Goal: Information Seeking & Learning: Learn about a topic

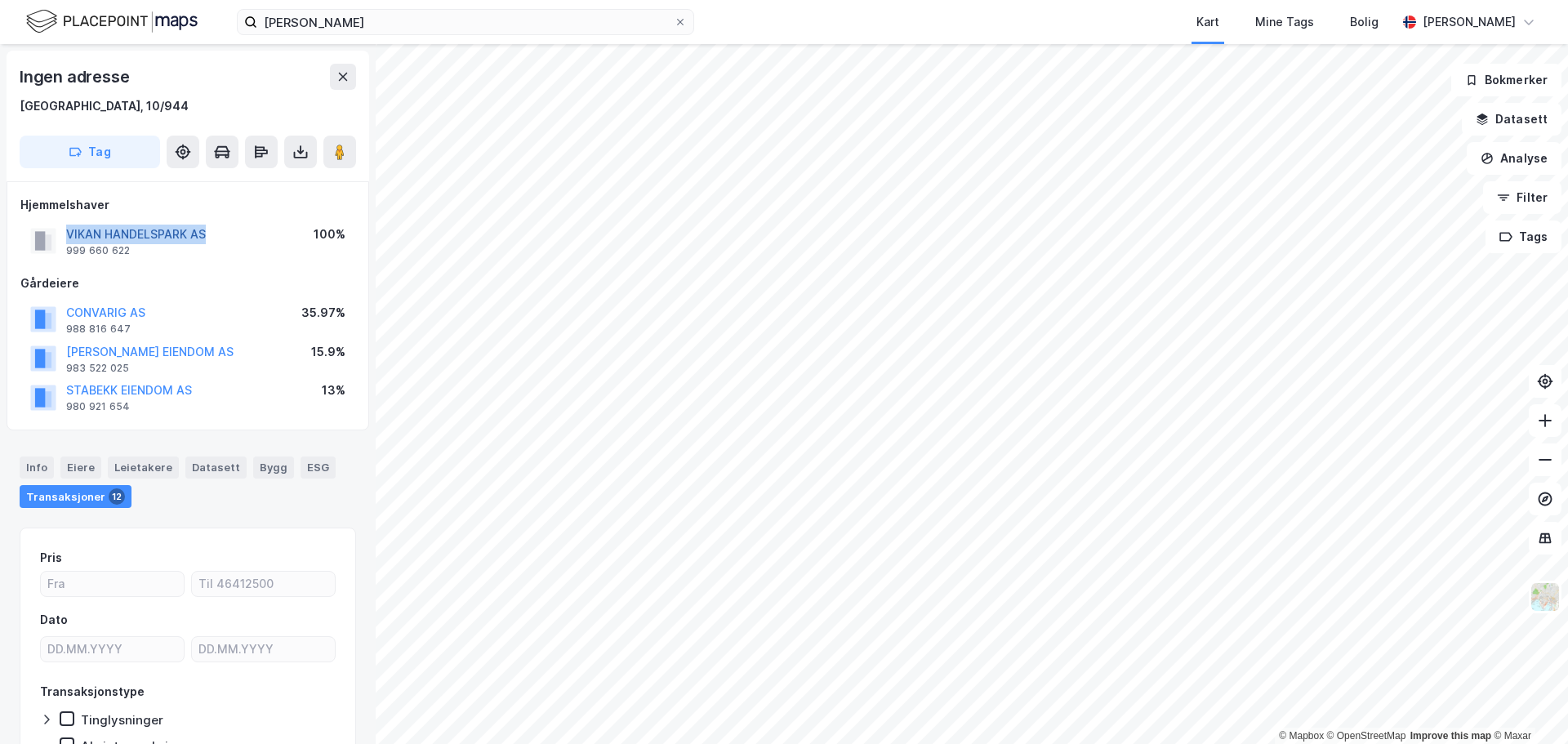
drag, startPoint x: 225, startPoint y: 240, endPoint x: 66, endPoint y: 237, distance: 159.0
click at [66, 237] on div "VIKAN HANDELSPARK AS 999 660 622 100%" at bounding box center [187, 241] width 335 height 39
copy button "VIKAN HANDELSPARK AS"
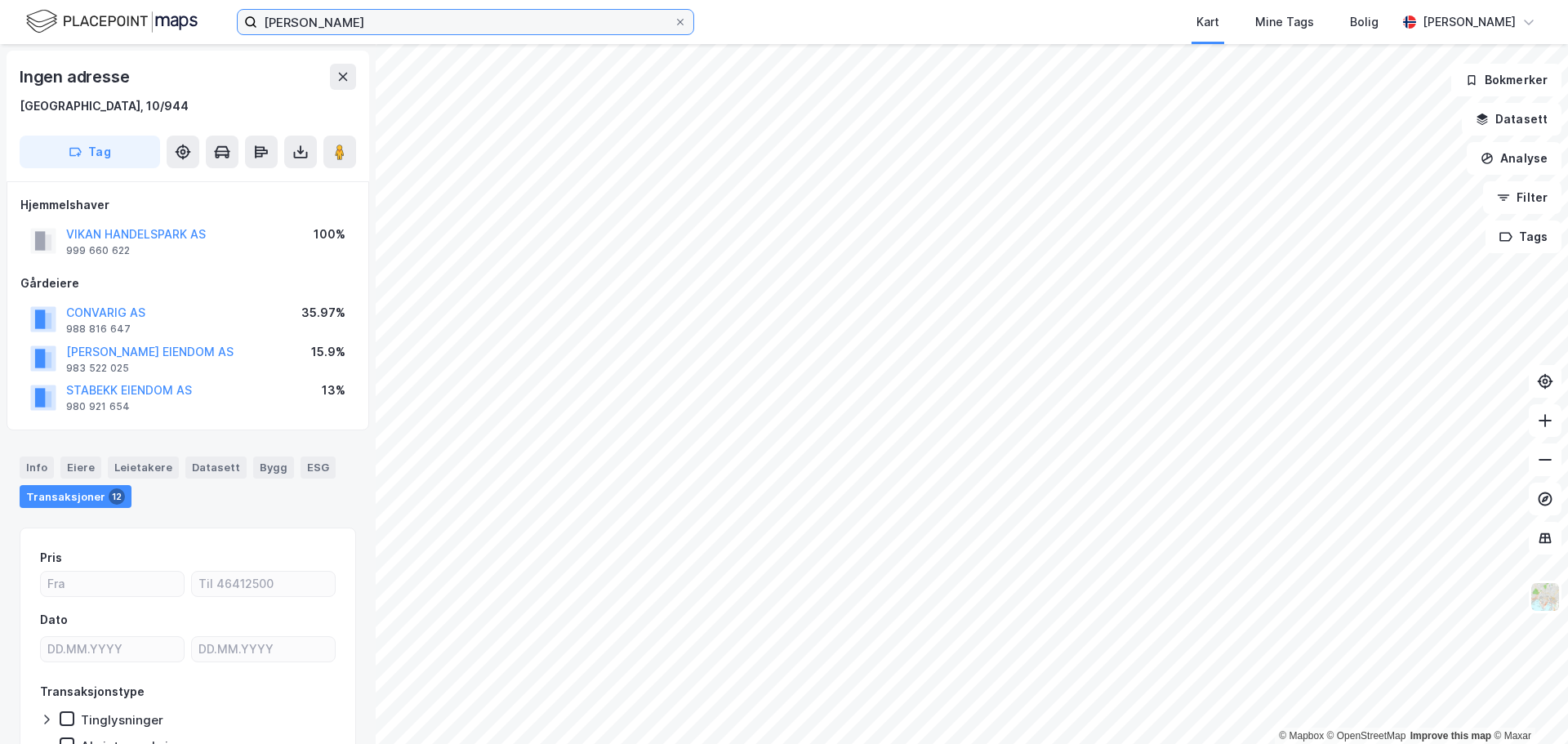
click at [284, 30] on input "rusta kristiansund" at bounding box center [465, 22] width 416 height 25
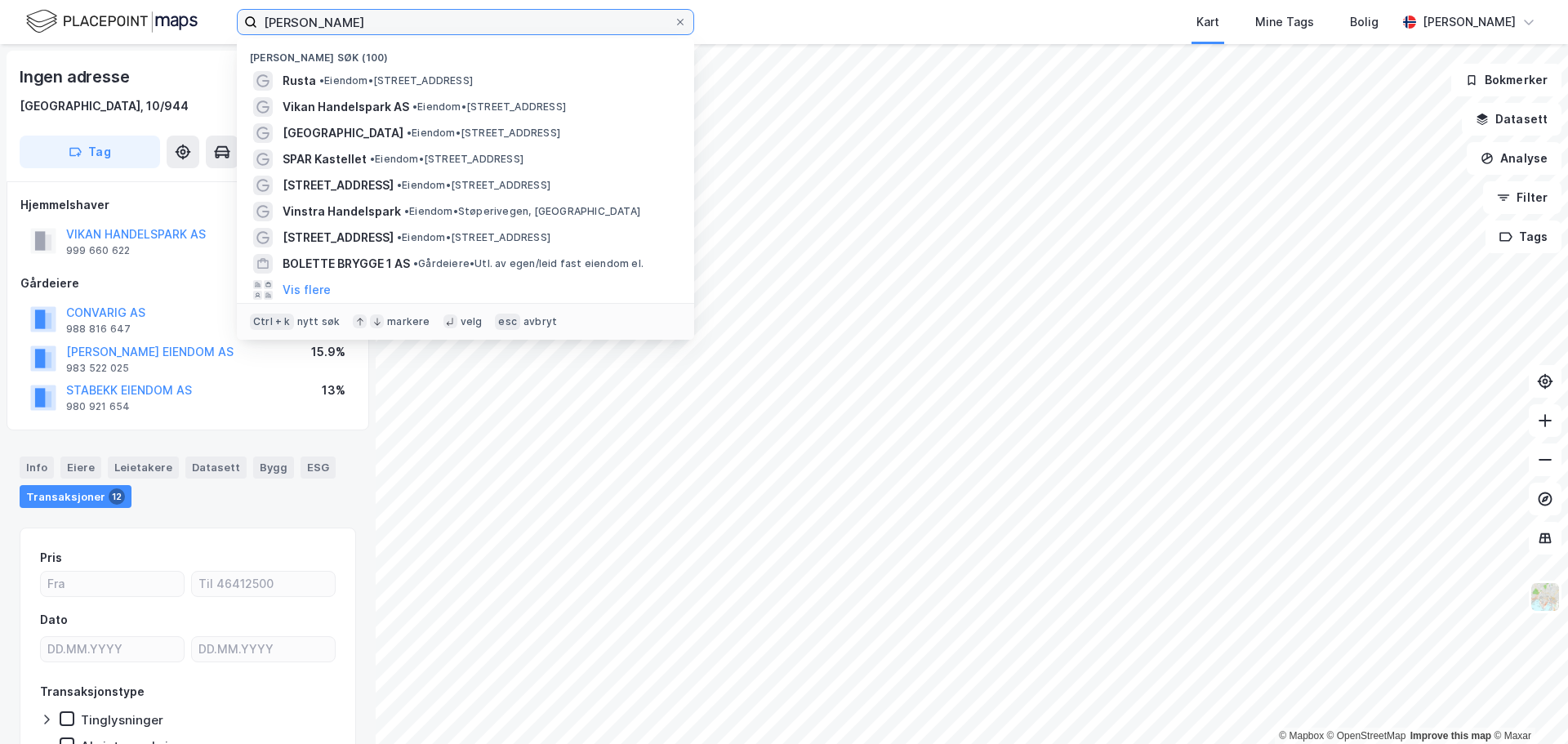
click at [284, 30] on input "rusta kristiansund" at bounding box center [465, 22] width 416 height 25
paste input "Erik Ryttervoll Kvamshagen"
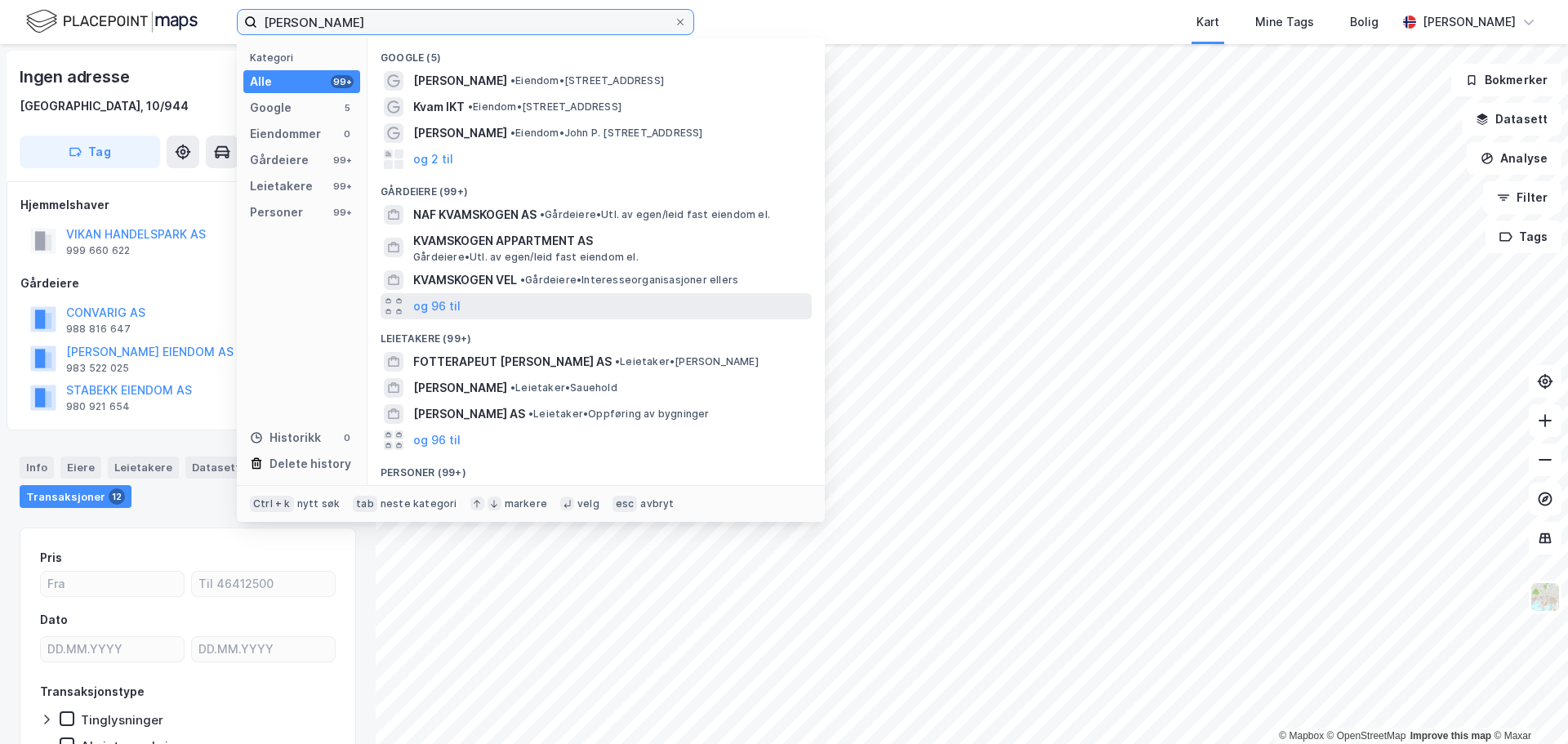
scroll to position [102, 0]
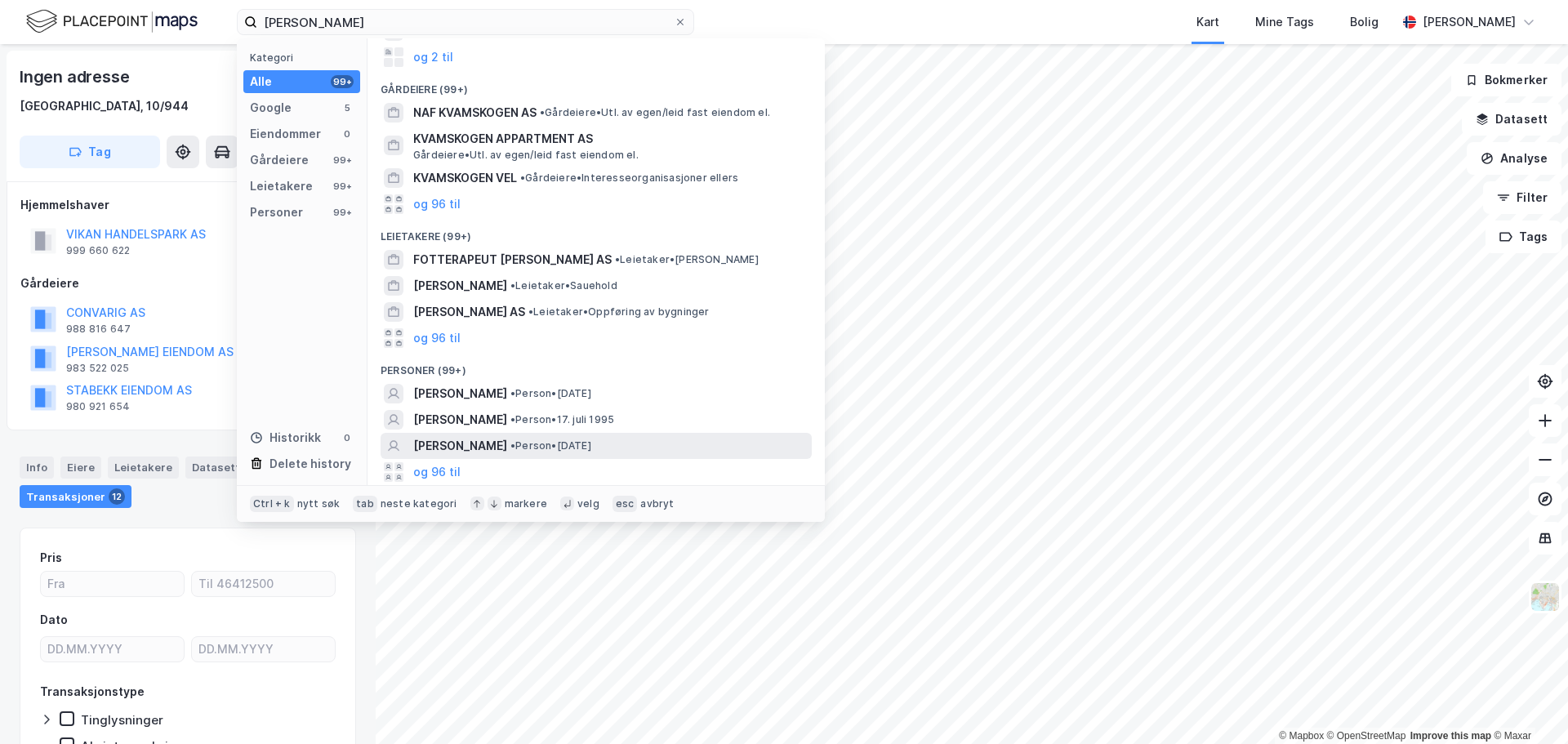
click at [538, 432] on div "ERIK RYTTERVOLL KVAMSHAGEN • Person • 2. nov. 1982" at bounding box center [596, 446] width 431 height 26
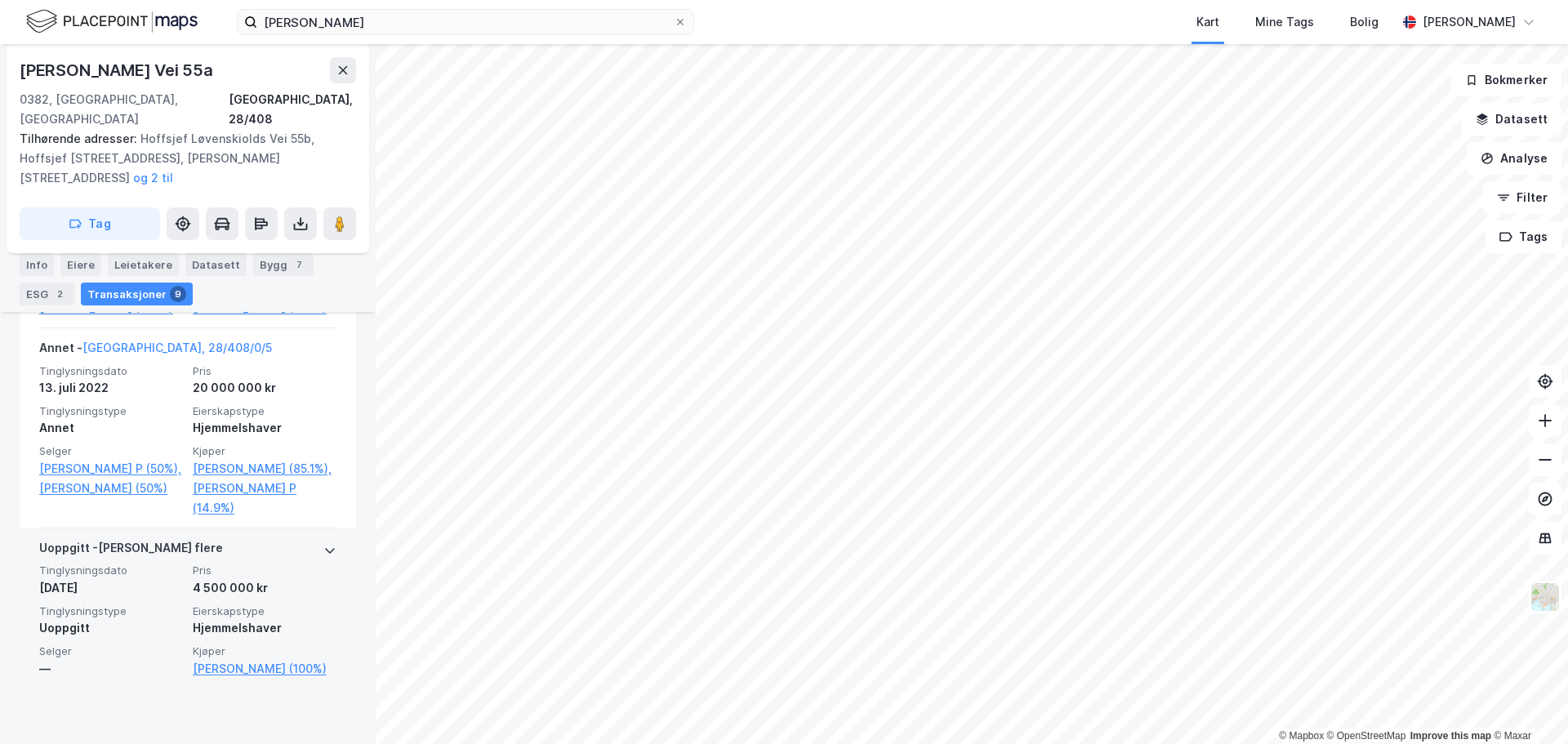
scroll to position [1956, 0]
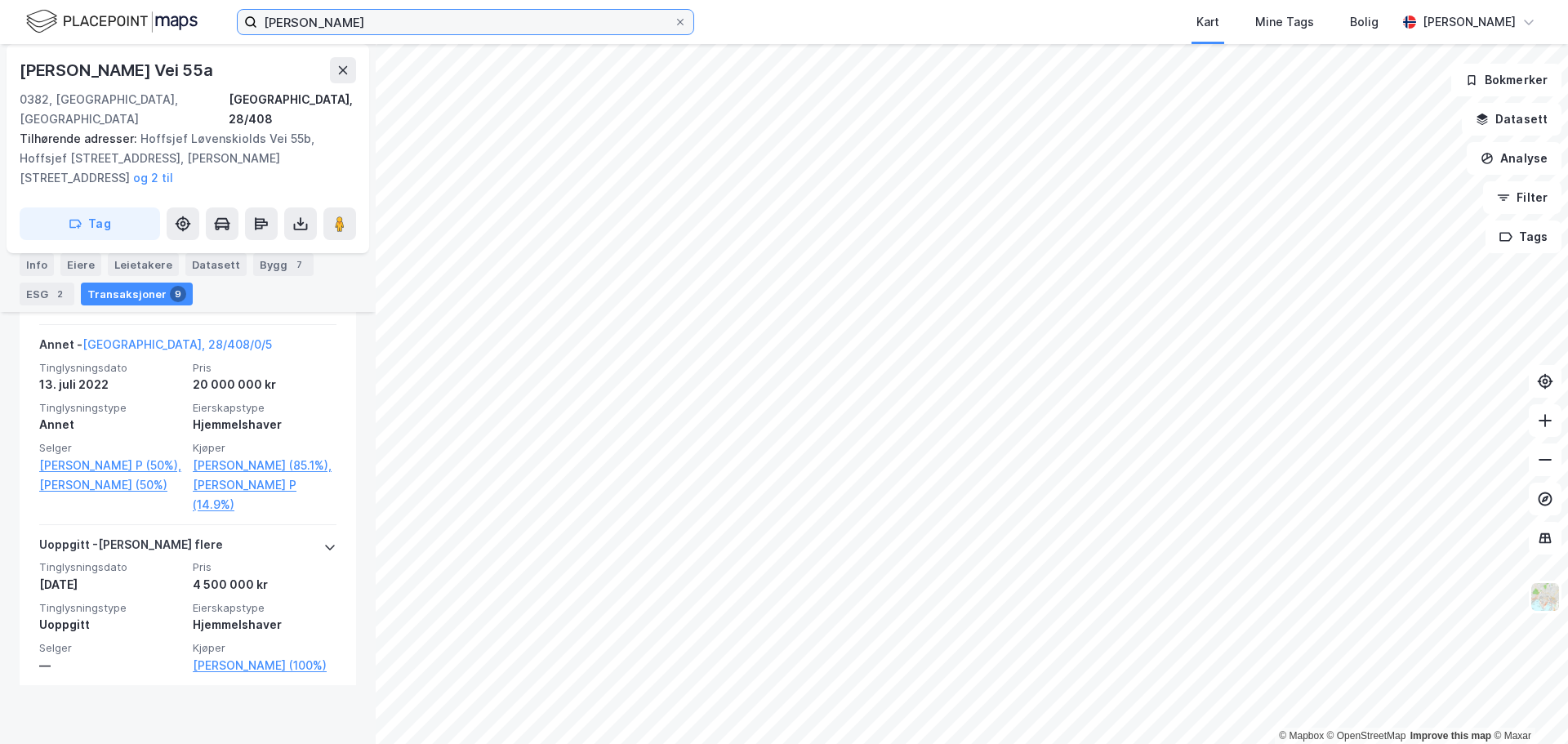
click at [326, 22] on input "Erik Ryttervoll Kvamshagen" at bounding box center [465, 22] width 416 height 25
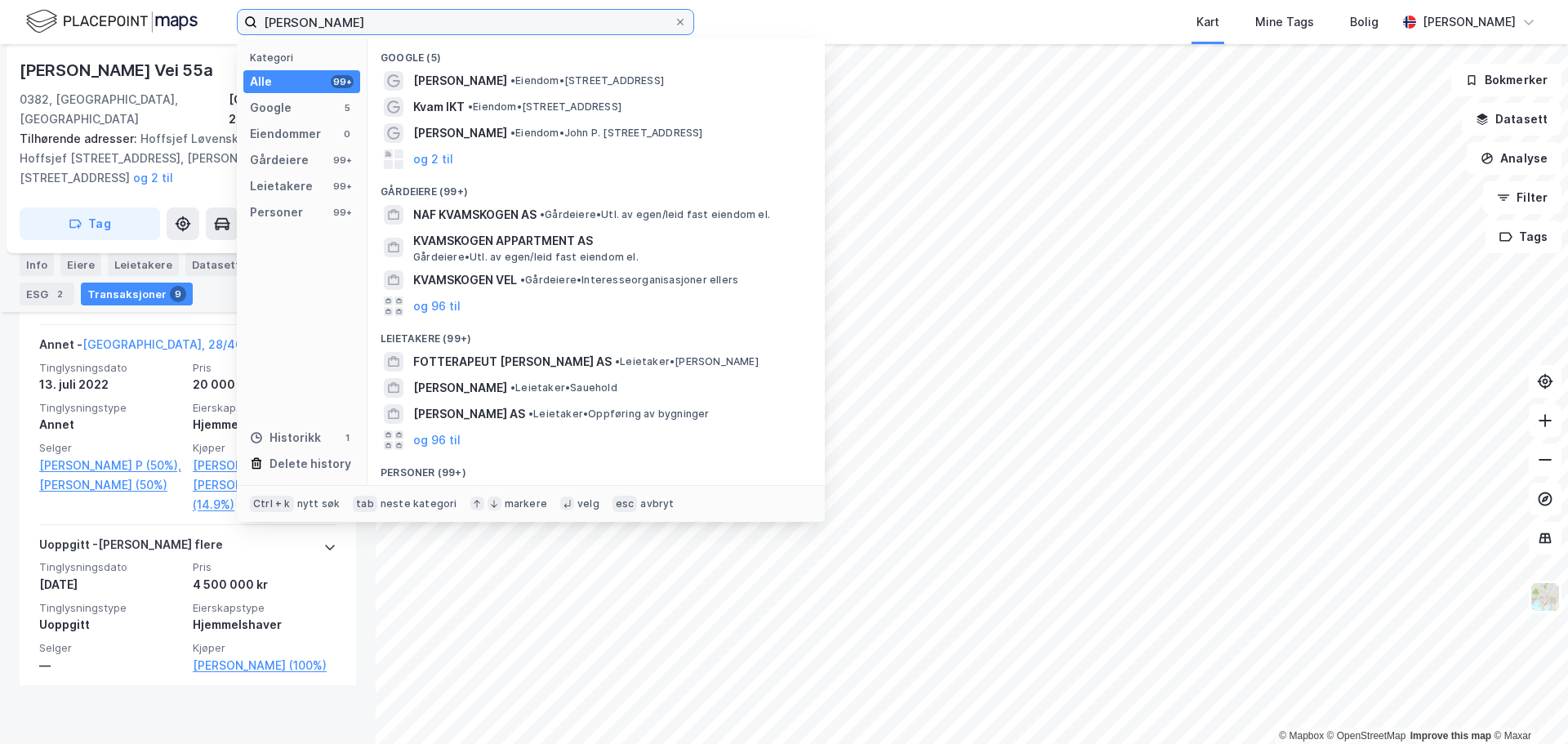
click at [326, 22] on input "Erik Ryttervoll Kvamshagen" at bounding box center [465, 22] width 416 height 25
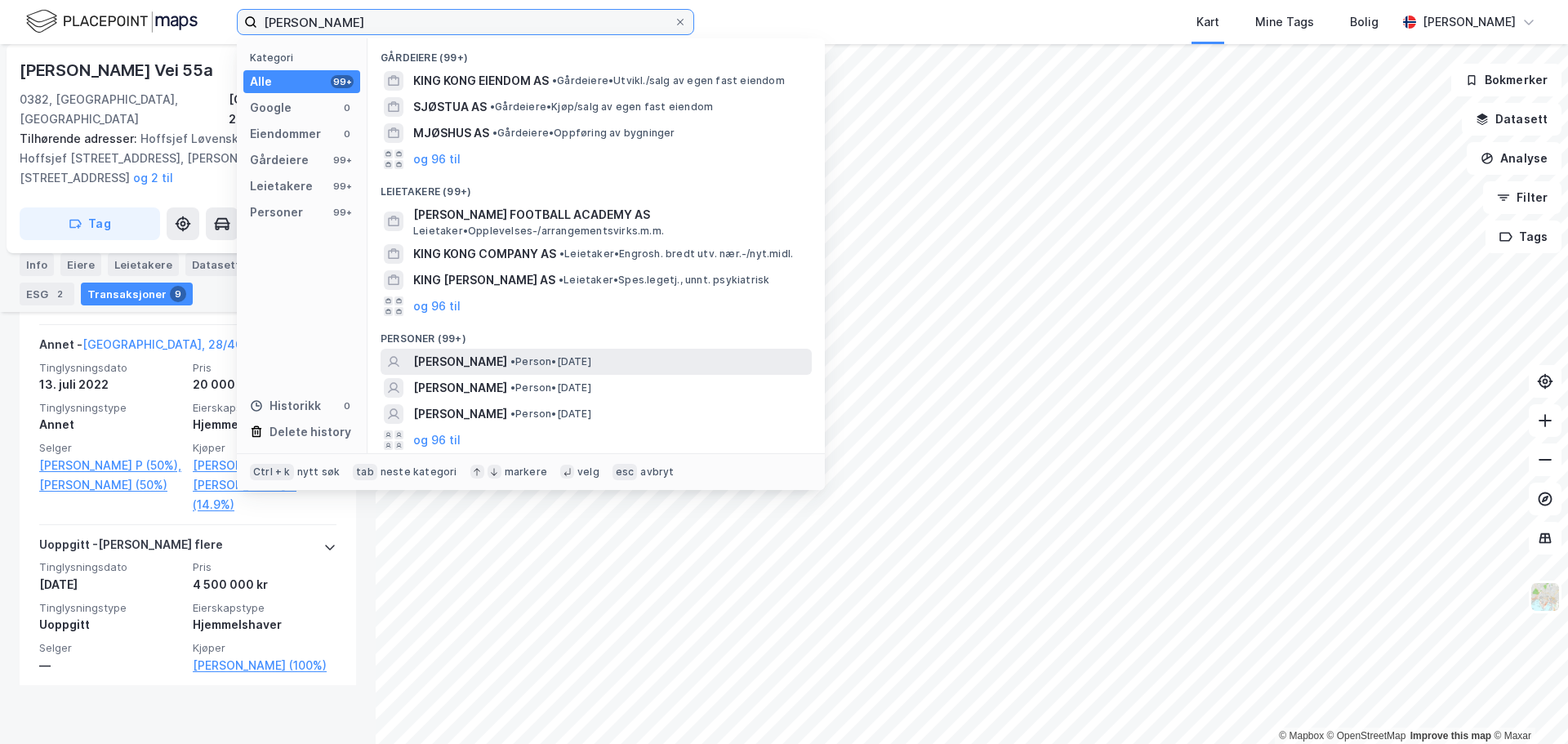
type input "joshua king"
click at [591, 357] on span "• Person • 28. mai 1991" at bounding box center [551, 362] width 81 height 13
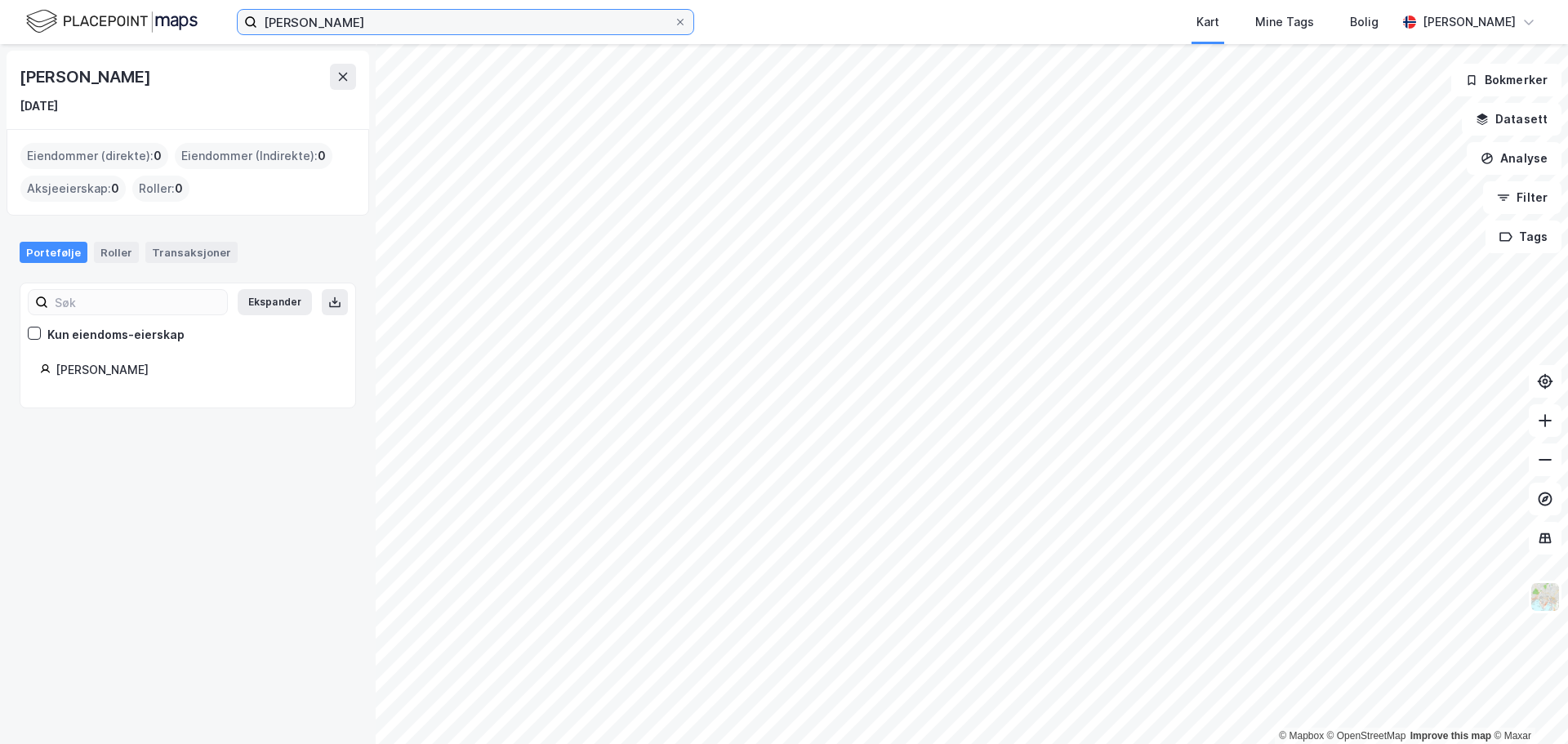
click at [556, 21] on input "joshua king" at bounding box center [465, 22] width 416 height 25
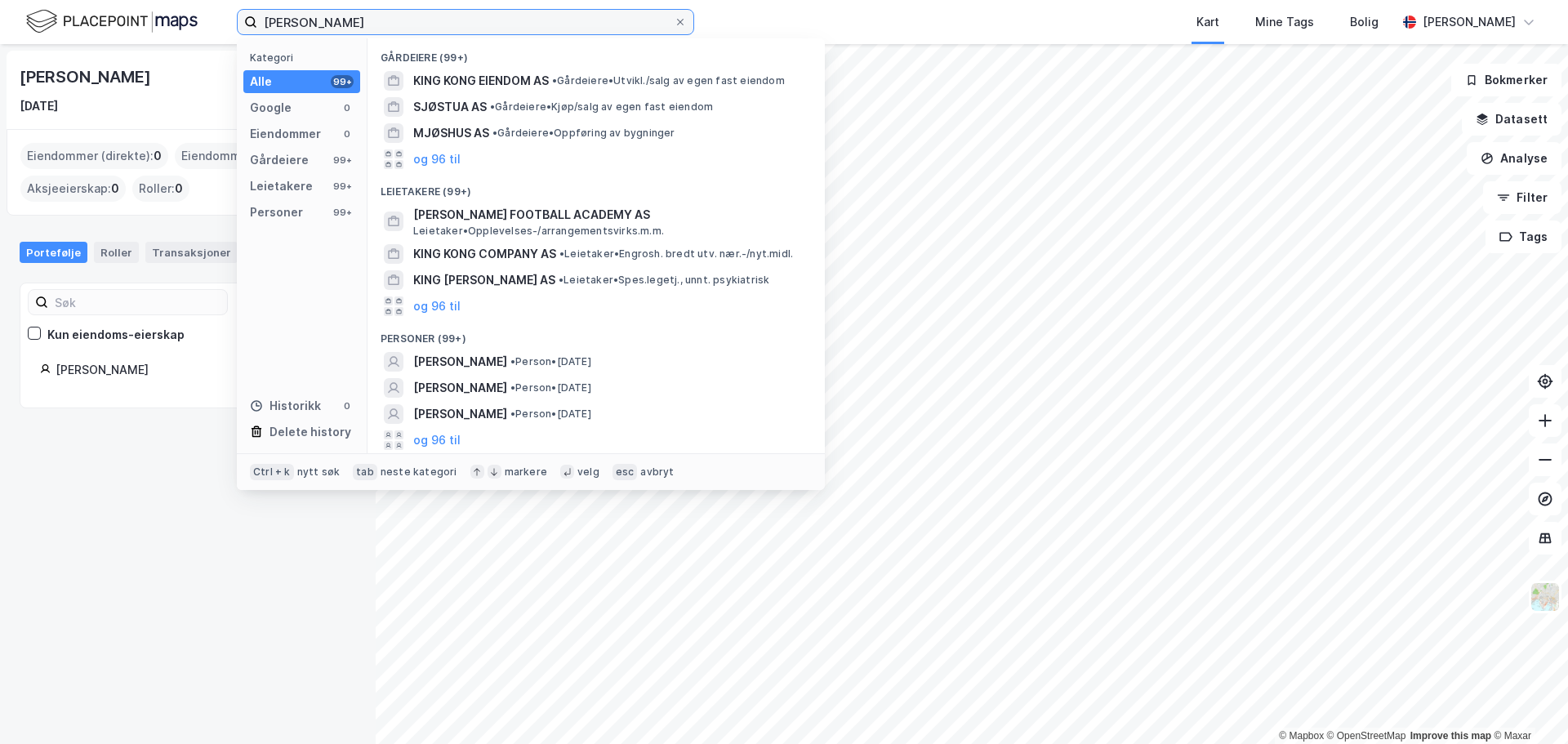
click at [556, 21] on input "joshua king" at bounding box center [465, 22] width 416 height 25
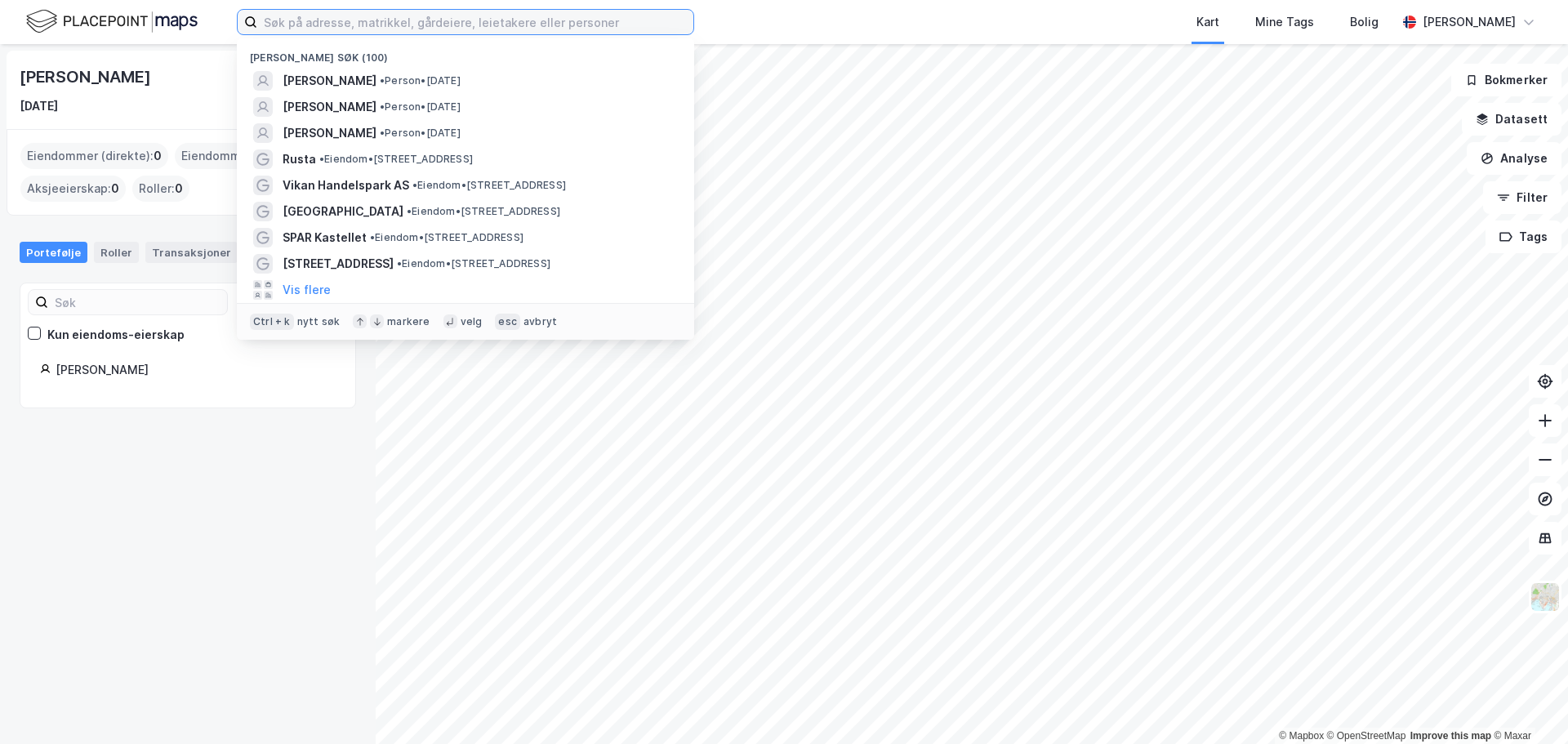
click at [366, 24] on input at bounding box center [475, 22] width 436 height 25
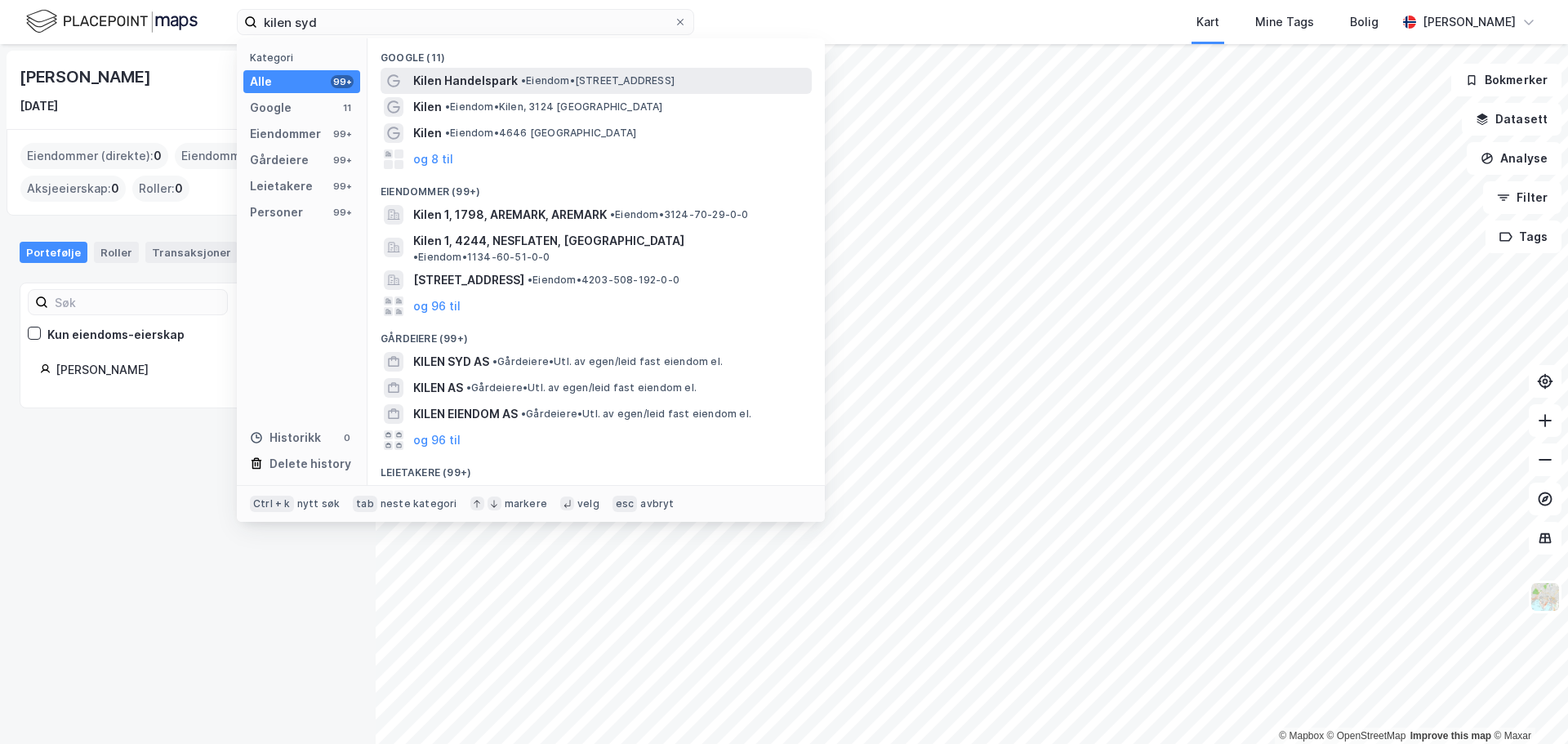
click at [525, 74] on span "•" at bounding box center [524, 80] width 5 height 12
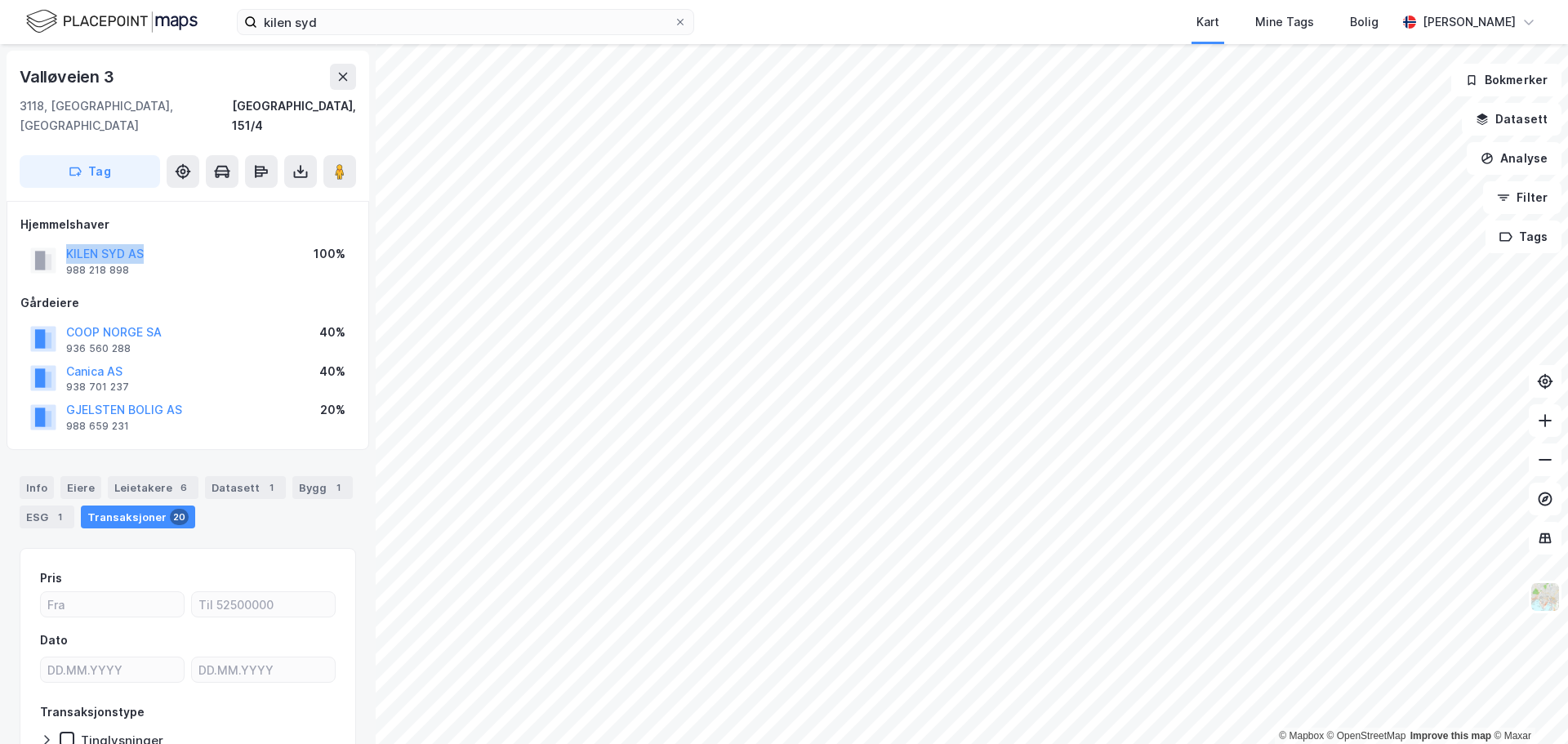
drag, startPoint x: 176, startPoint y: 238, endPoint x: 33, endPoint y: 238, distance: 143.0
click at [33, 241] on div "KILEN SYD AS 988 218 898 100%" at bounding box center [187, 261] width 335 height 39
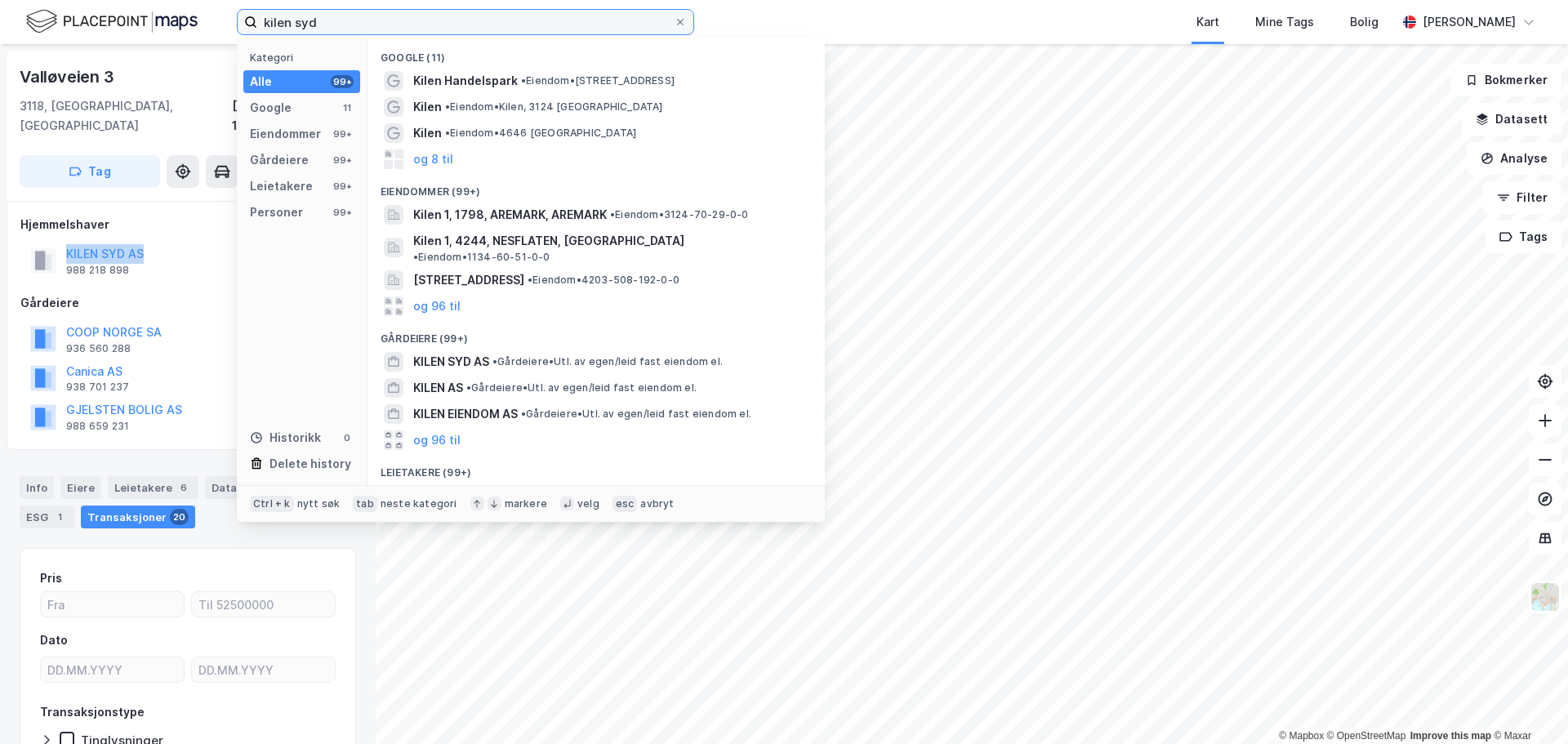
click at [371, 21] on input "kilen syd" at bounding box center [465, 22] width 416 height 25
paste input "COOP NORGE EIENDOM AS"
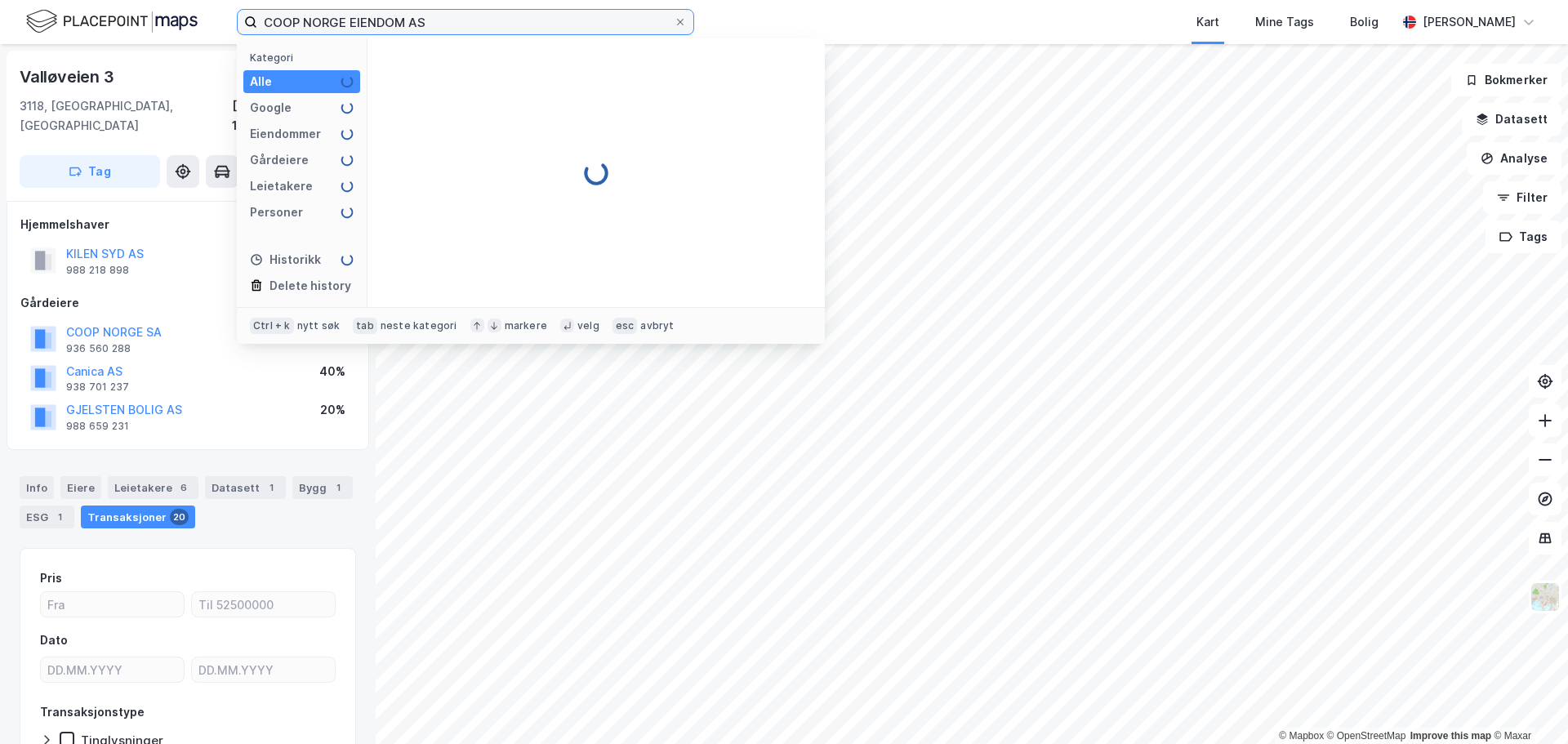
type input "COOP NORGE EIENDOM AS"
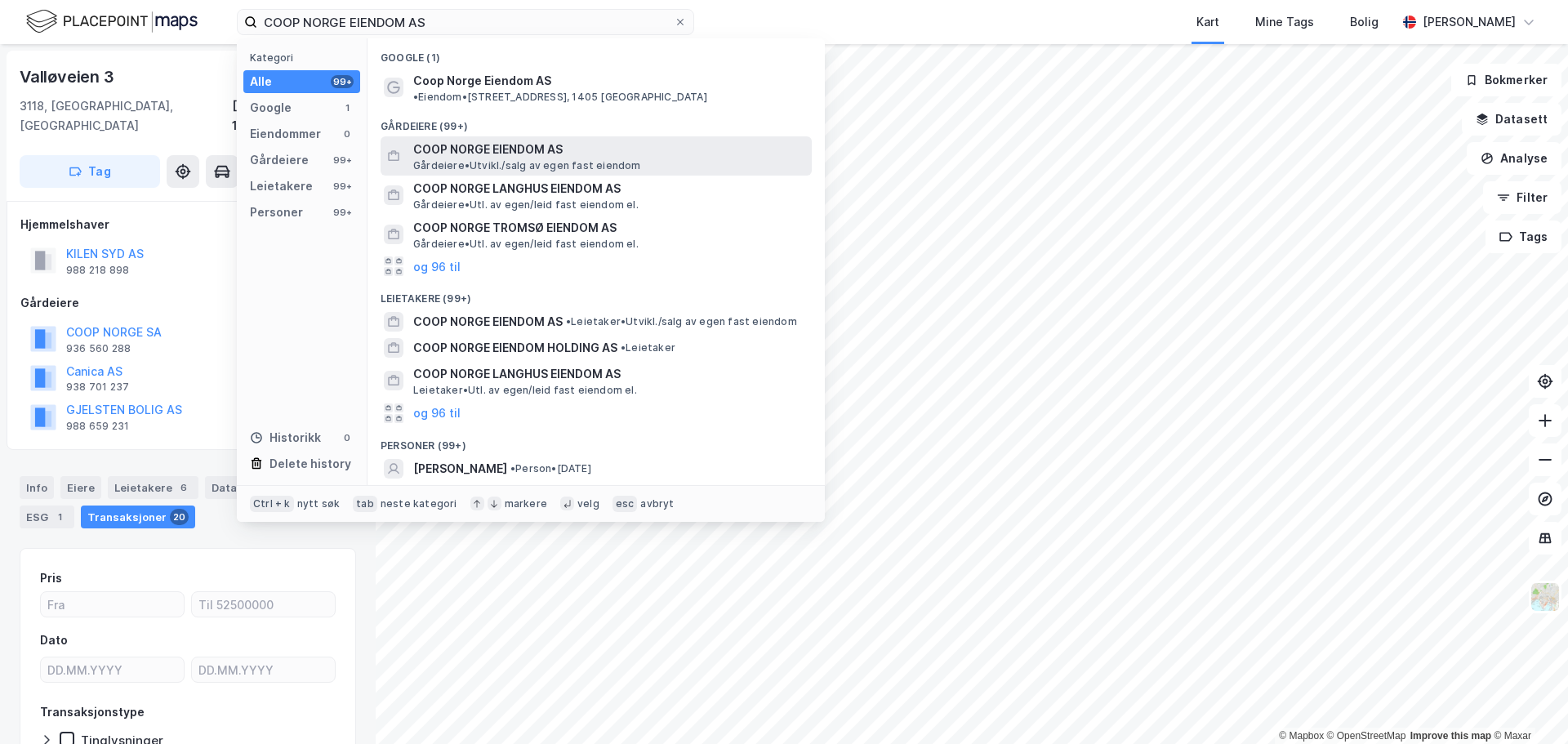
click at [522, 141] on span "COOP NORGE EIENDOM AS" at bounding box center [609, 150] width 392 height 20
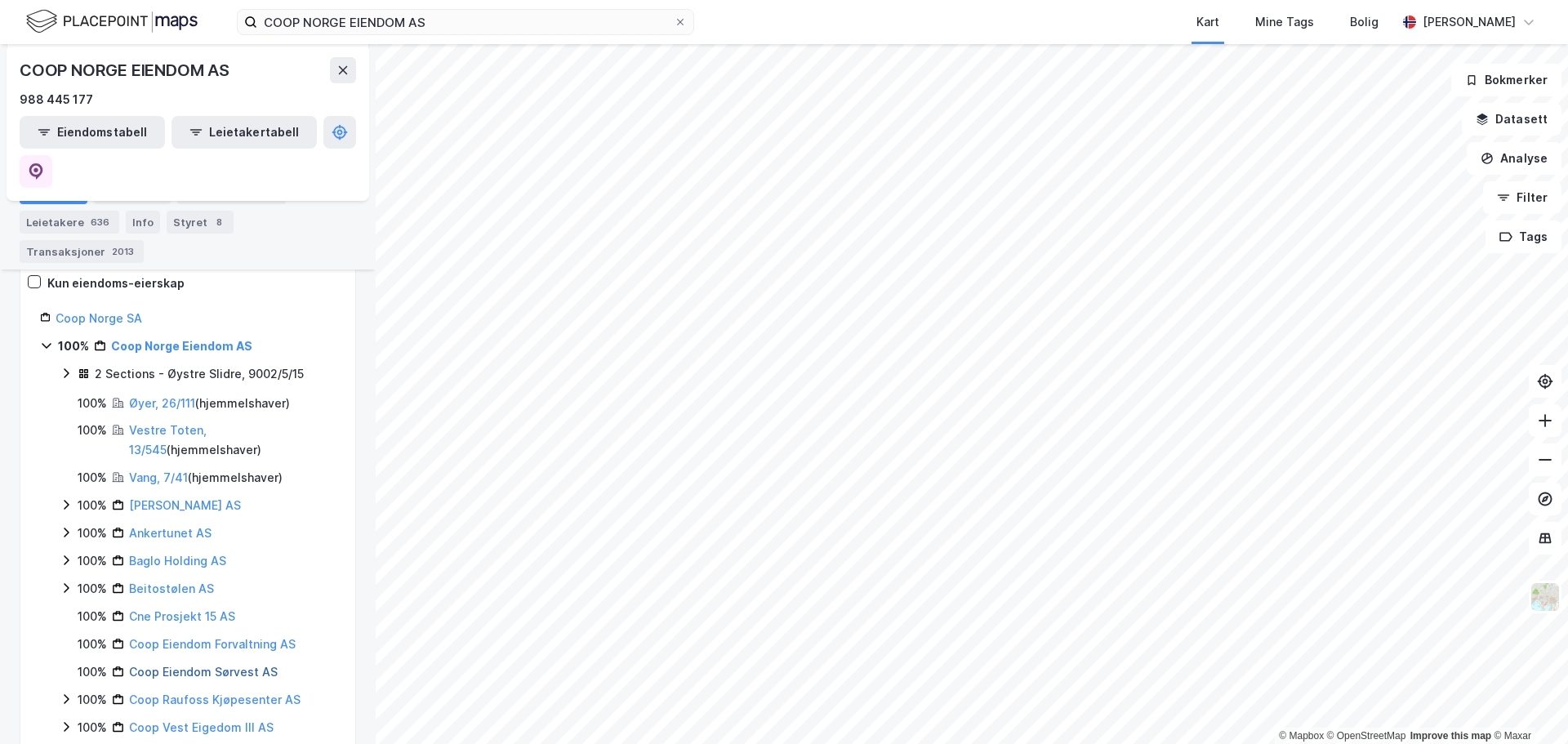
scroll to position [245, 0]
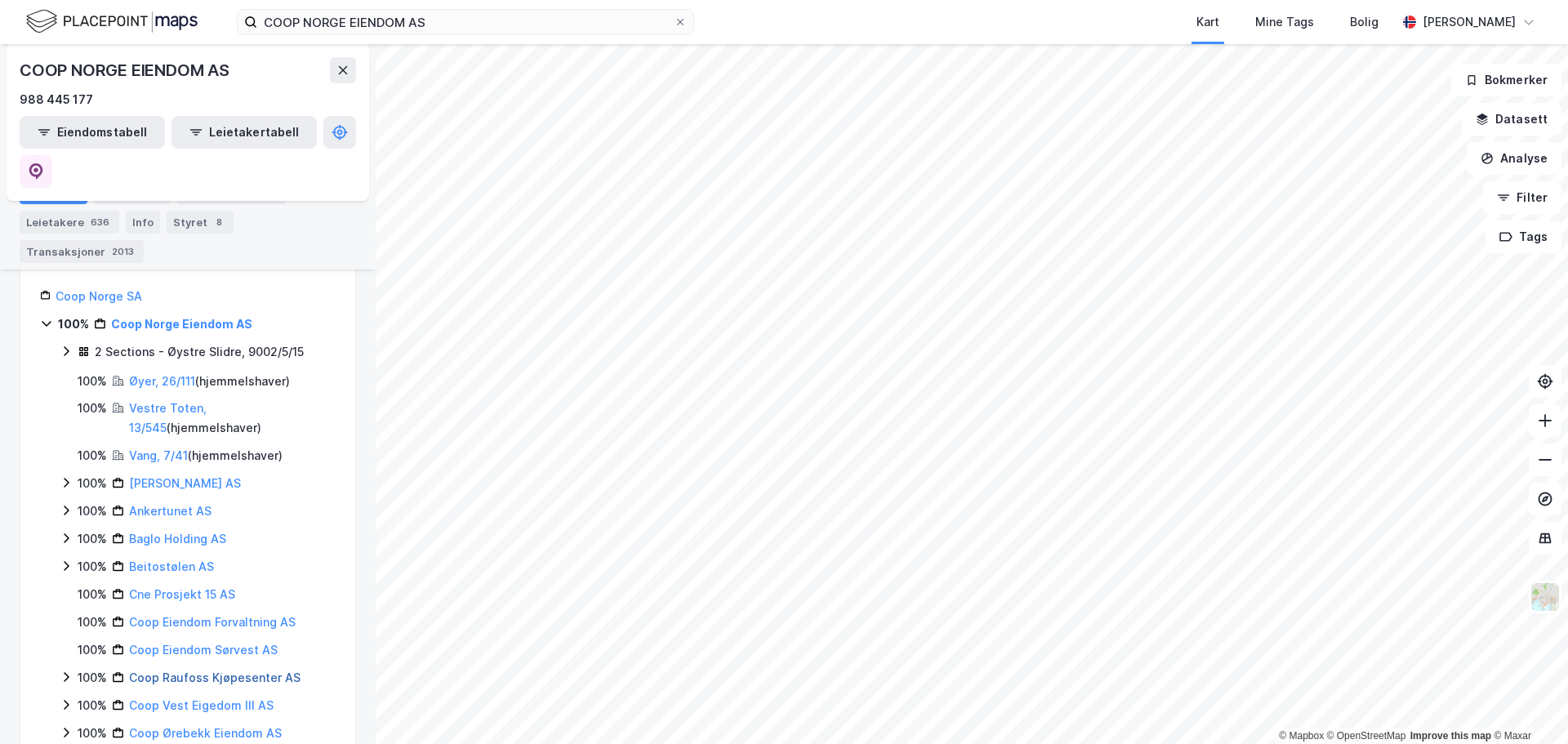
click at [221, 670] on link "Coop Raufoss Kjøpesenter AS" at bounding box center [215, 677] width 172 height 14
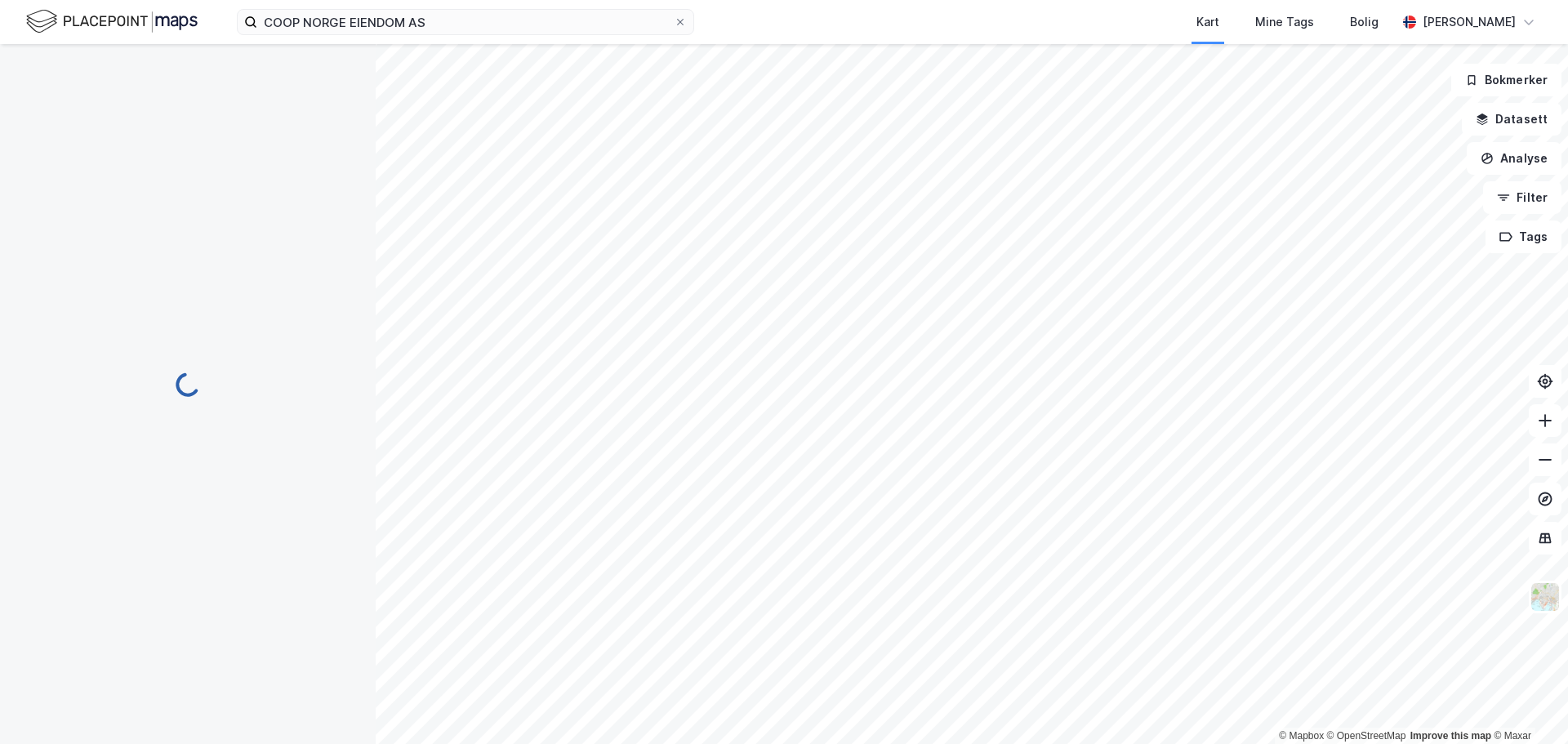
scroll to position [0, 0]
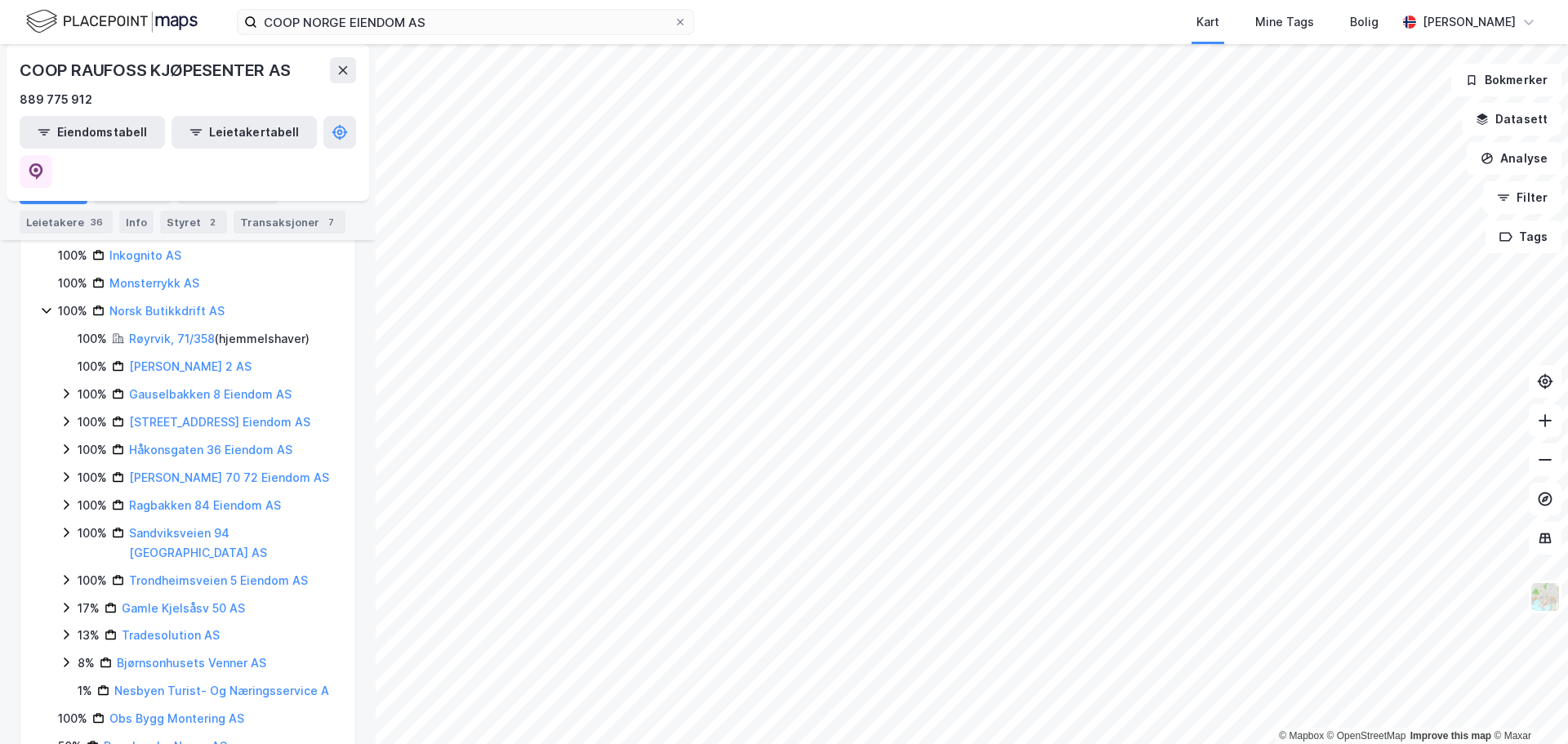
scroll to position [3519, 0]
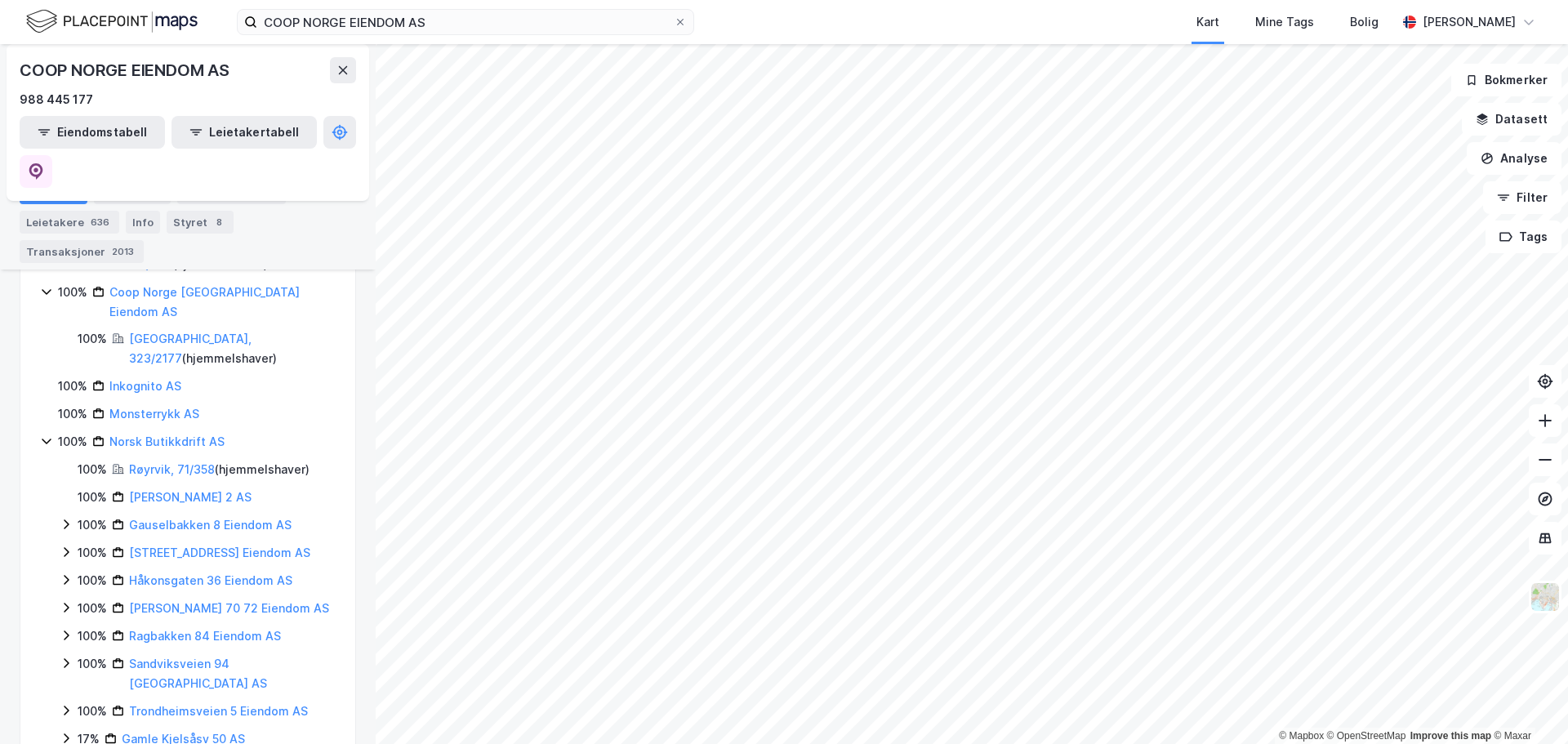
scroll to position [3528, 0]
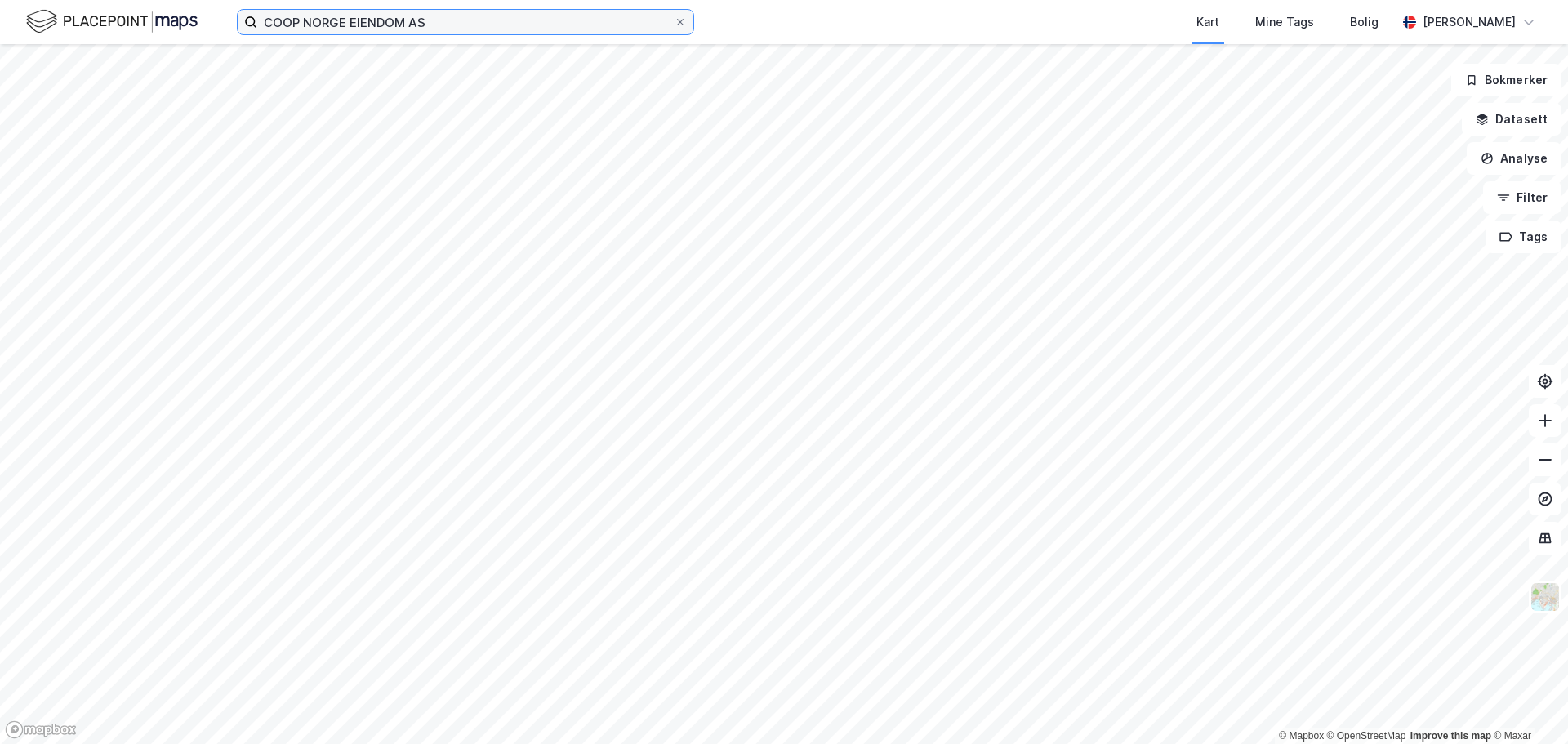
click at [349, 27] on input "COOP NORGE EIENDOM AS" at bounding box center [465, 22] width 416 height 25
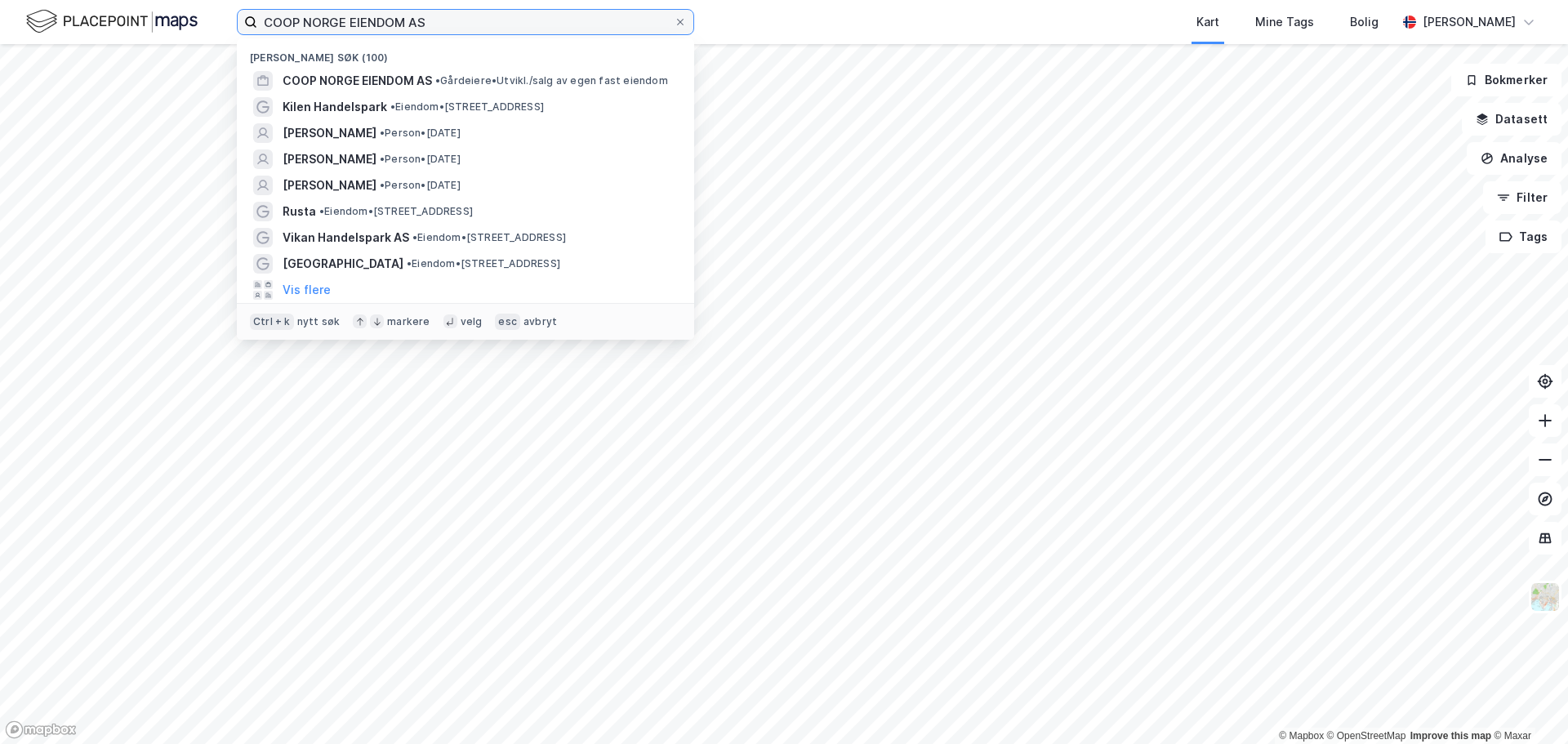
click at [349, 27] on input "COOP NORGE EIENDOM AS" at bounding box center [465, 22] width 416 height 25
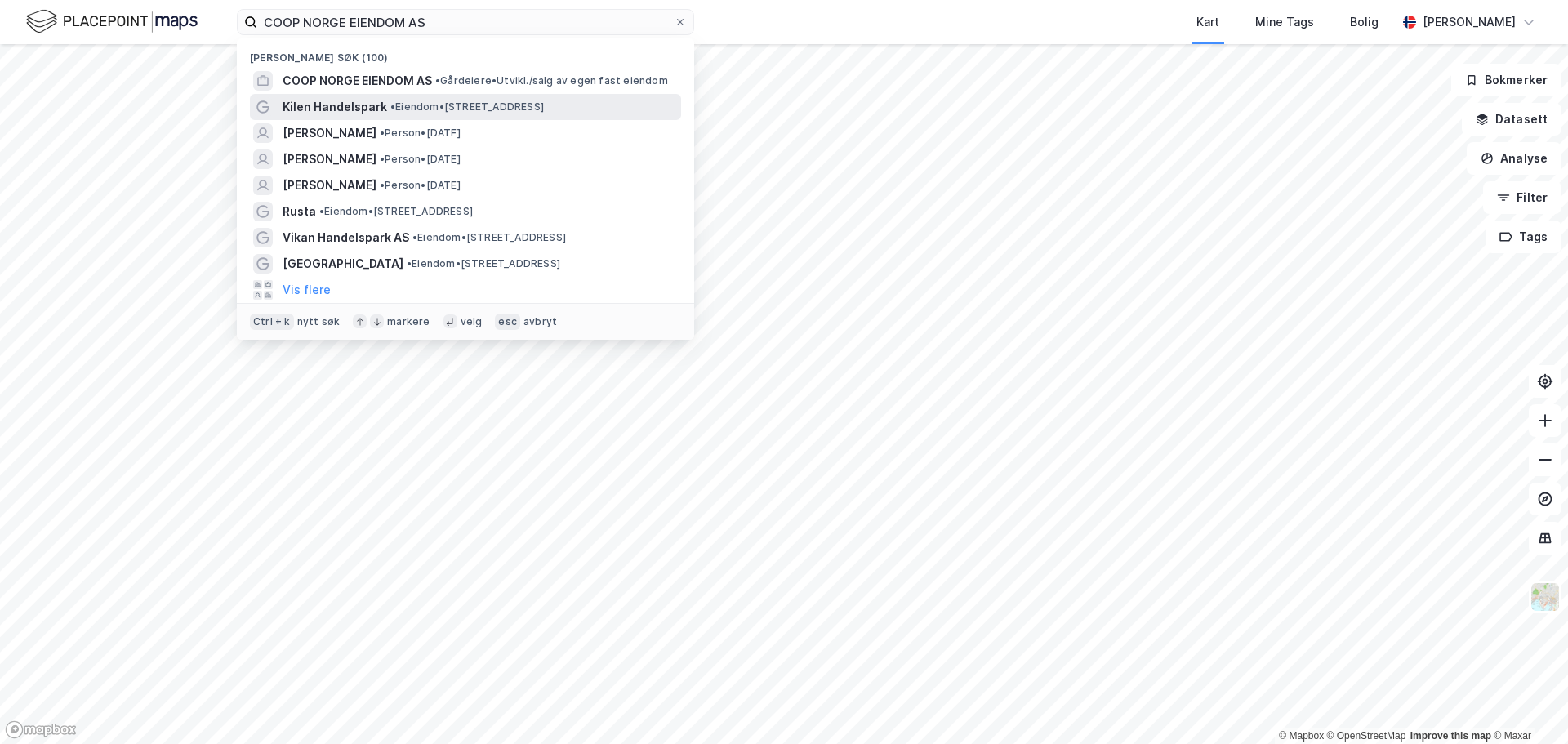
click at [467, 104] on span "• Eiendom • Valløveien 3, 3118 Tønsberg" at bounding box center [467, 107] width 154 height 13
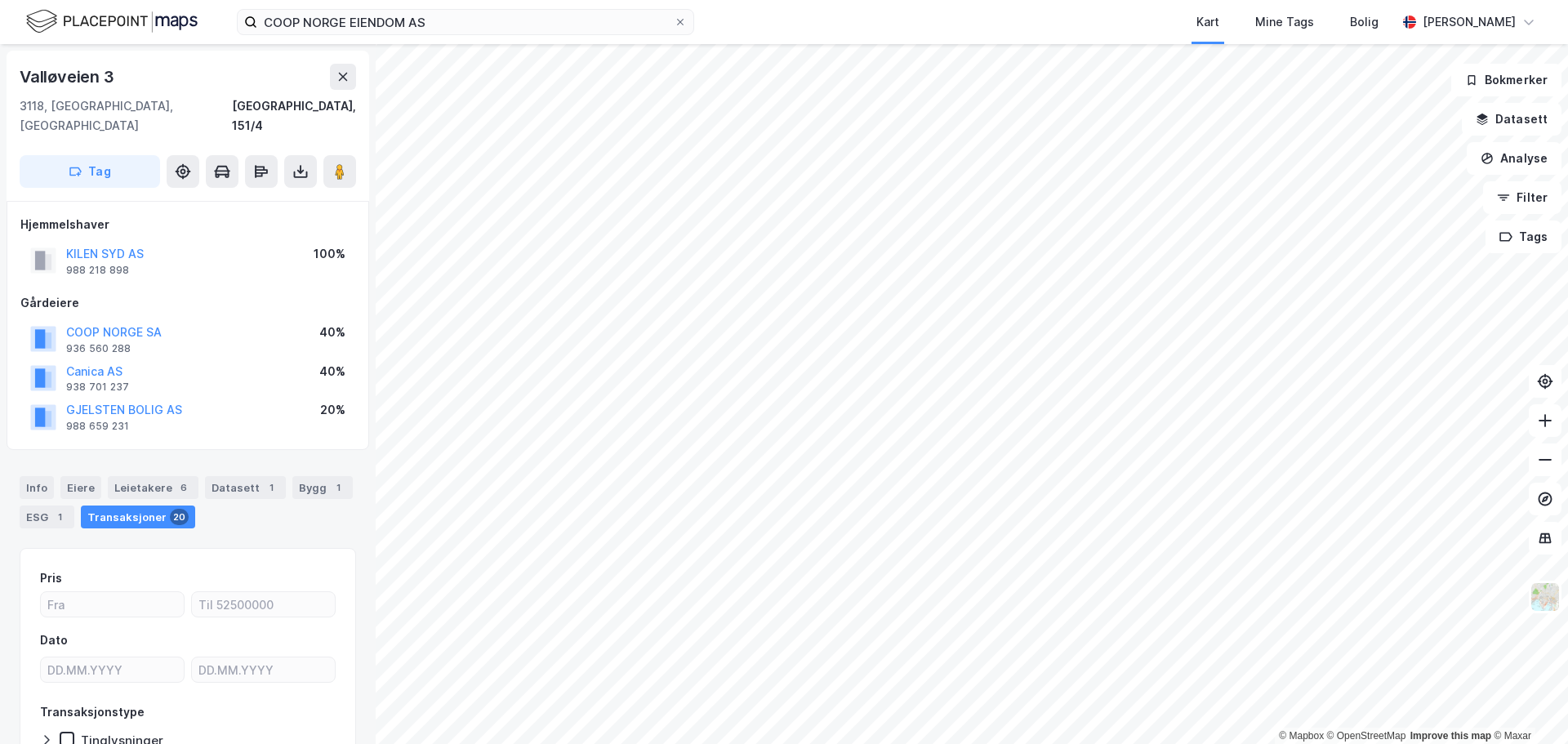
scroll to position [2, 0]
click at [0, 0] on button "COOP NORGE SA" at bounding box center [0, 0] width 0 height 0
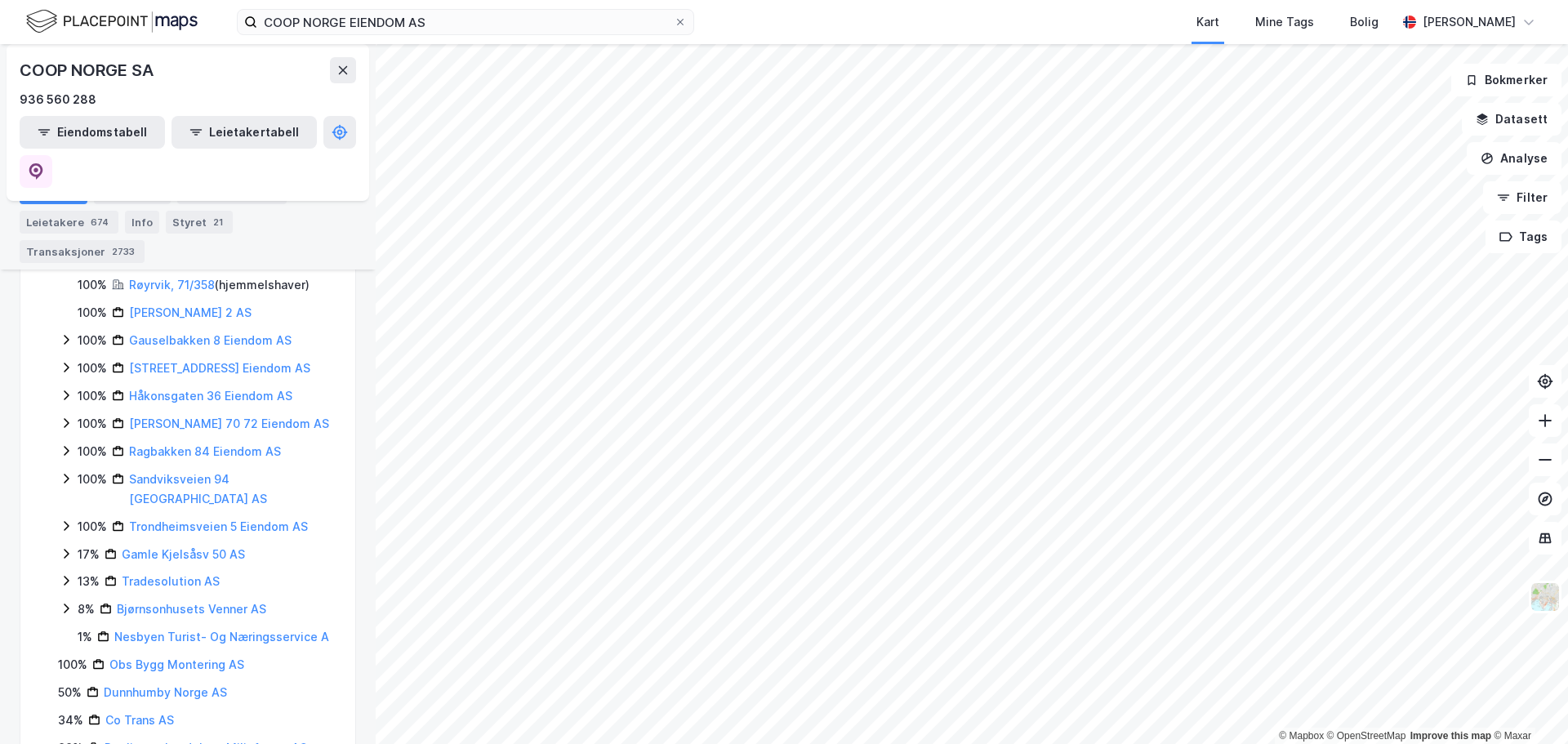
scroll to position [3581, 0]
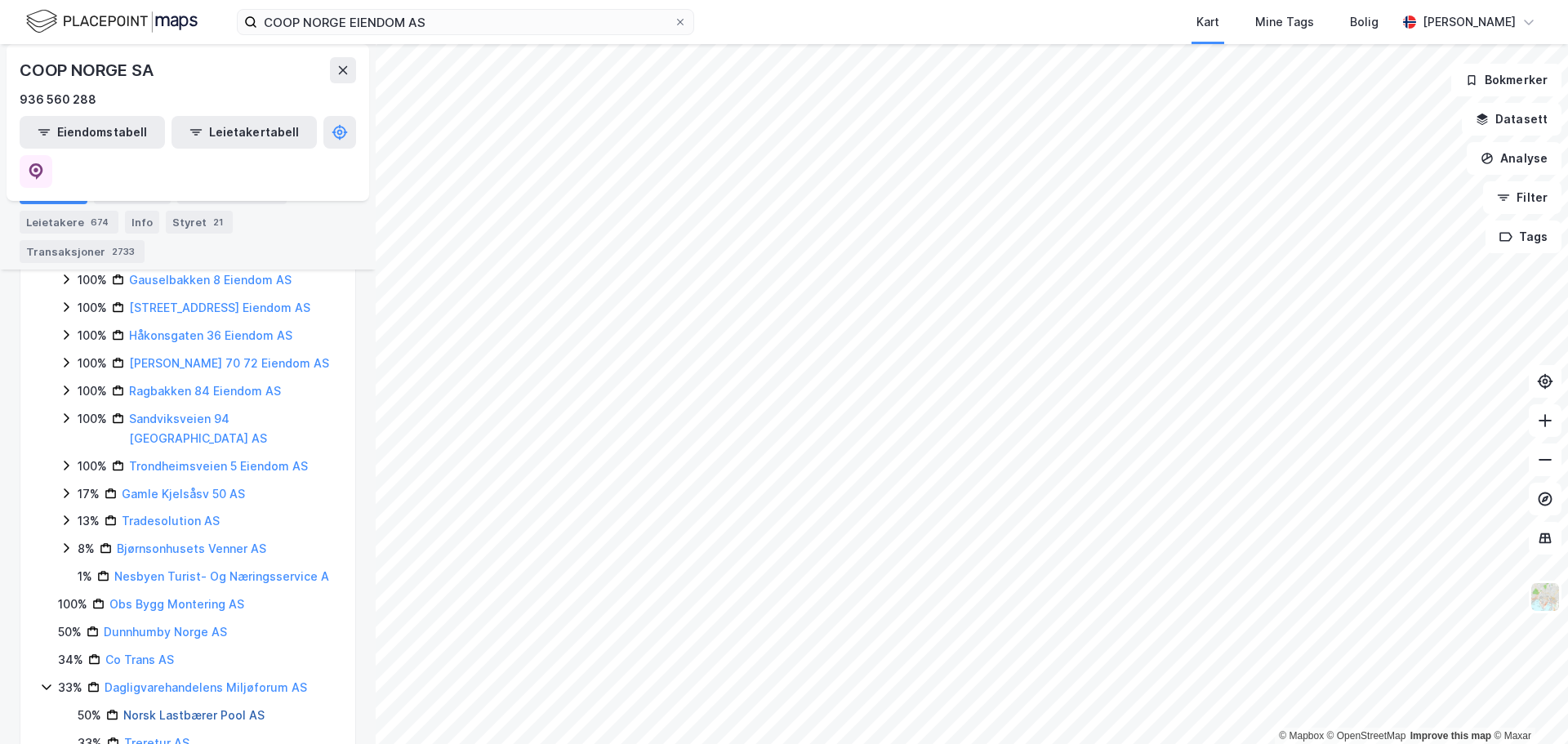
click at [140, 708] on link "Norsk Lastbærer Pool AS" at bounding box center [194, 714] width 141 height 14
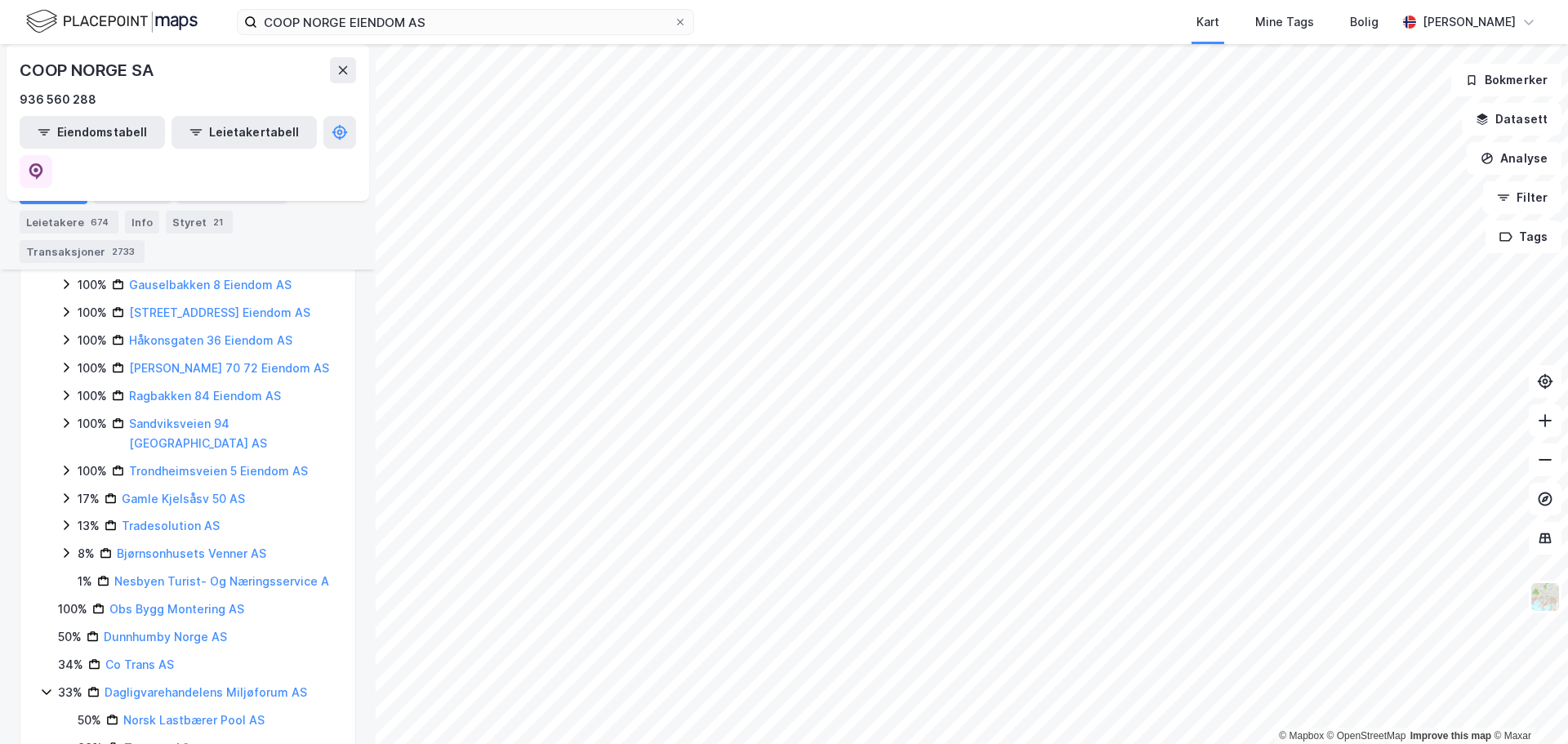
scroll to position [3581, 0]
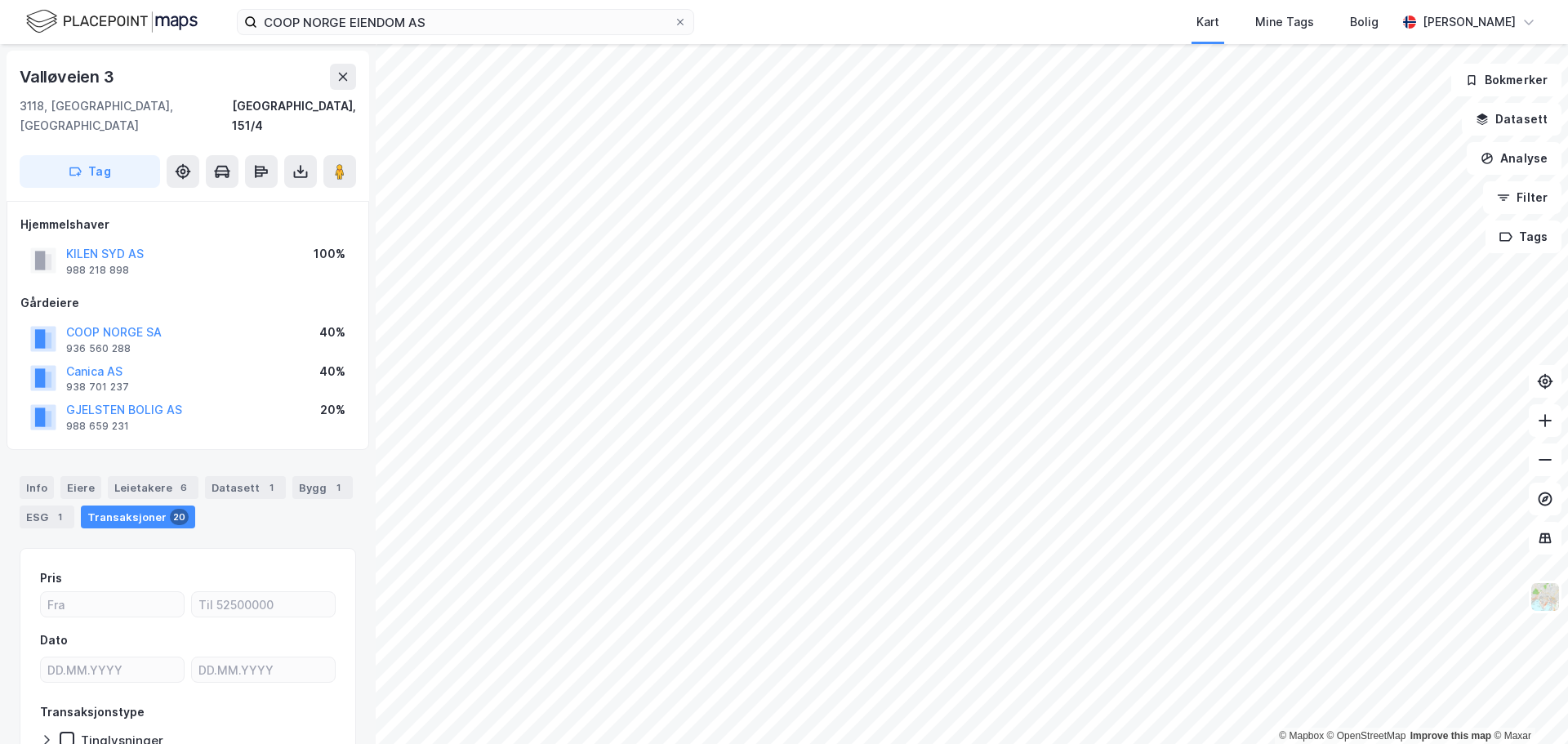
scroll to position [2, 0]
click at [0, 0] on button "GJELSTEN BOLIG AS" at bounding box center [0, 0] width 0 height 0
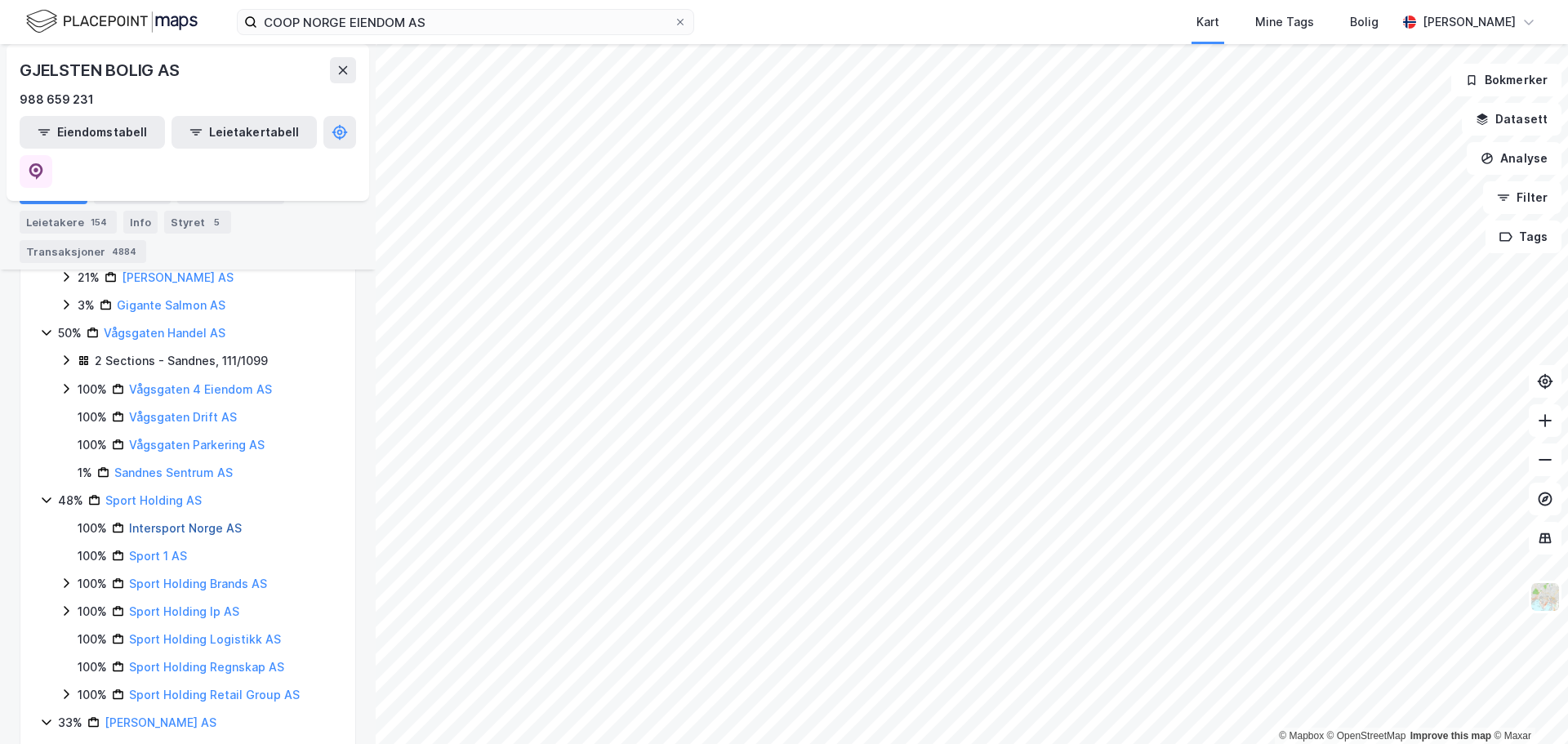
scroll to position [3016, 0]
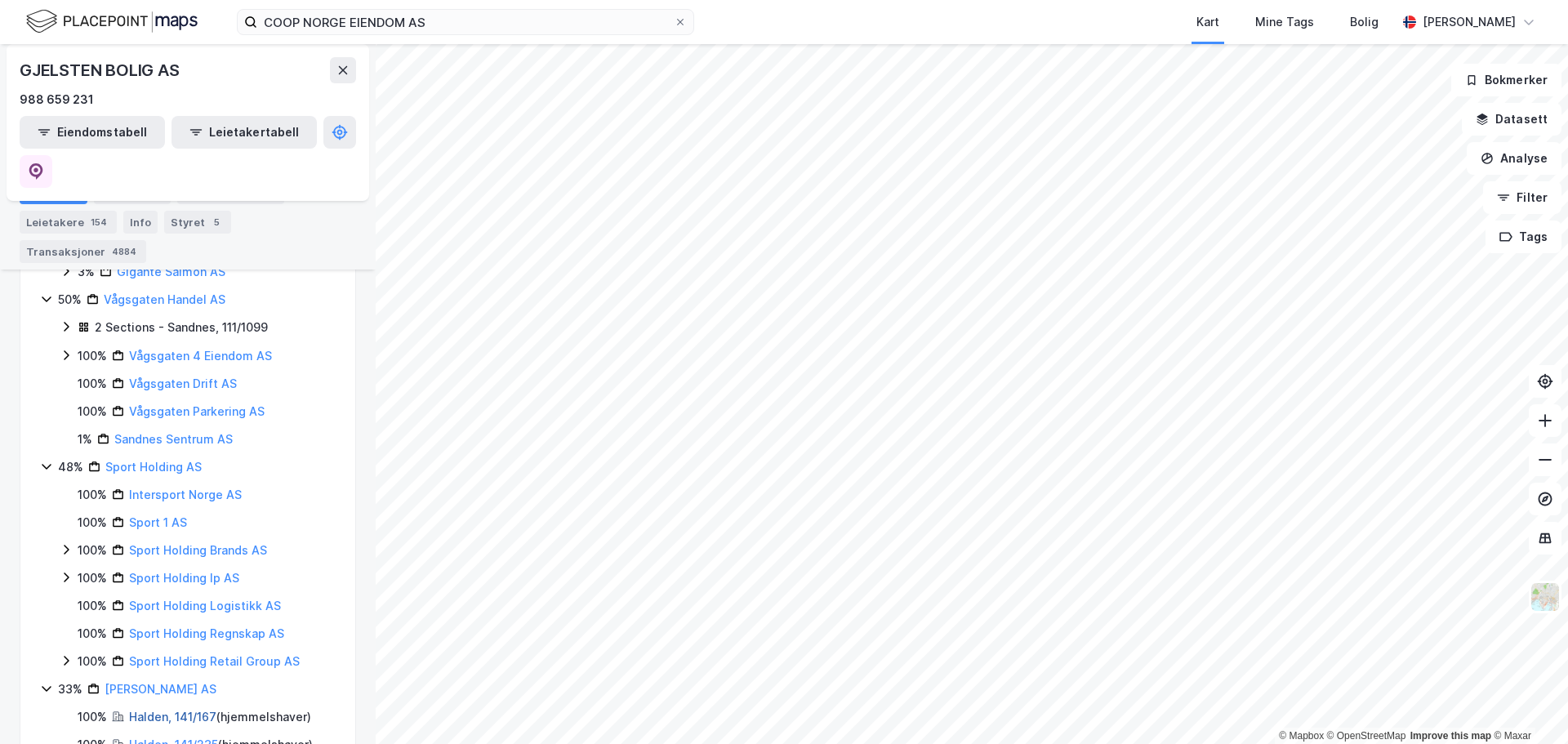
click at [159, 709] on link "Halden, 141/167" at bounding box center [173, 716] width 87 height 14
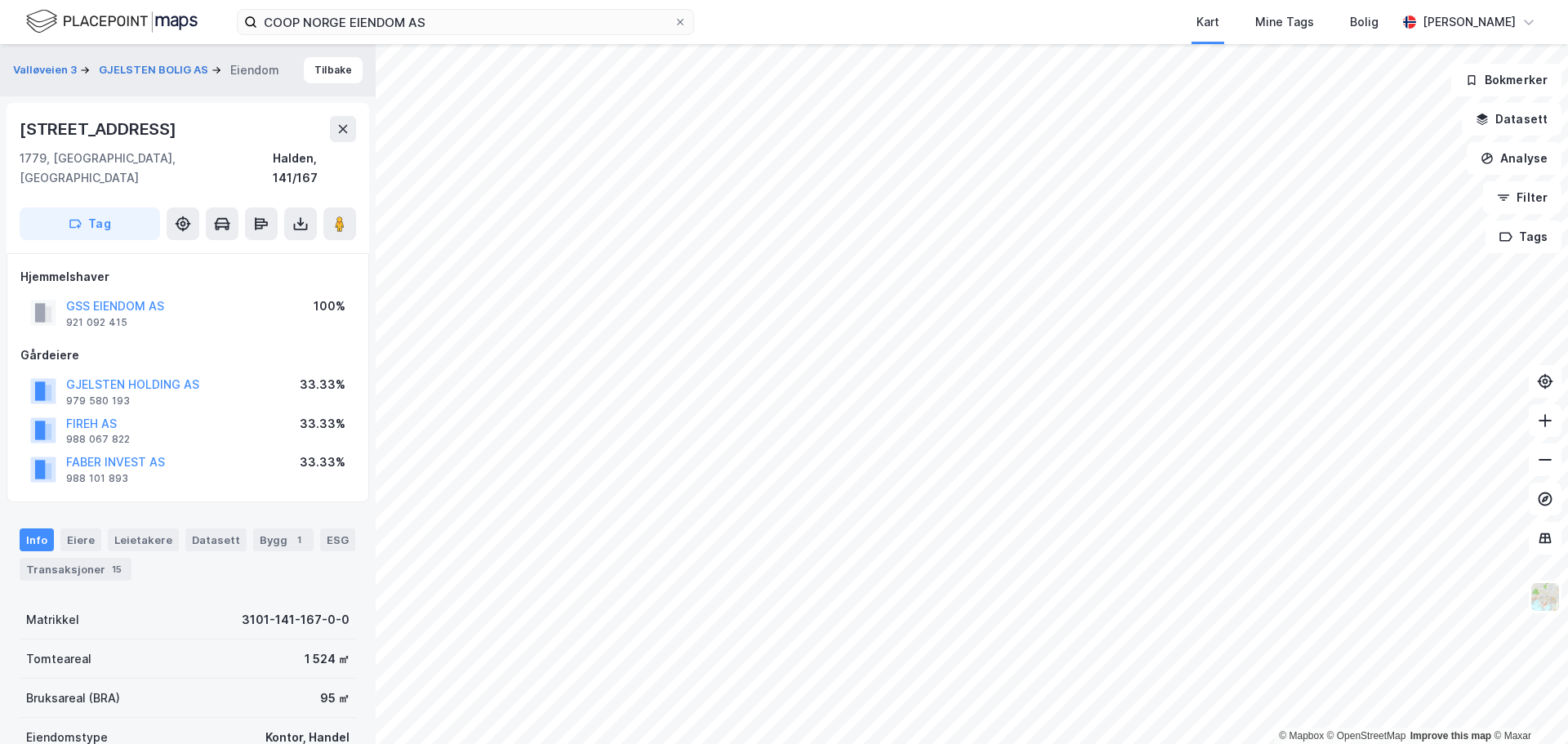
scroll to position [2, 0]
click at [1510, 123] on button "Datasett" at bounding box center [1511, 119] width 99 height 33
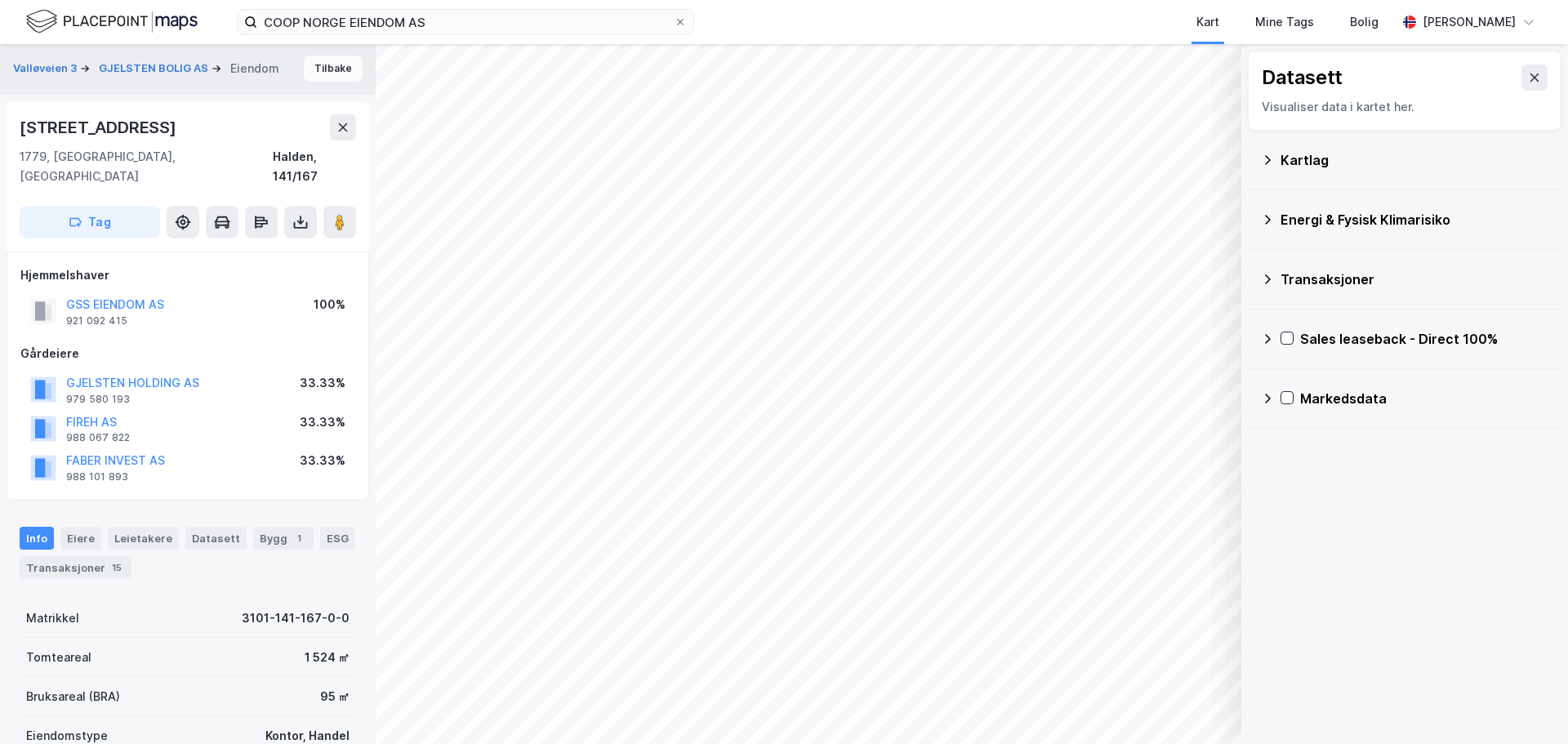
click at [328, 74] on button "Tilbake" at bounding box center [333, 69] width 59 height 26
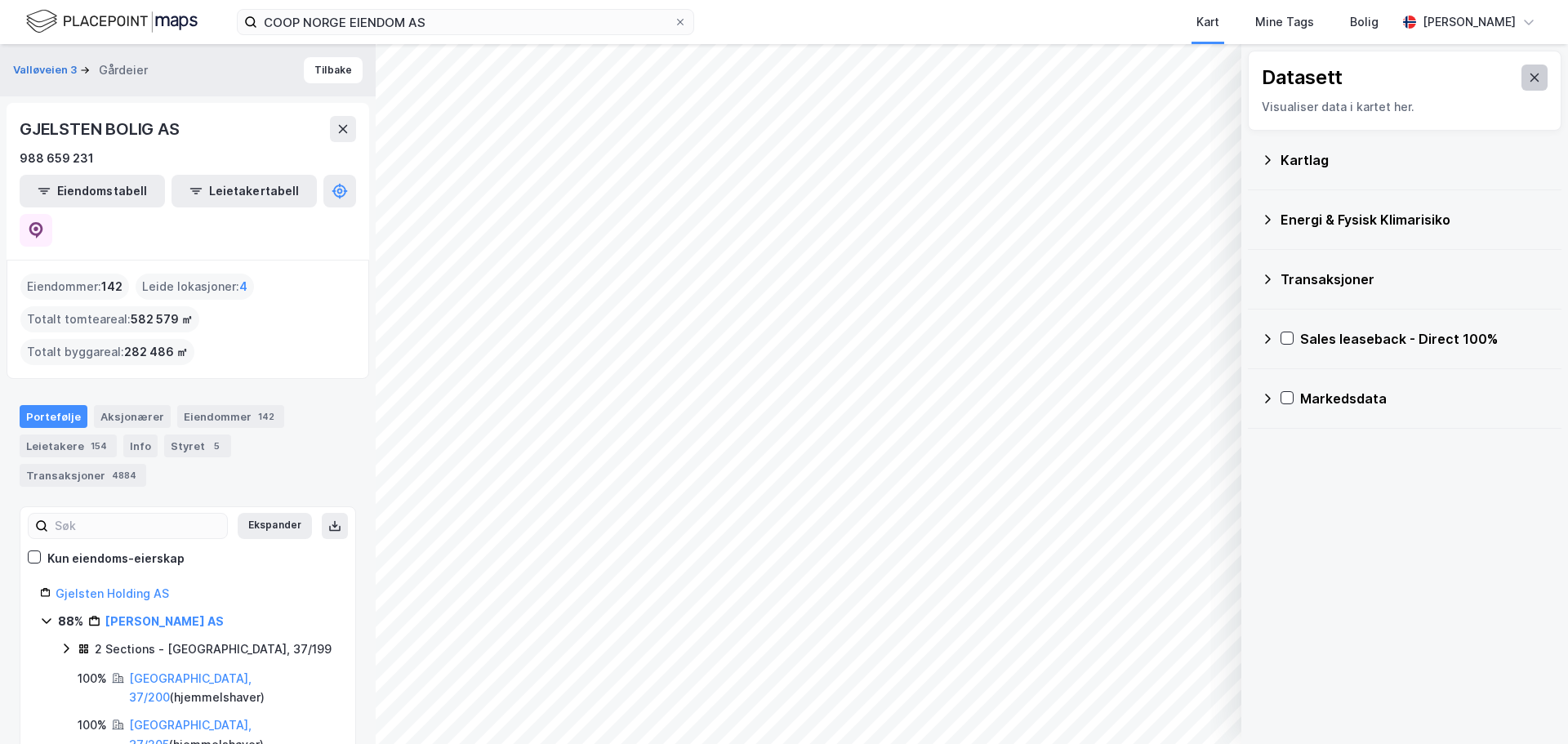
click at [1528, 81] on icon at bounding box center [1534, 77] width 13 height 13
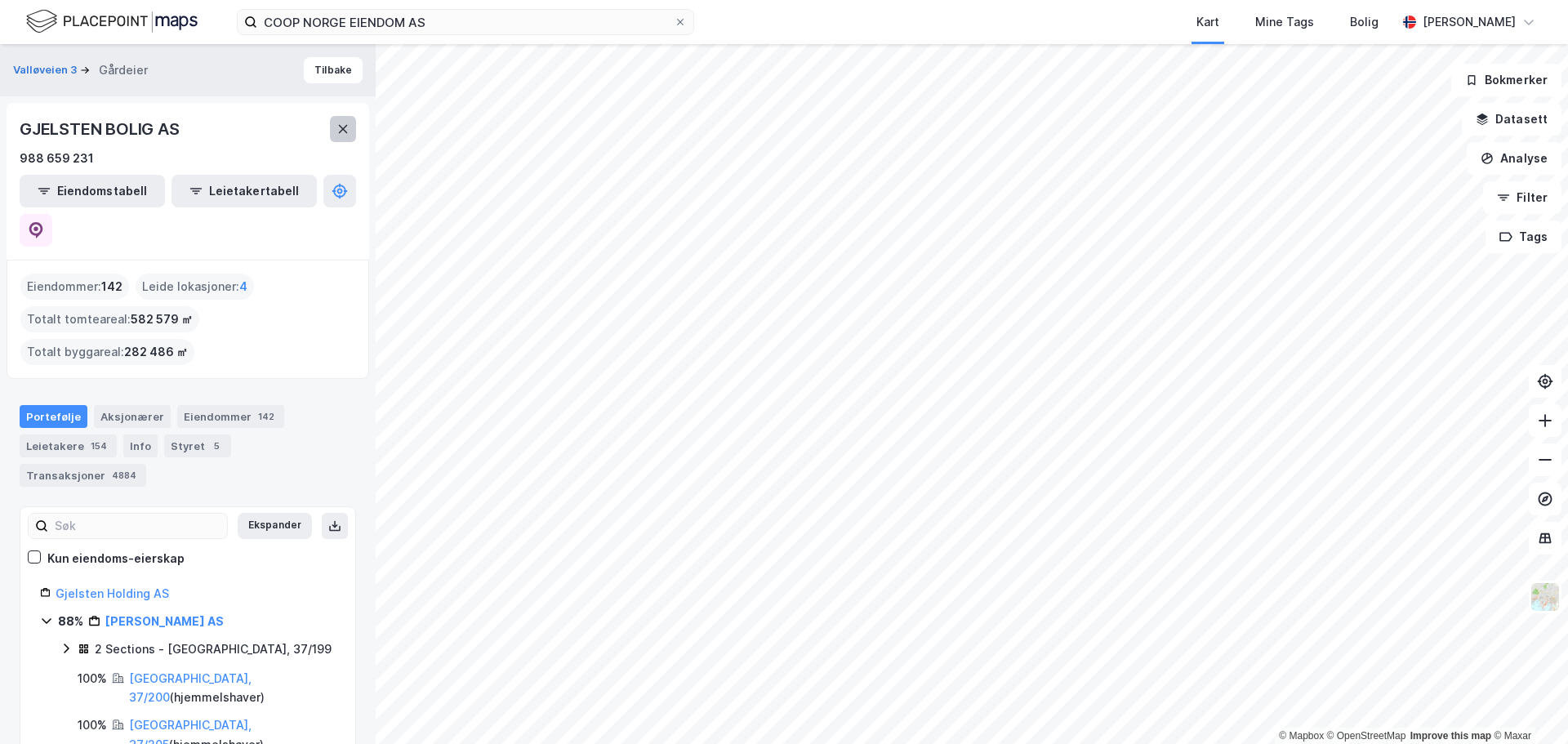
click at [335, 127] on button at bounding box center [343, 129] width 26 height 26
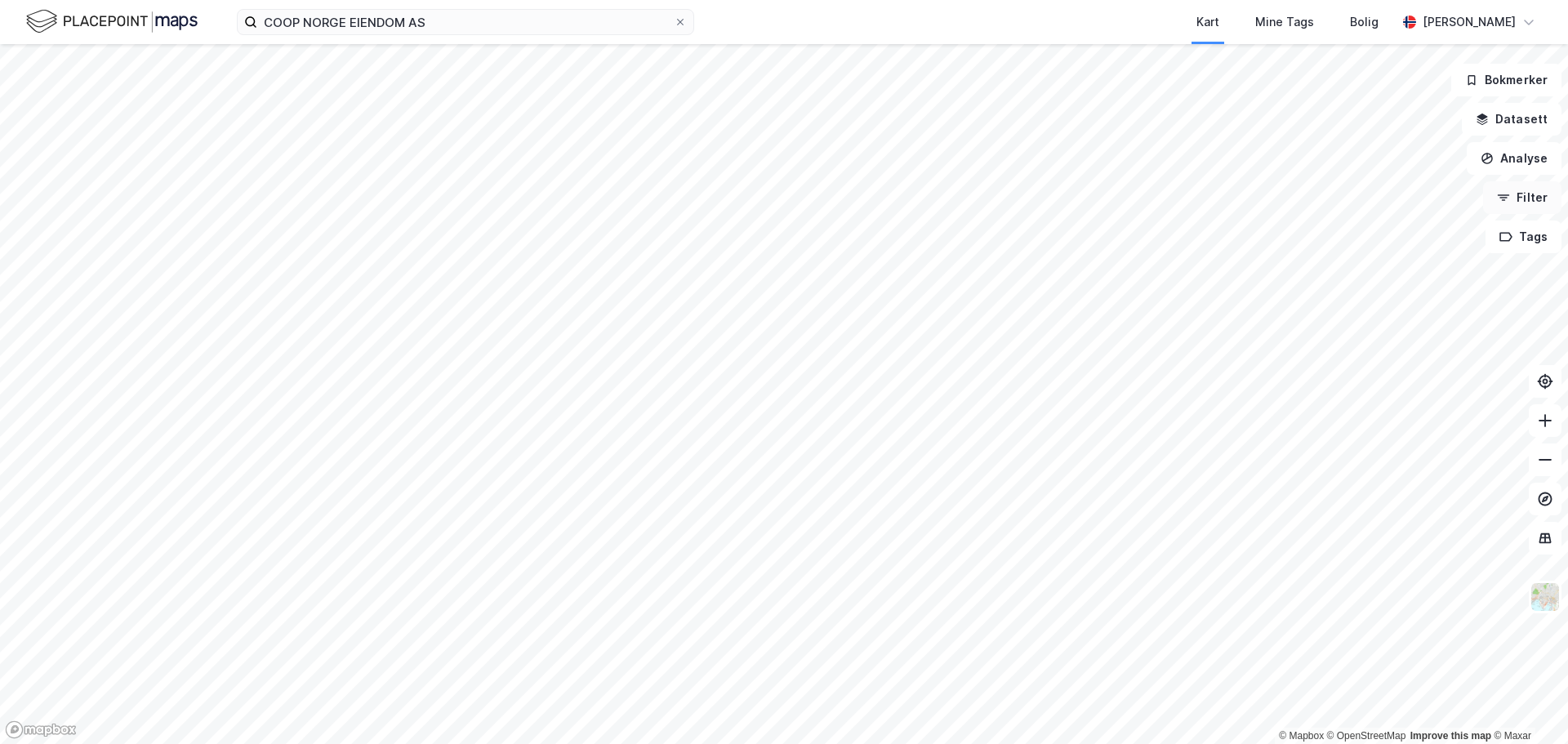
click at [1521, 202] on button "Filter" at bounding box center [1521, 197] width 78 height 33
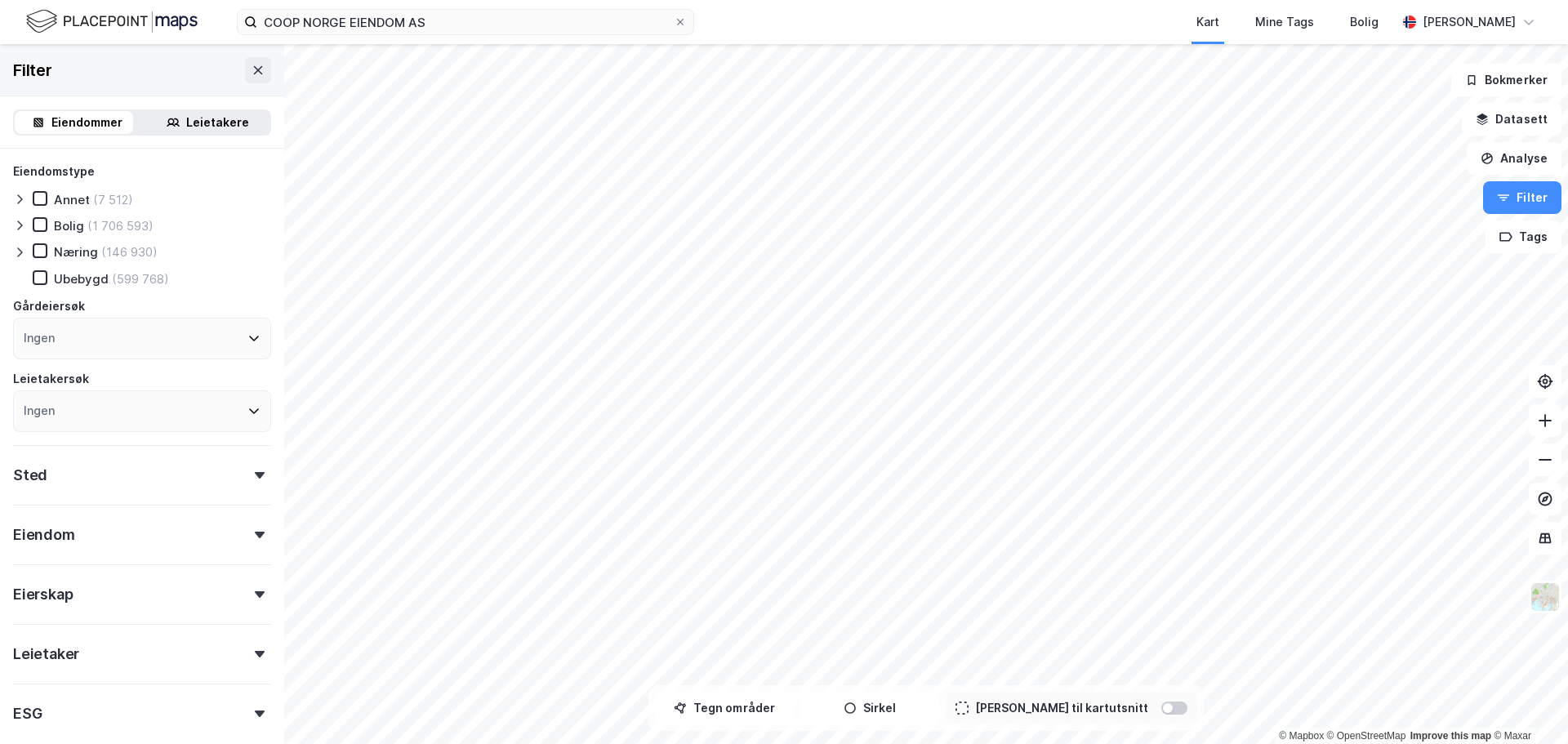
click at [18, 250] on icon at bounding box center [20, 252] width 13 height 13
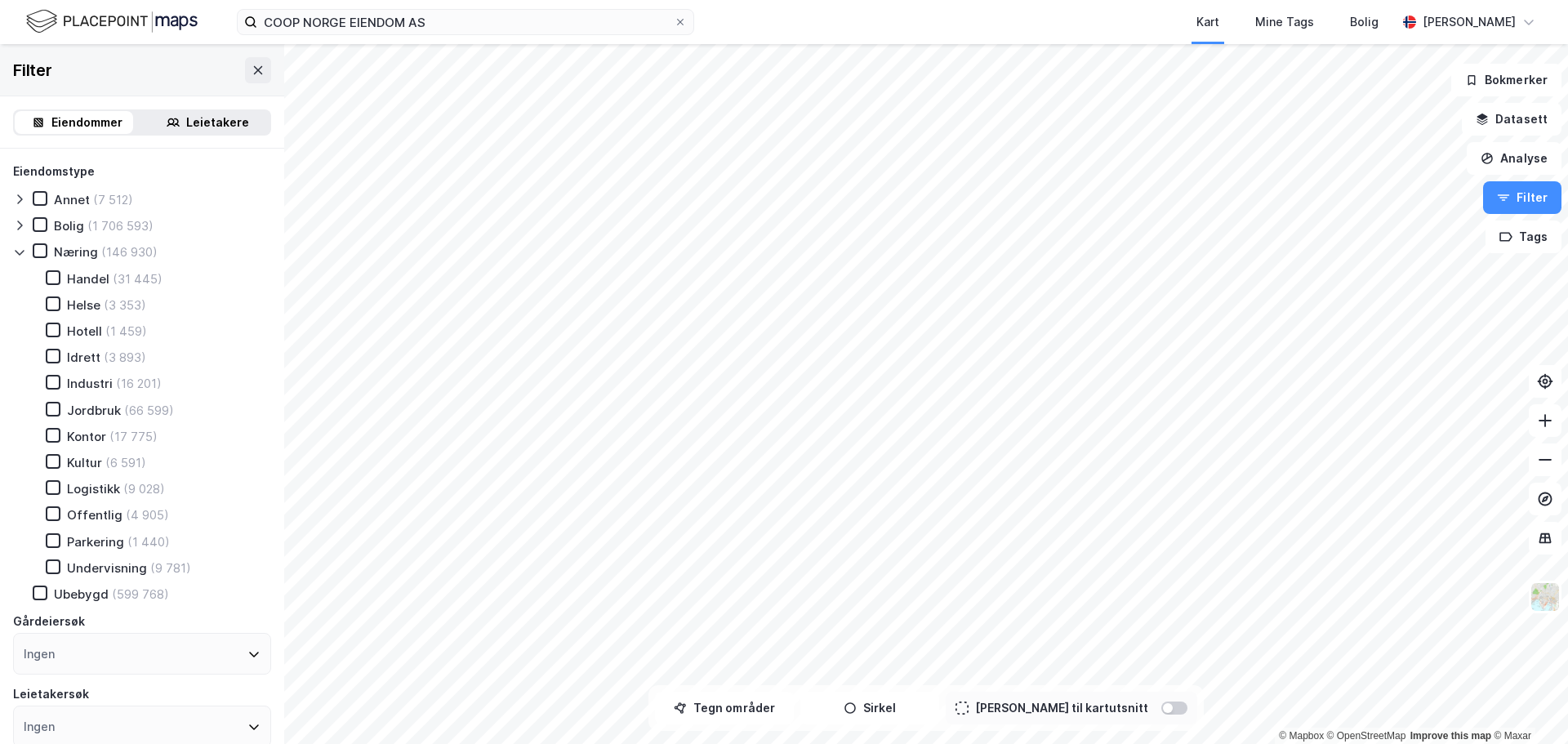
click at [72, 282] on div "Handel" at bounding box center [88, 279] width 43 height 16
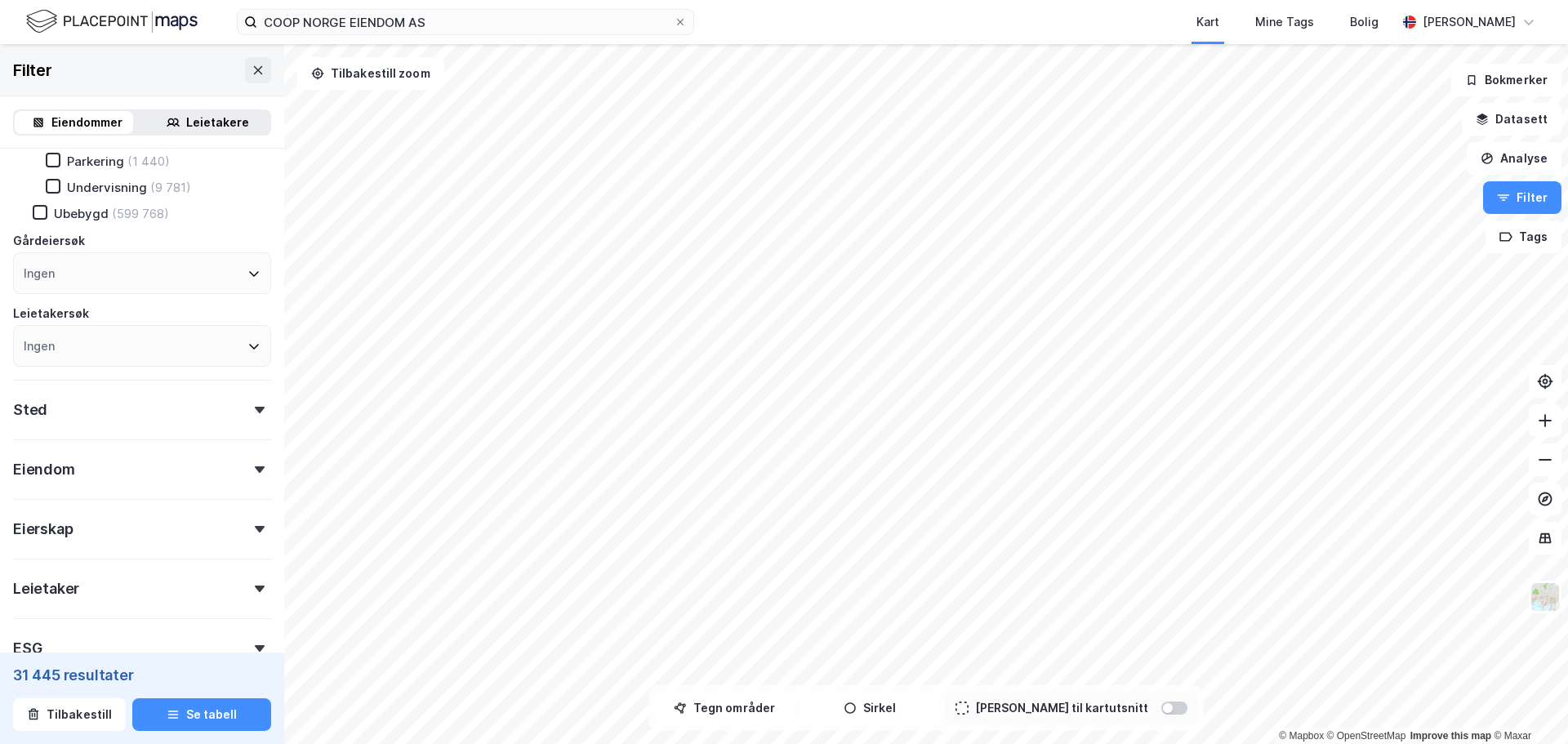
scroll to position [409, 0]
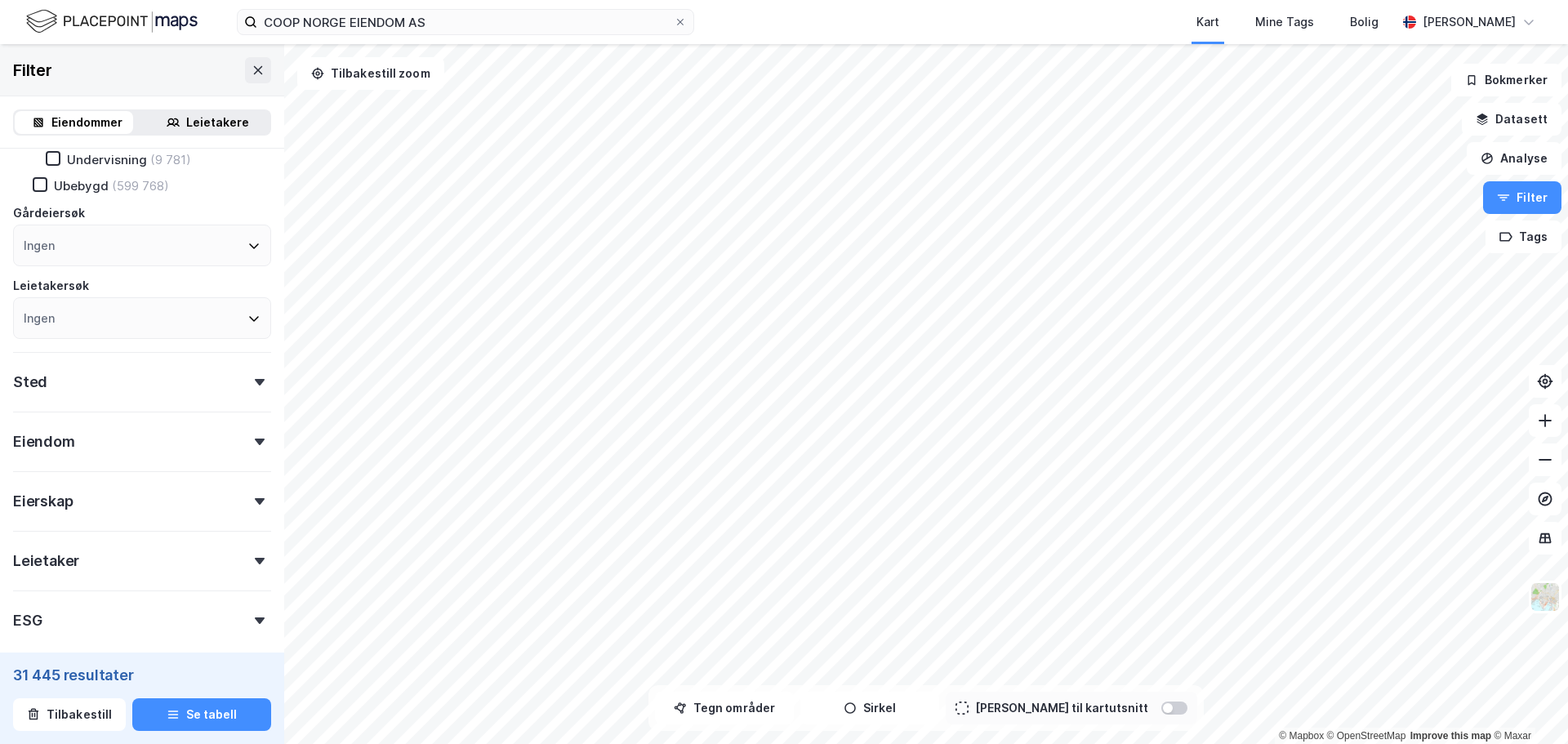
click at [137, 490] on div "Eierskap" at bounding box center [142, 494] width 258 height 47
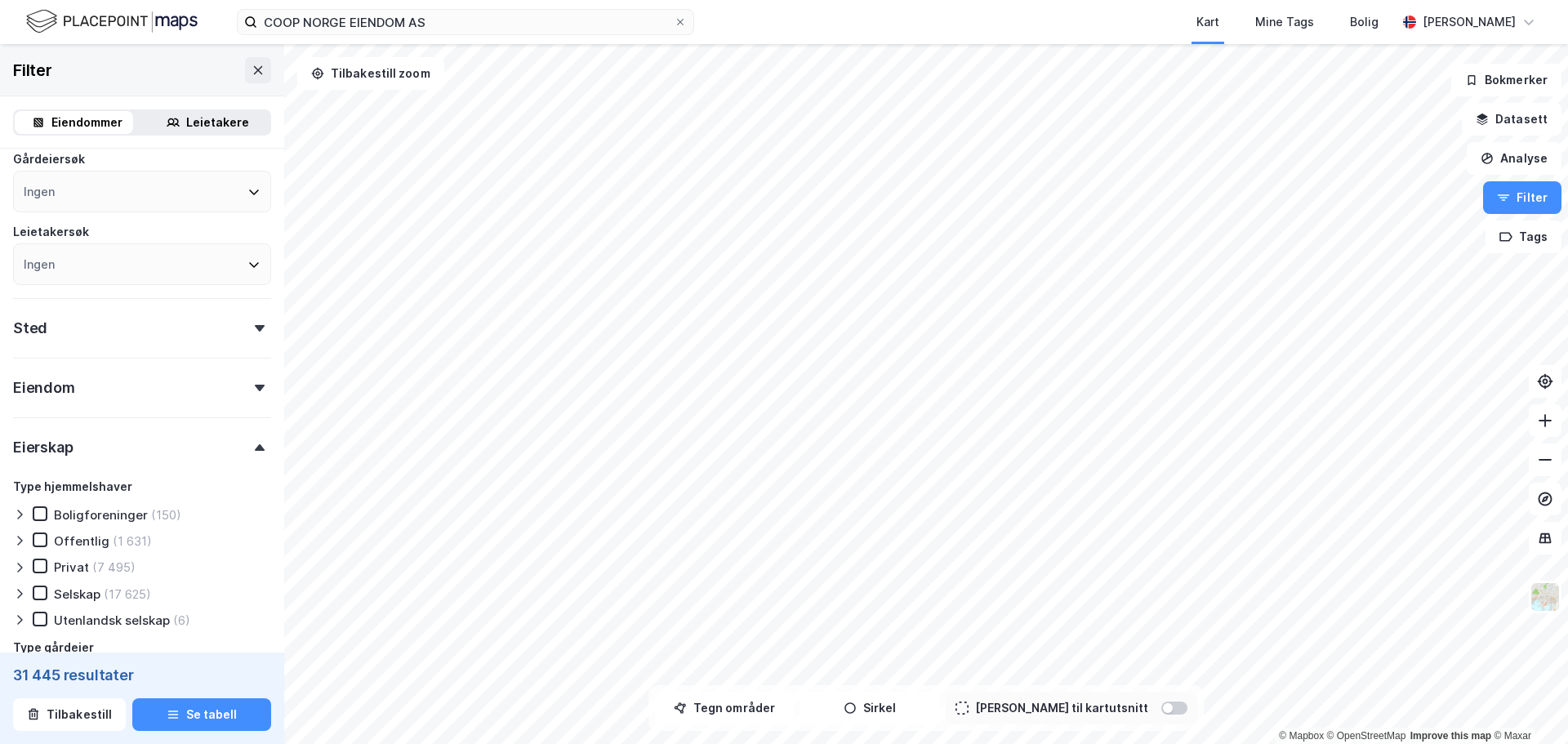
scroll to position [490, 0]
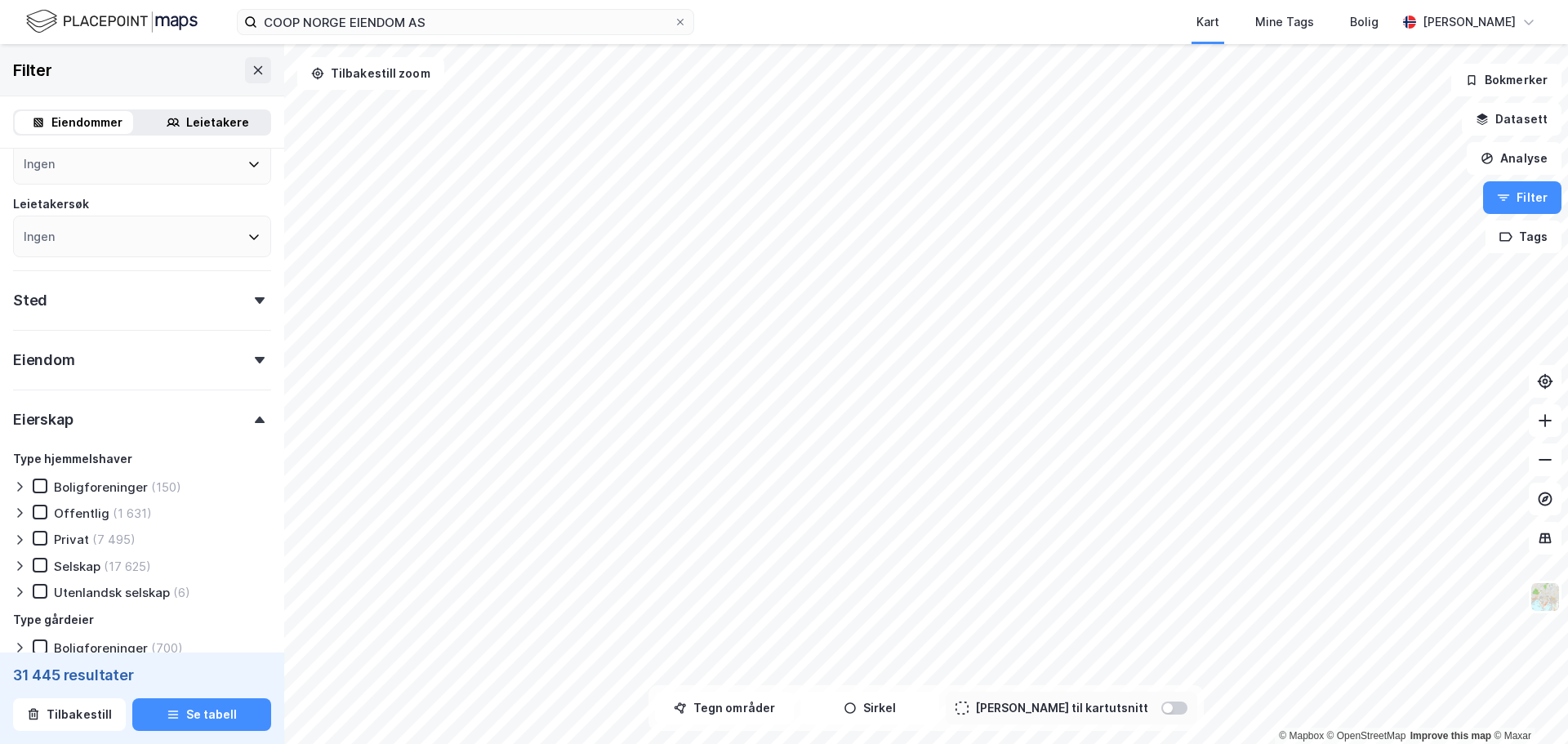
click at [57, 413] on div "Eierskap" at bounding box center [43, 420] width 59 height 20
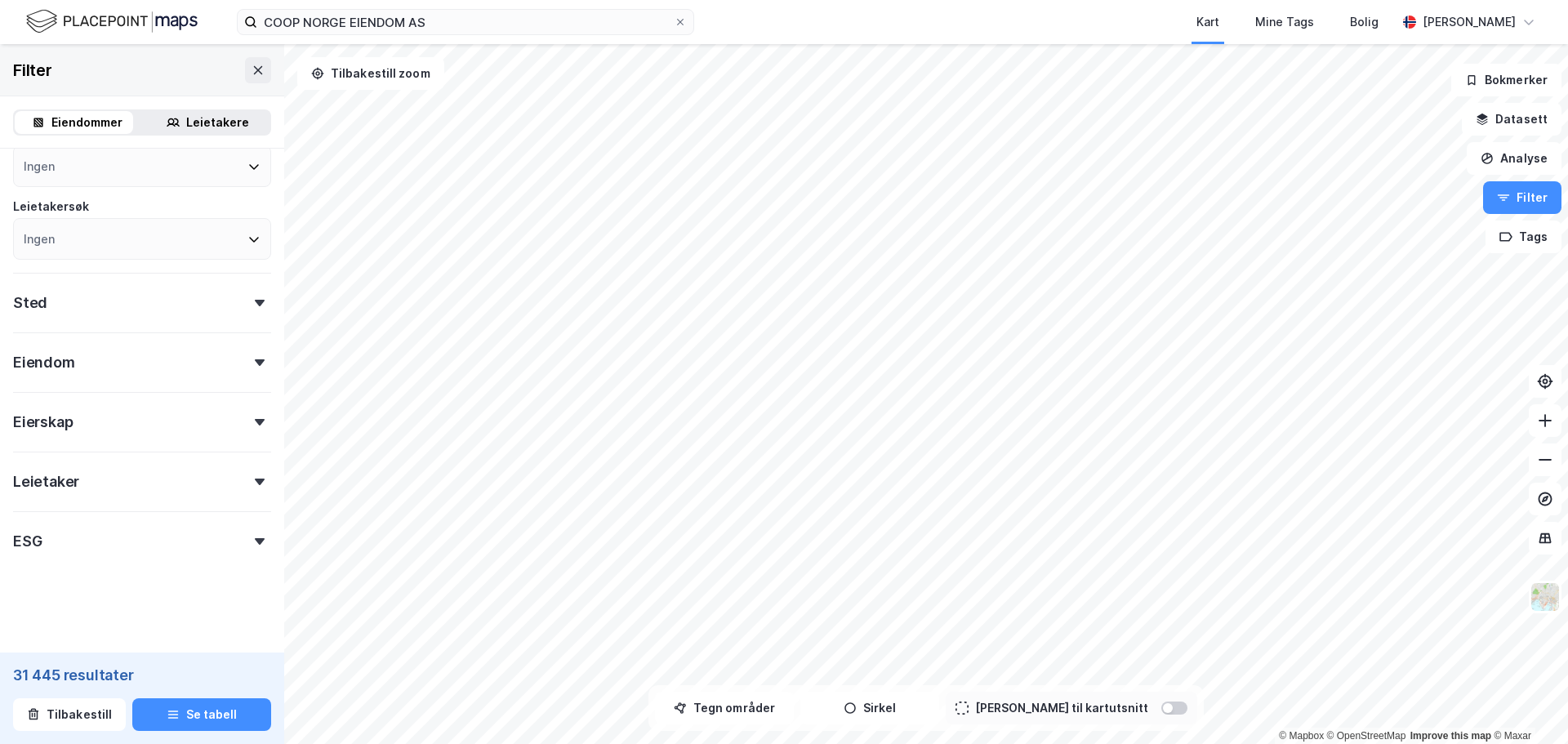
click at [69, 372] on div "Eiendom" at bounding box center [44, 363] width 62 height 20
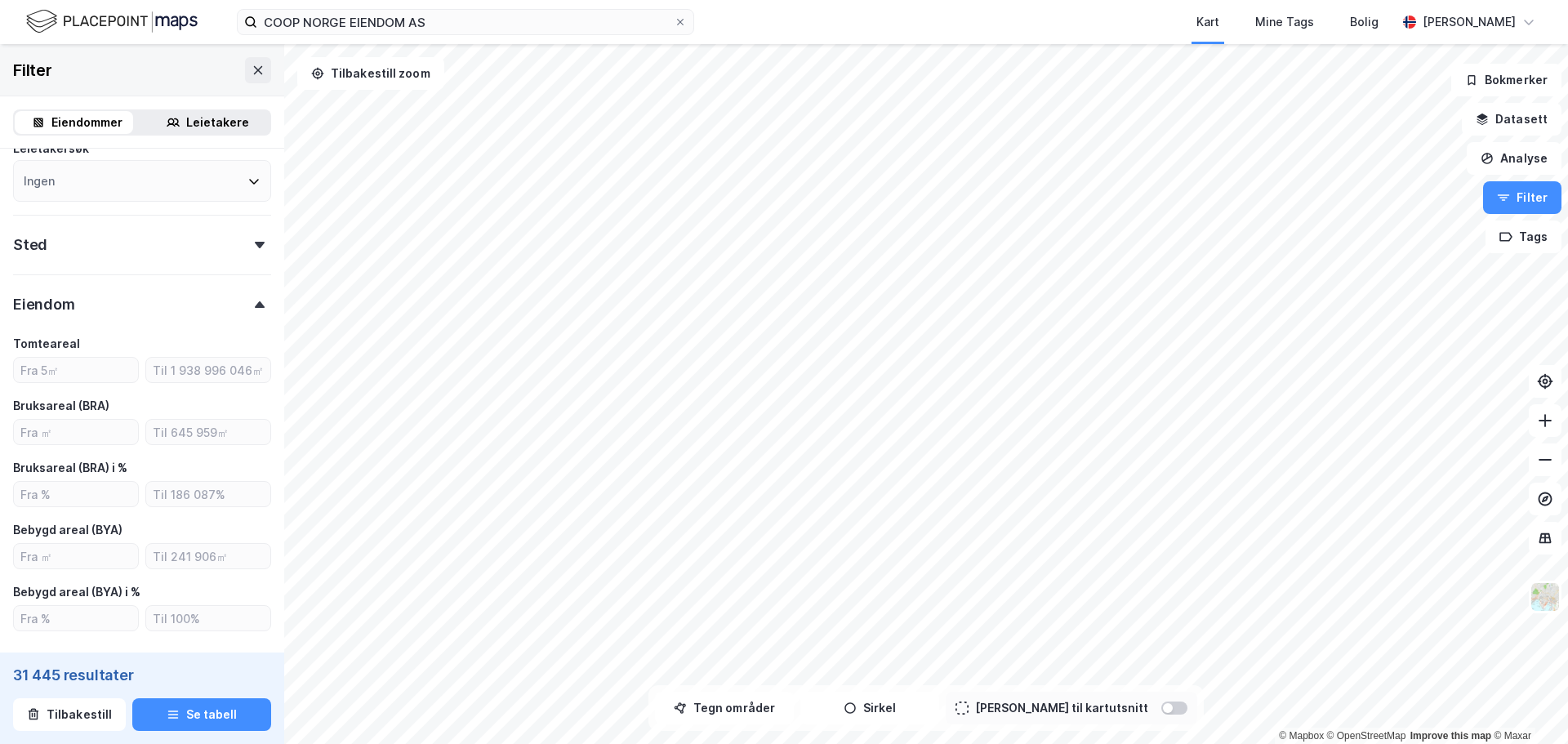
scroll to position [571, 0]
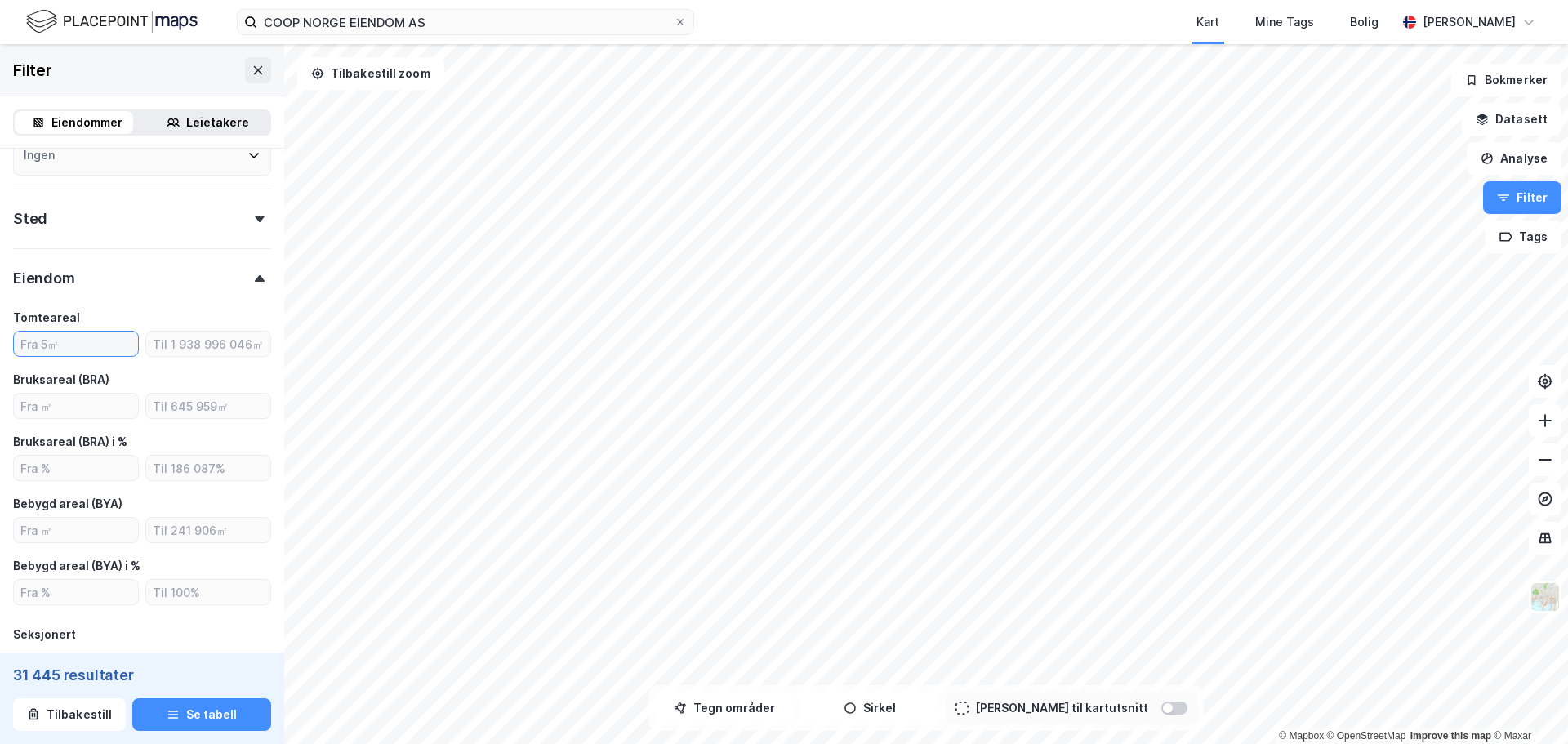
click at [78, 349] on input "number" at bounding box center [76, 344] width 124 height 25
type input "20"
type input "Inkluder (31 412)"
type input "20"
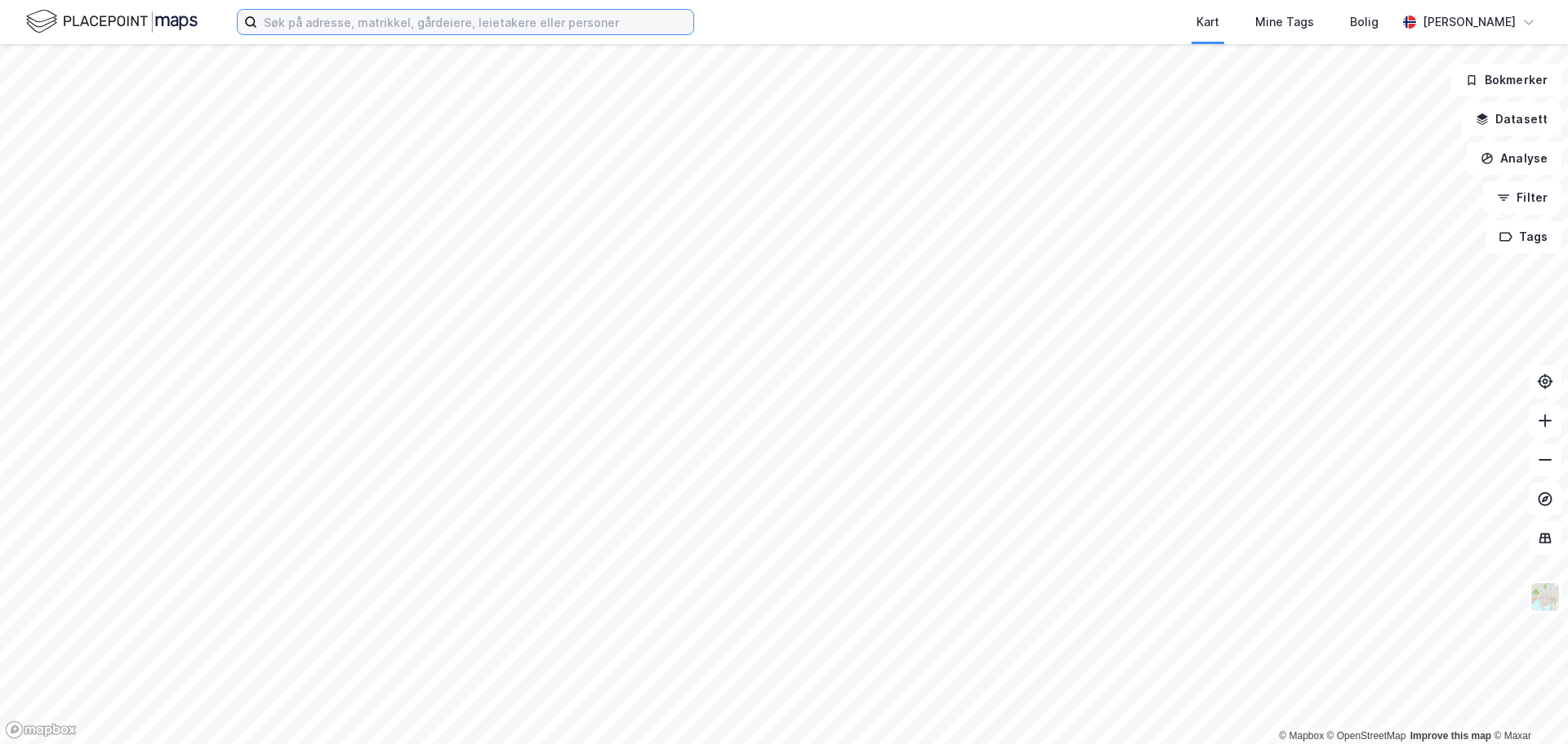
click at [294, 23] on input at bounding box center [475, 22] width 436 height 25
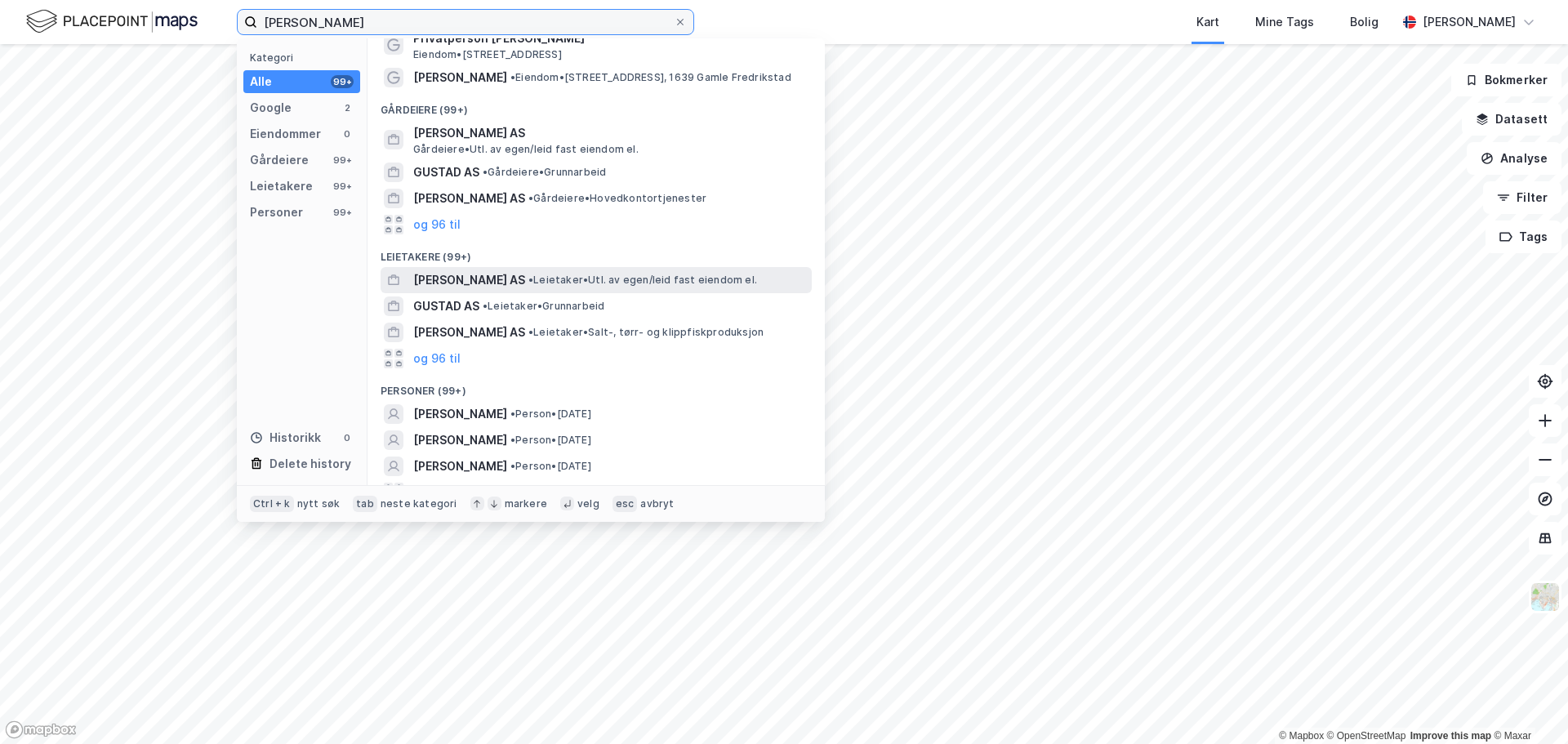
scroll to position [62, 0]
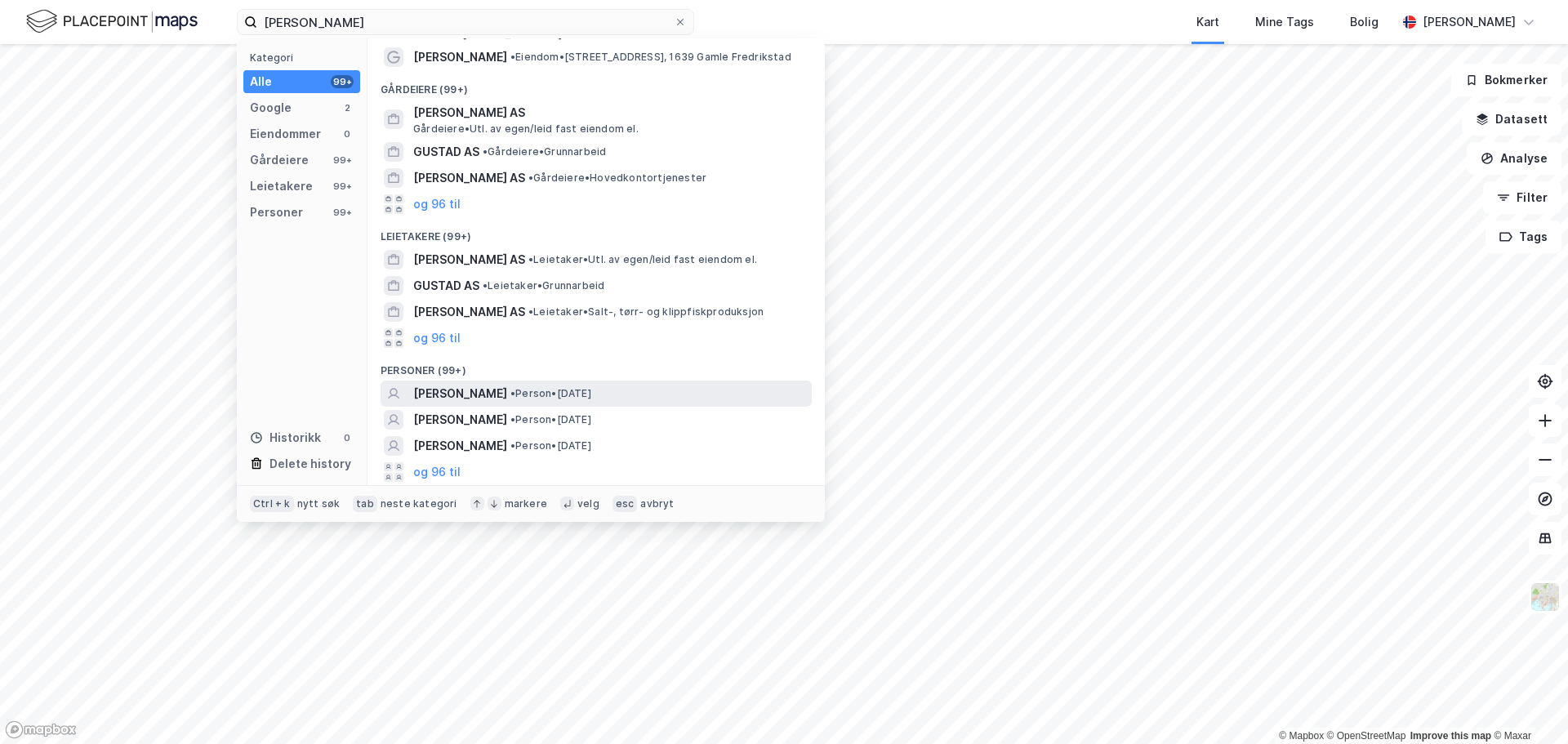
click at [591, 397] on span "• Person • [DATE]" at bounding box center [551, 394] width 81 height 13
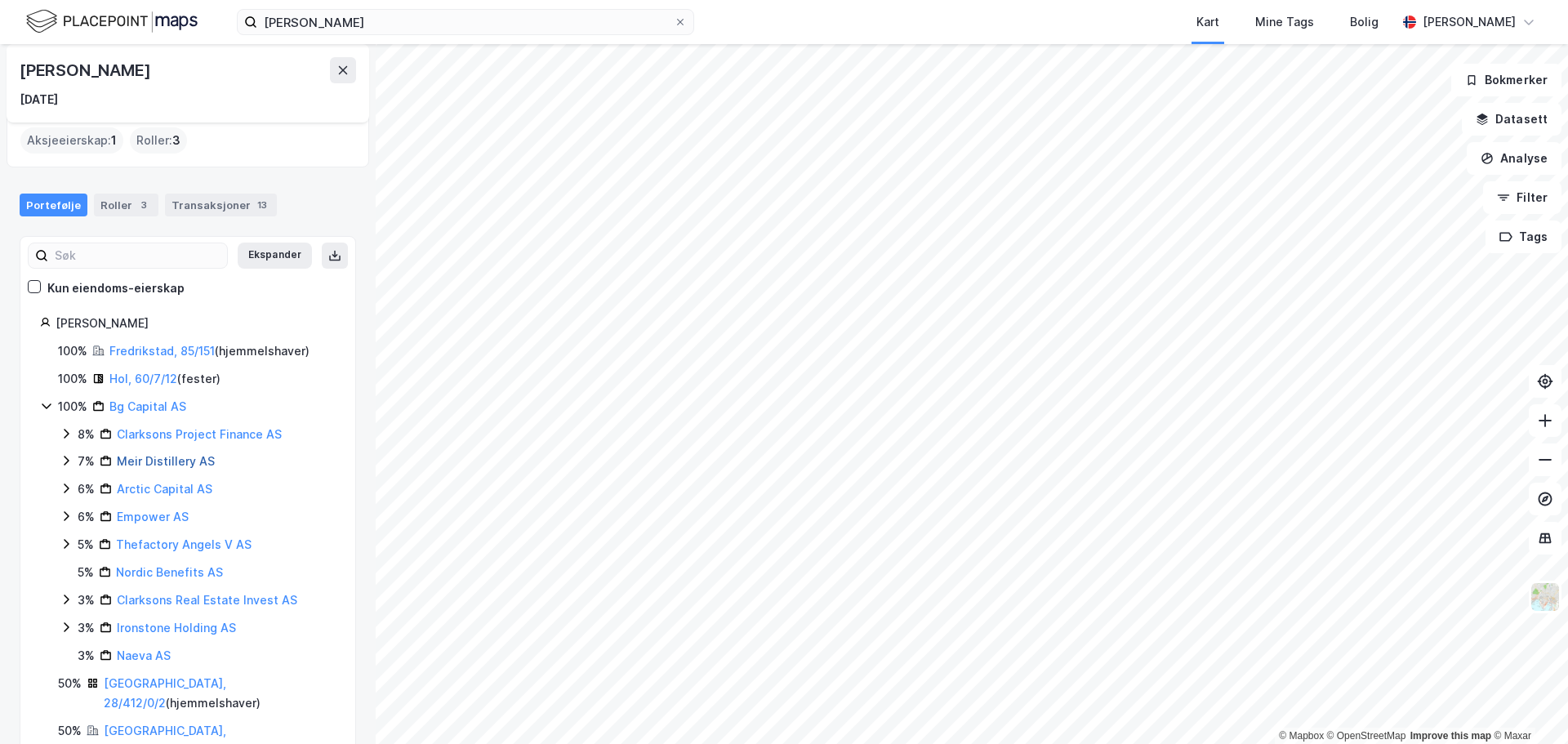
scroll to position [93, 0]
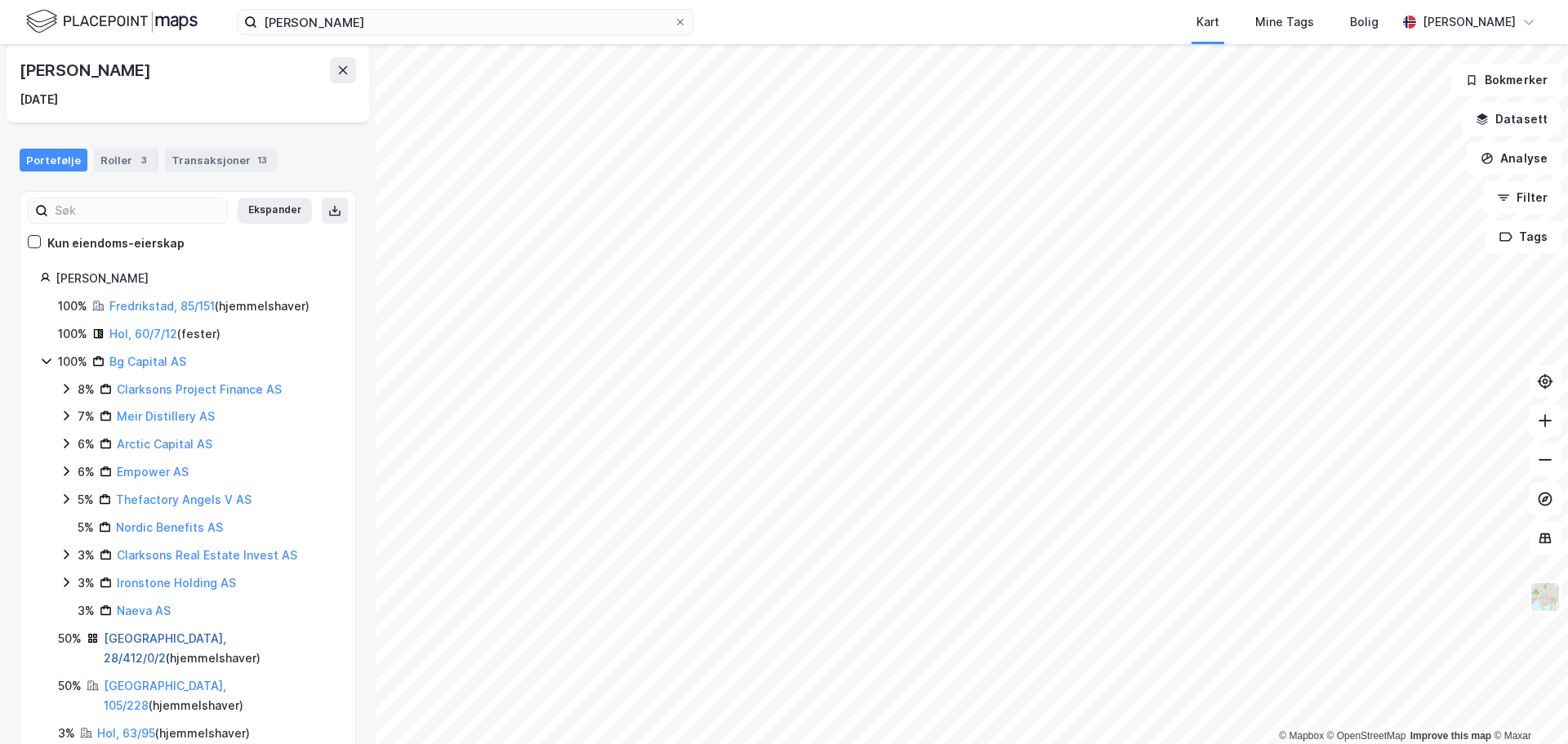
click at [146, 634] on link "[GEOGRAPHIC_DATA], 28/412/0/2" at bounding box center [164, 648] width 123 height 34
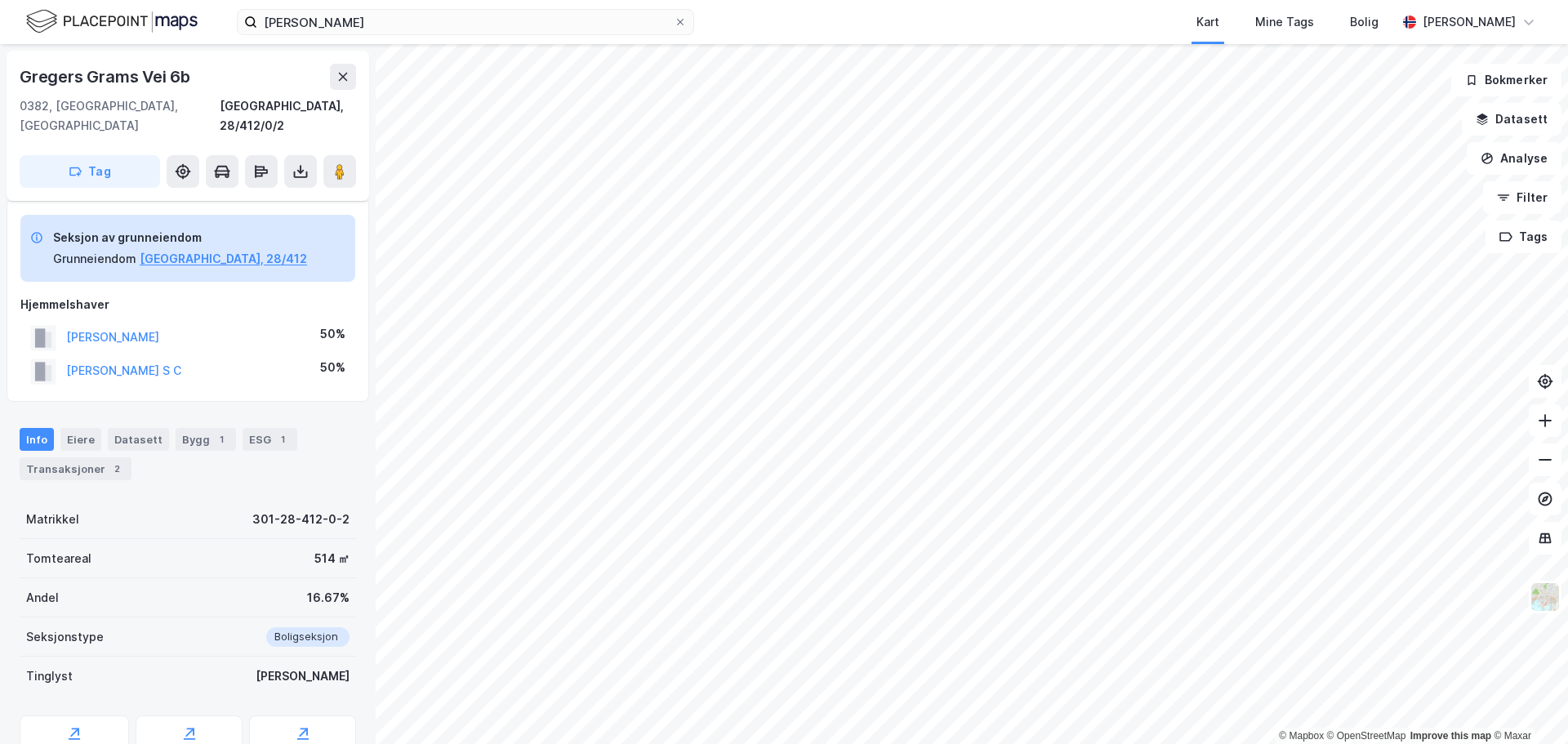
scroll to position [287, 0]
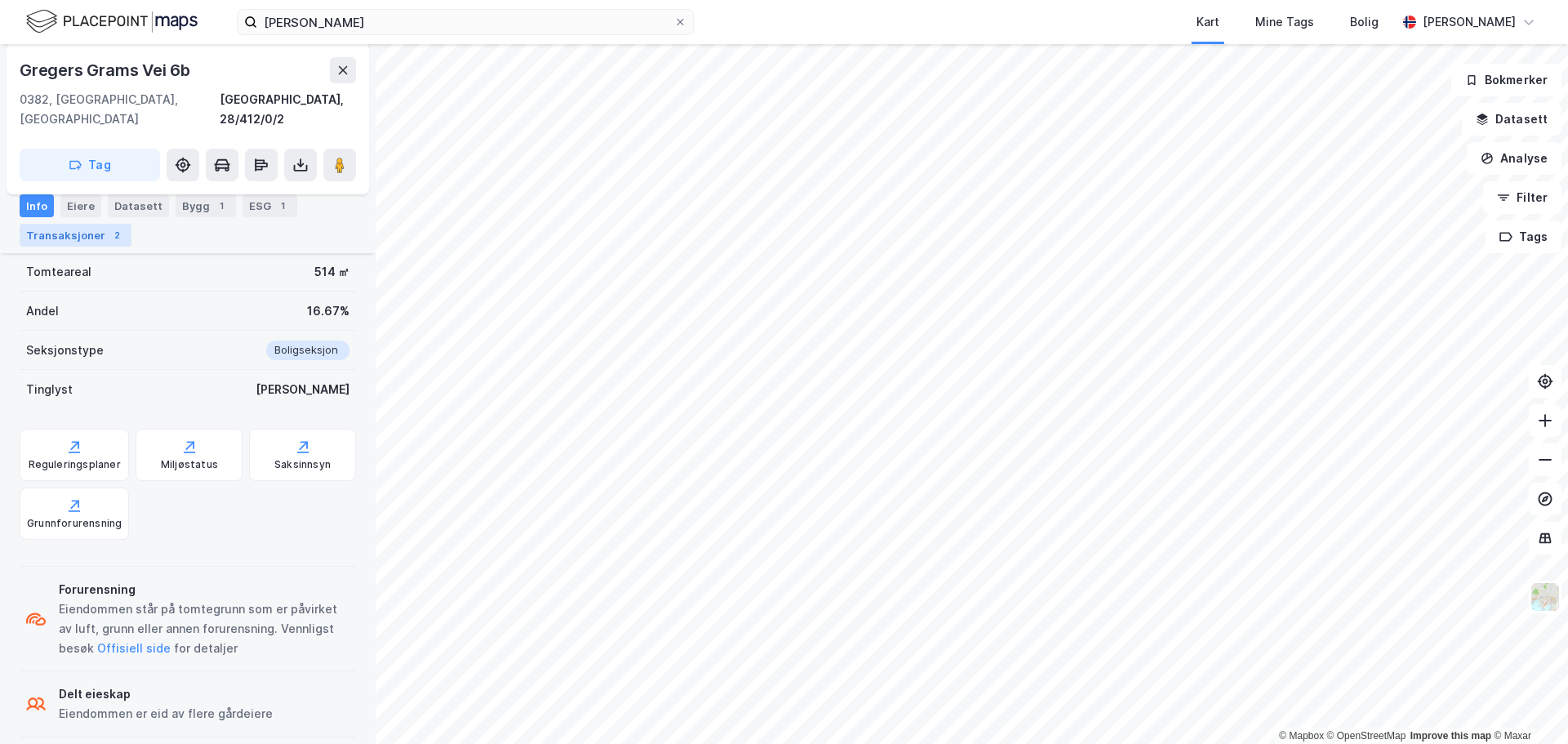
click at [83, 230] on div "Transaksjoner 2" at bounding box center [76, 235] width 112 height 23
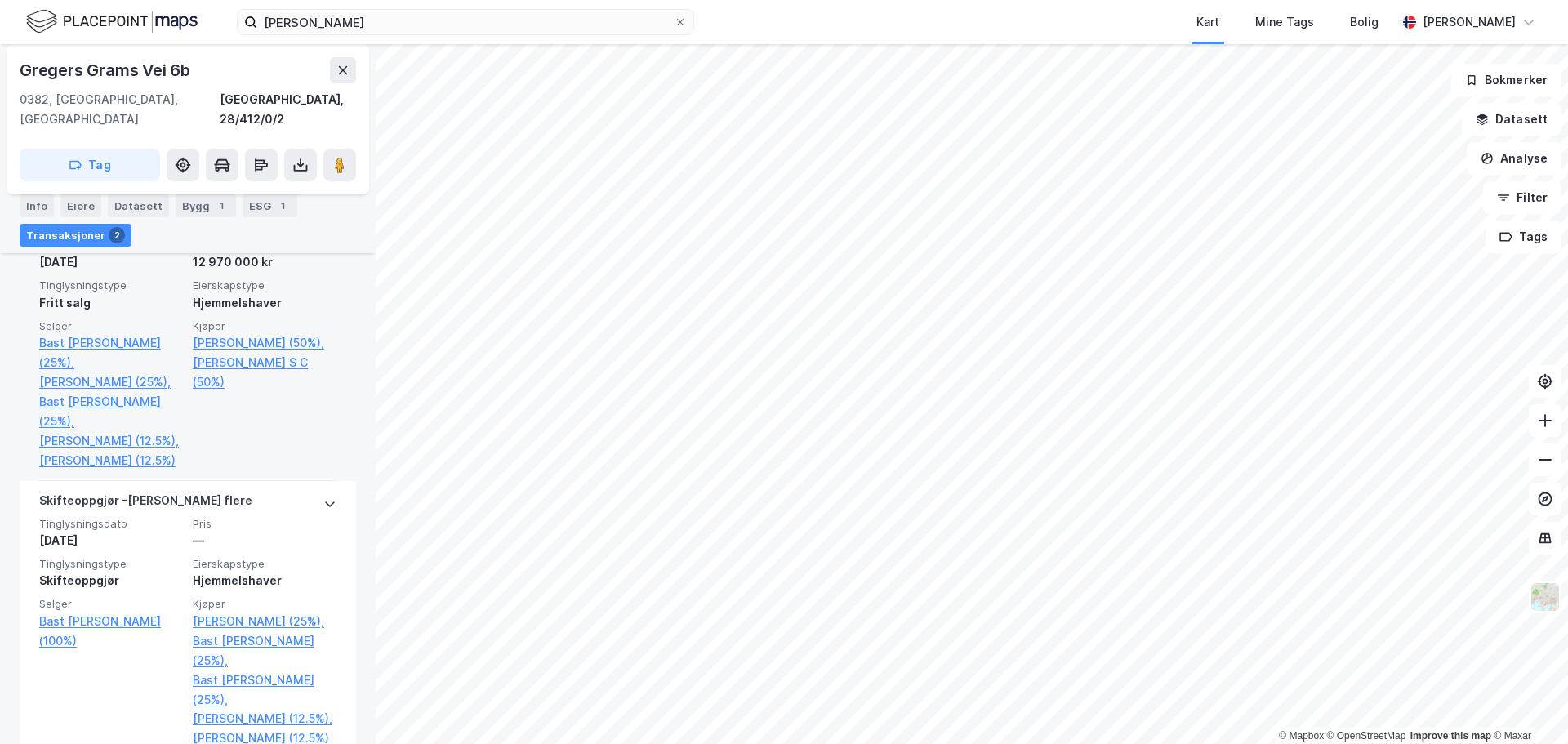
scroll to position [637, 0]
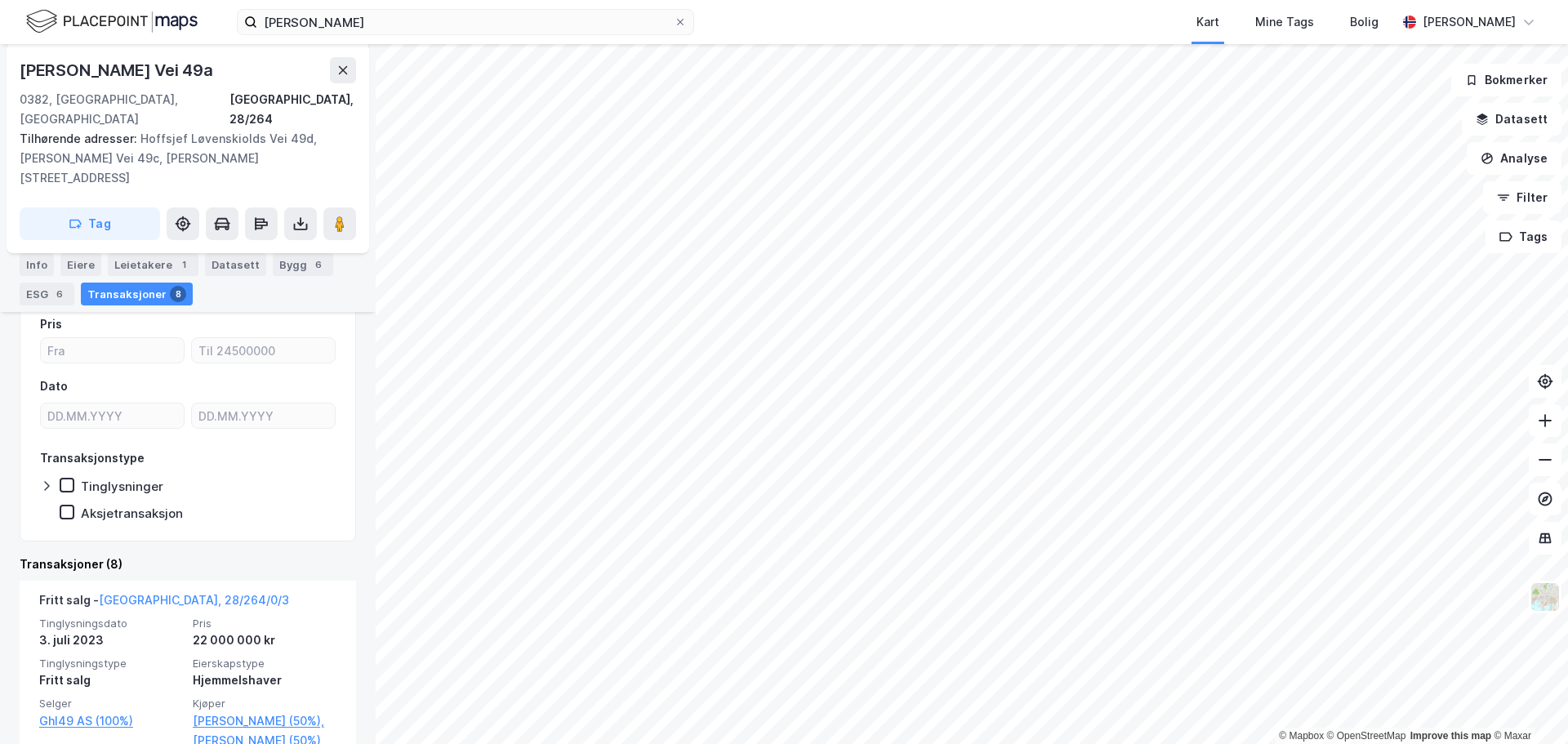
scroll to position [349, 0]
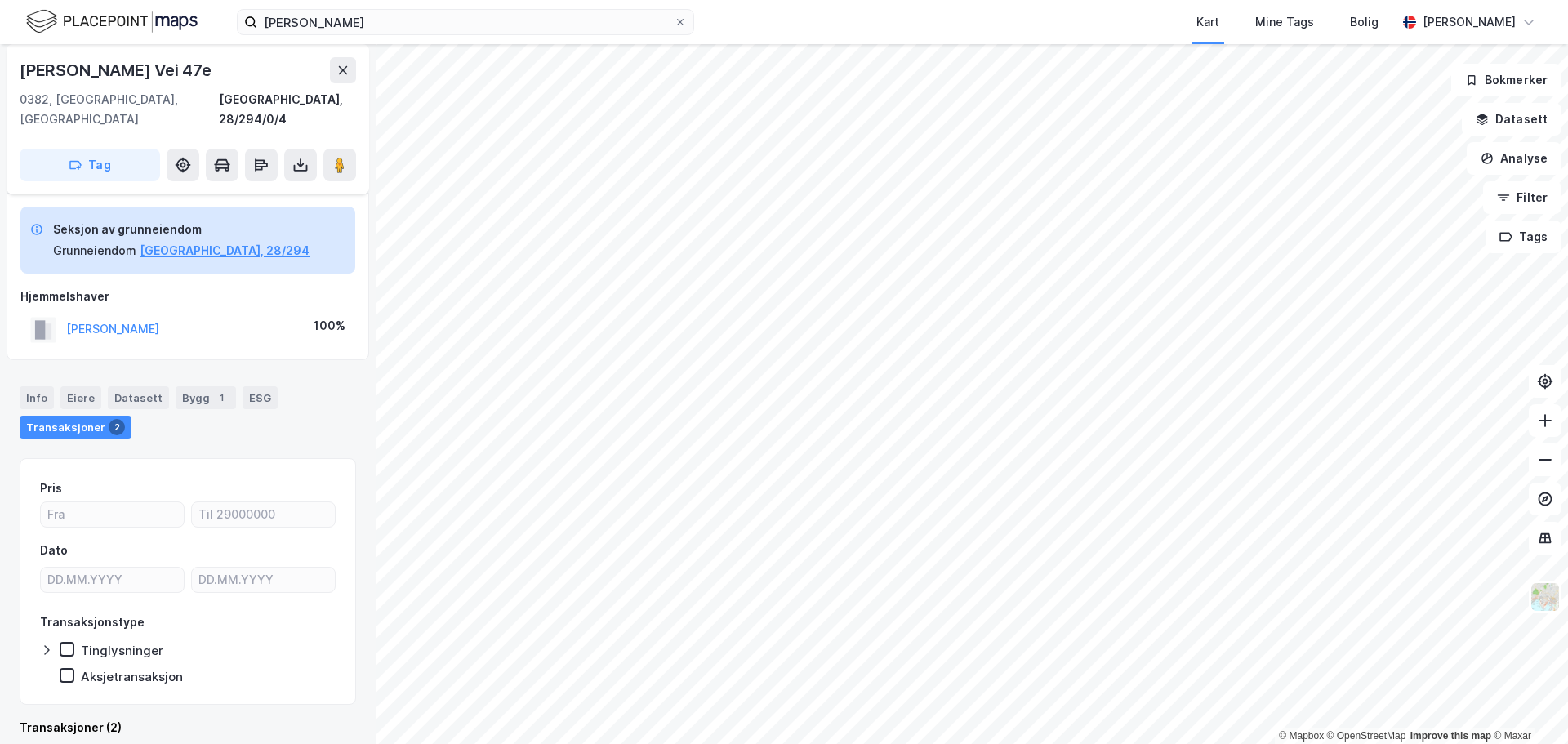
scroll to position [388, 0]
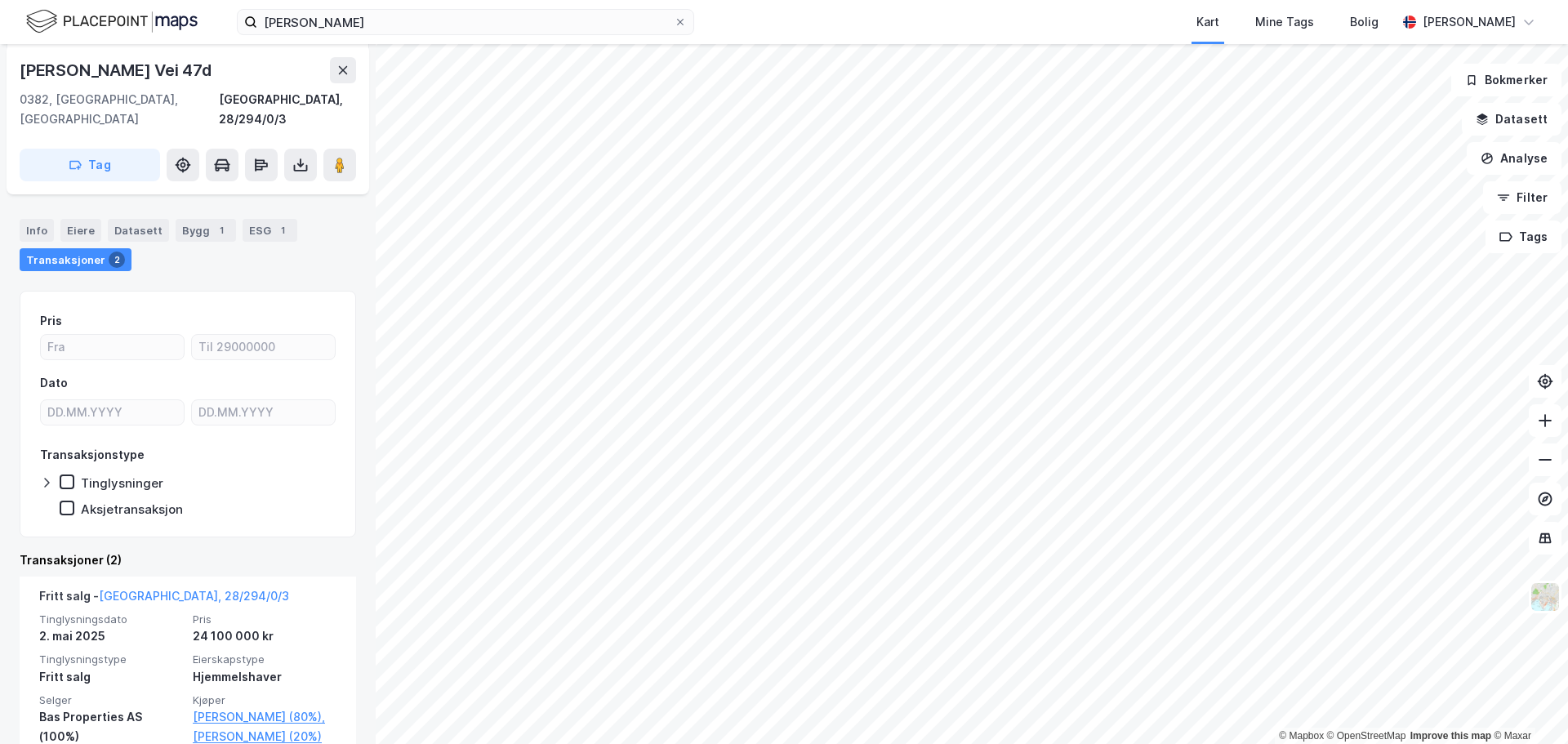
scroll to position [450, 0]
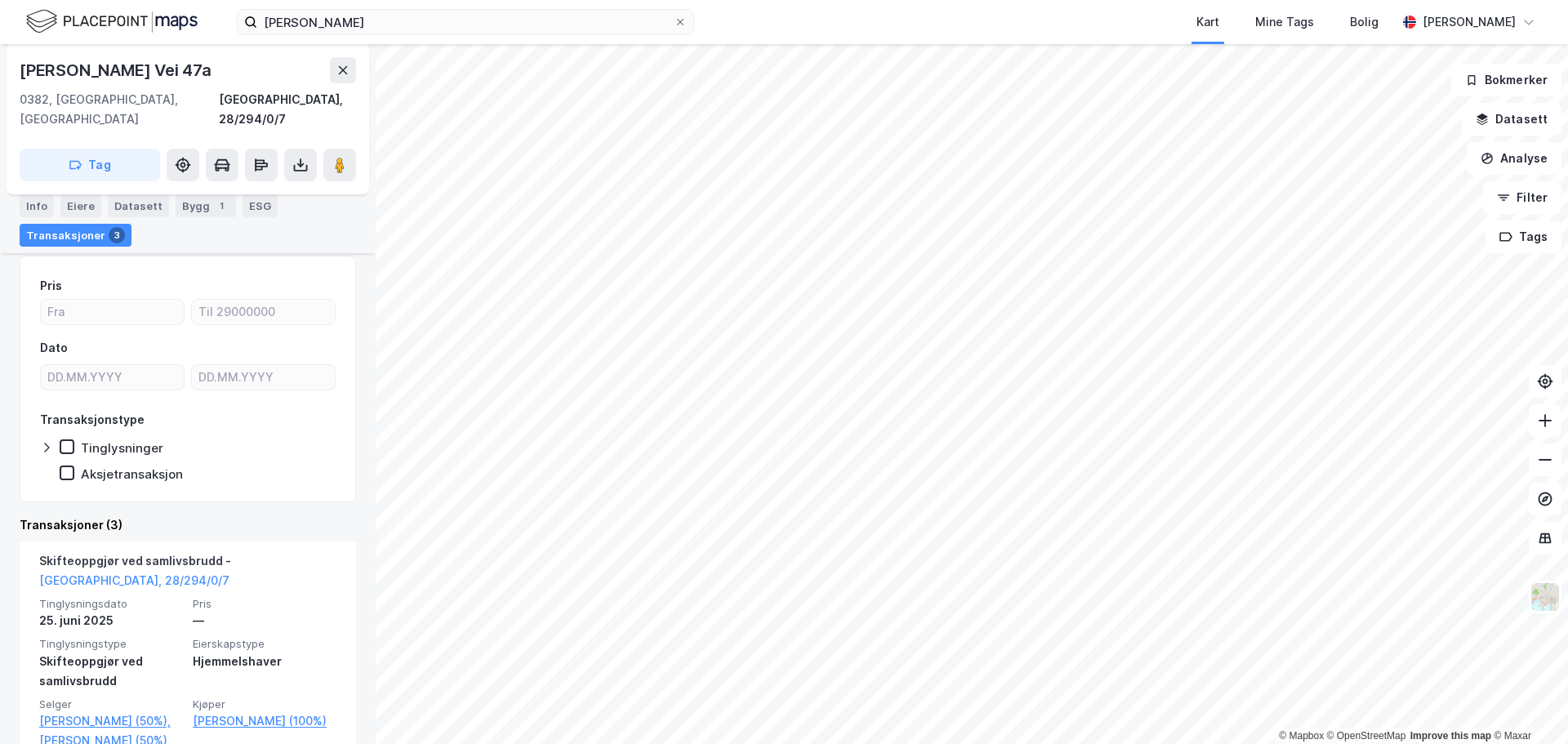
scroll to position [416, 0]
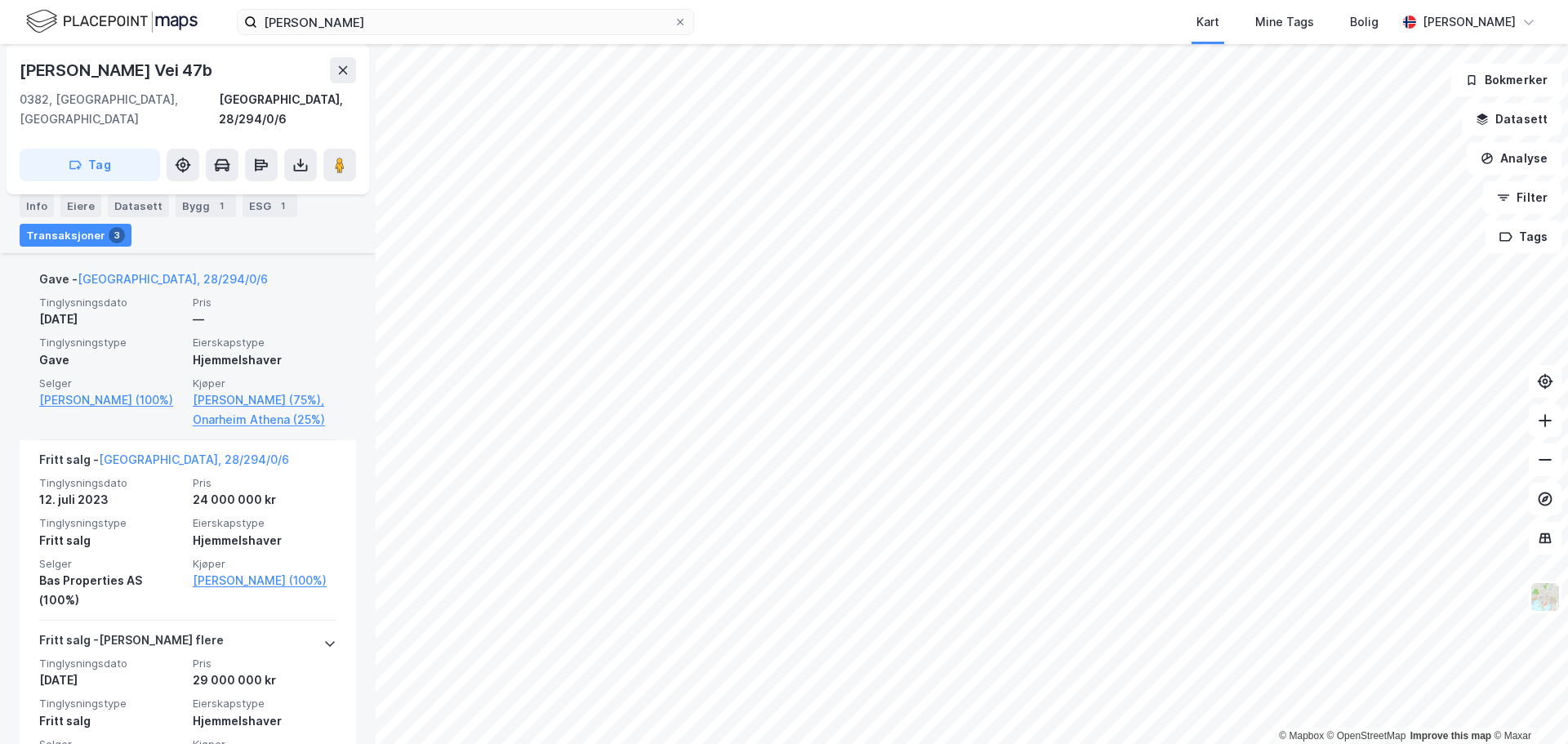
scroll to position [532, 0]
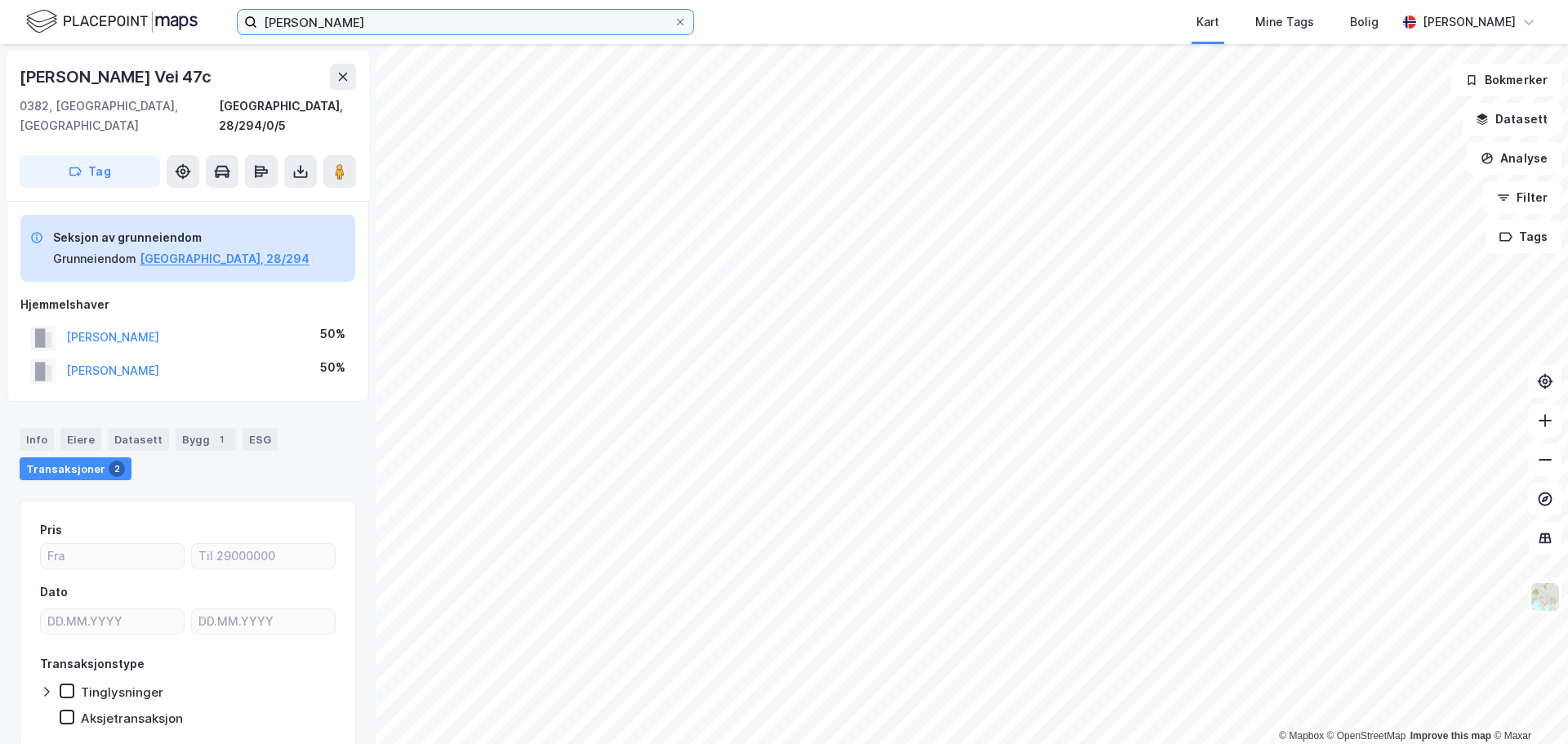
click at [310, 29] on input "[PERSON_NAME]" at bounding box center [465, 22] width 416 height 25
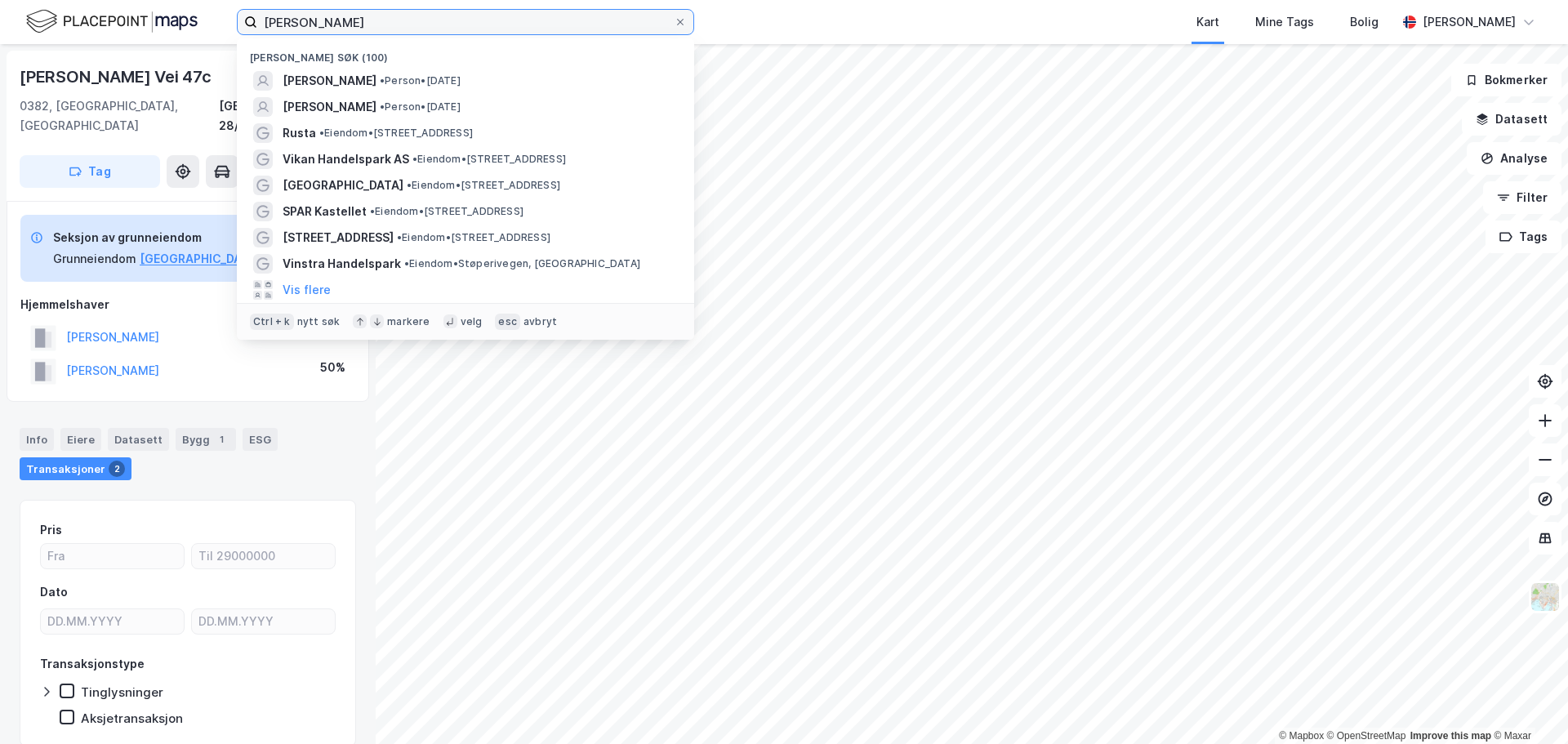
click at [310, 29] on input "[PERSON_NAME]" at bounding box center [465, 22] width 416 height 25
type input "[PERSON_NAME]"
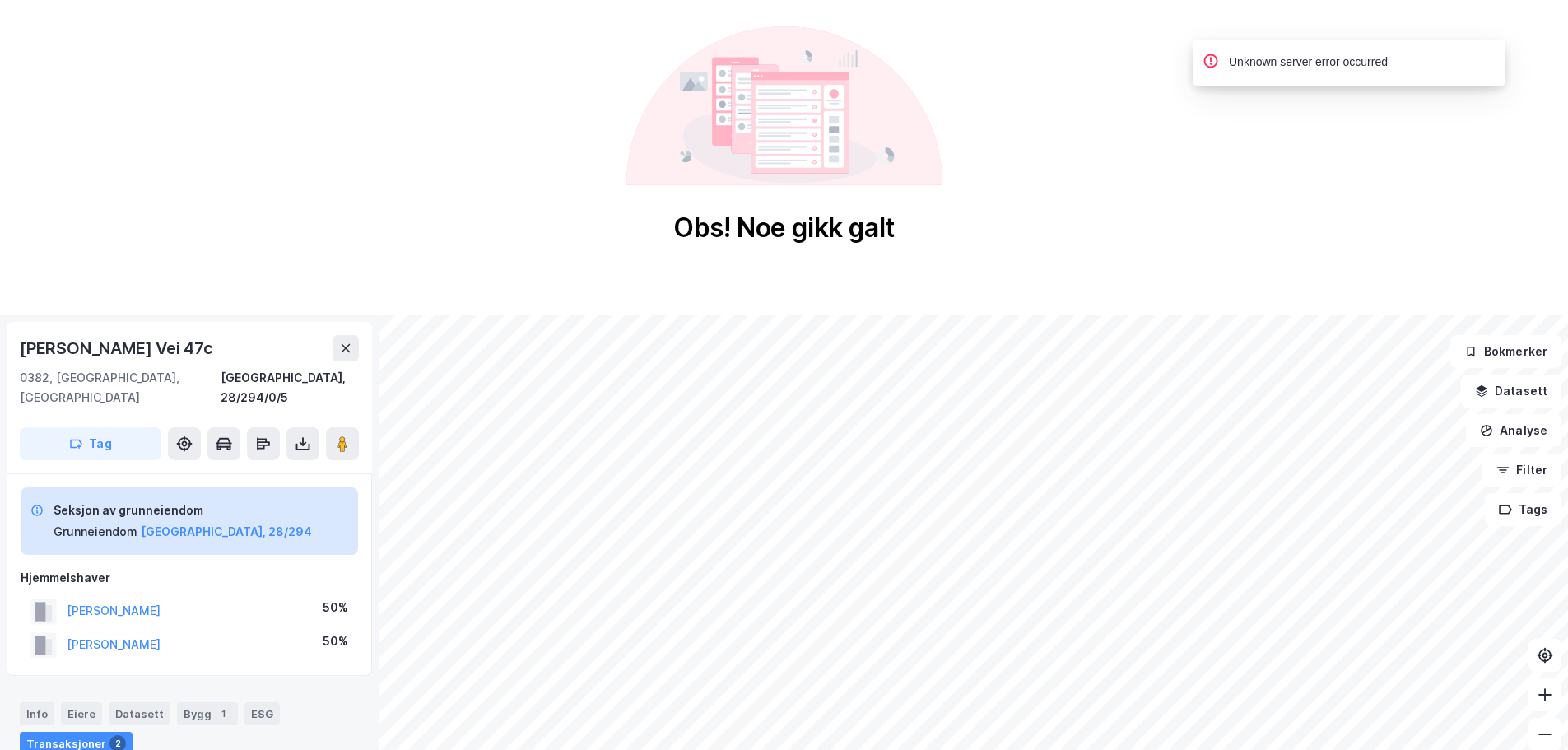
click at [1319, 105] on div "Obs! Noe gikk galt" at bounding box center [784, 135] width 1568 height 271
